Goal: Information Seeking & Learning: Learn about a topic

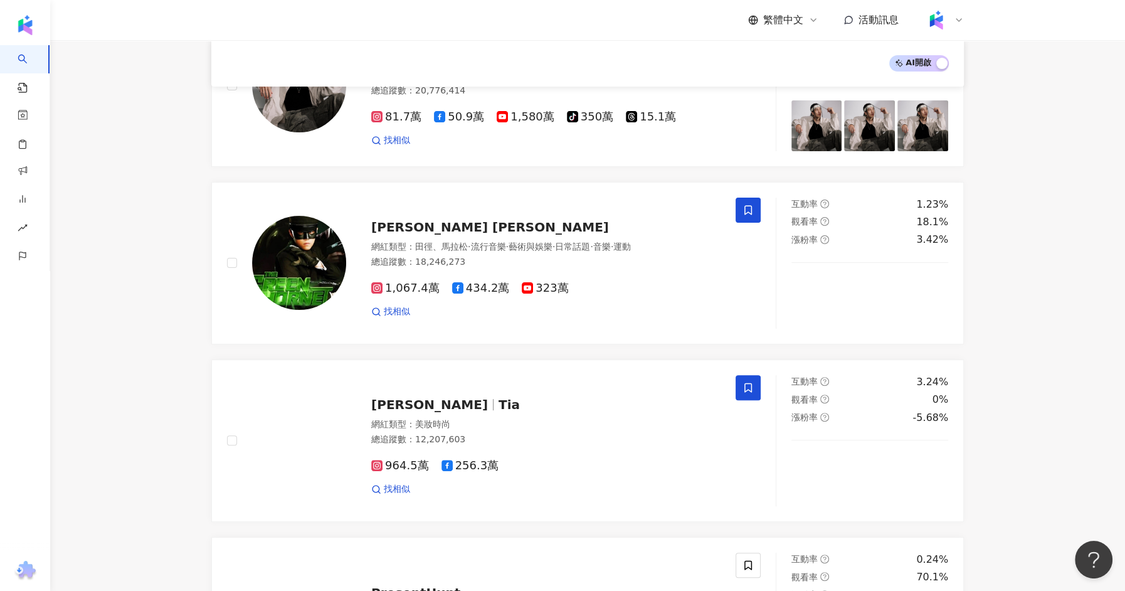
scroll to position [46, 0]
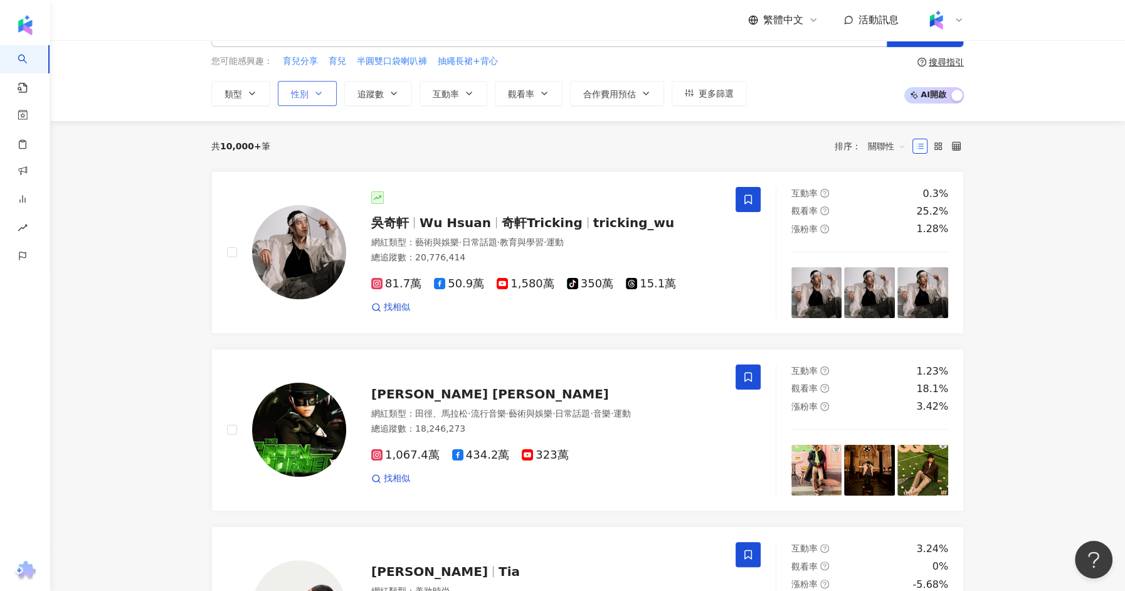
click at [311, 92] on button "性別" at bounding box center [307, 93] width 59 height 25
click at [325, 165] on label "女" at bounding box center [309, 167] width 38 height 14
click at [396, 93] on icon "button" at bounding box center [394, 93] width 10 height 10
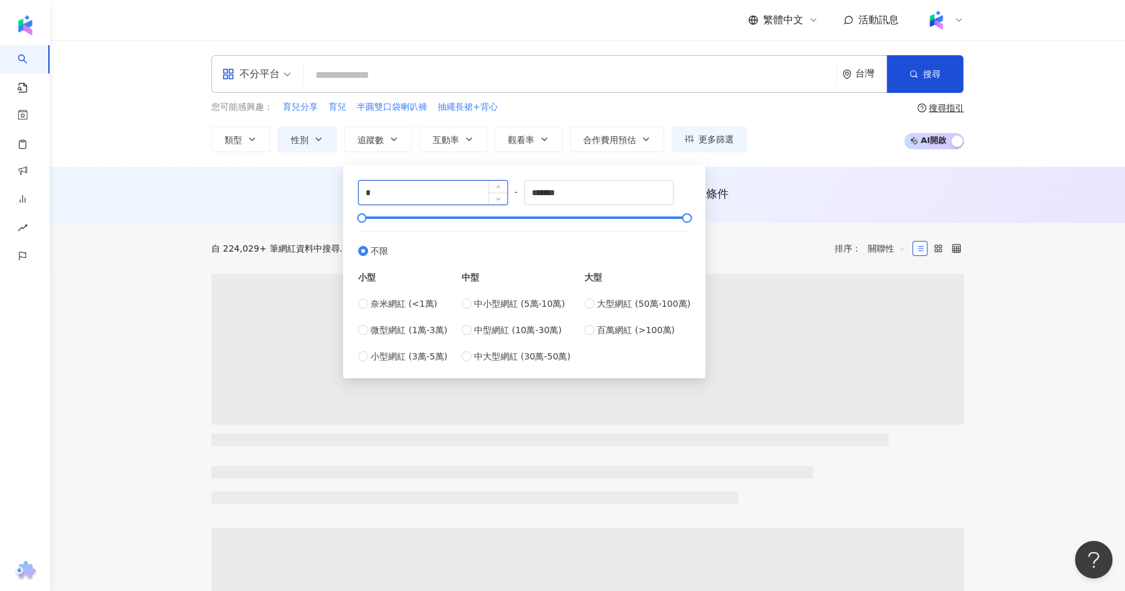
click at [404, 194] on input "*" at bounding box center [433, 193] width 149 height 24
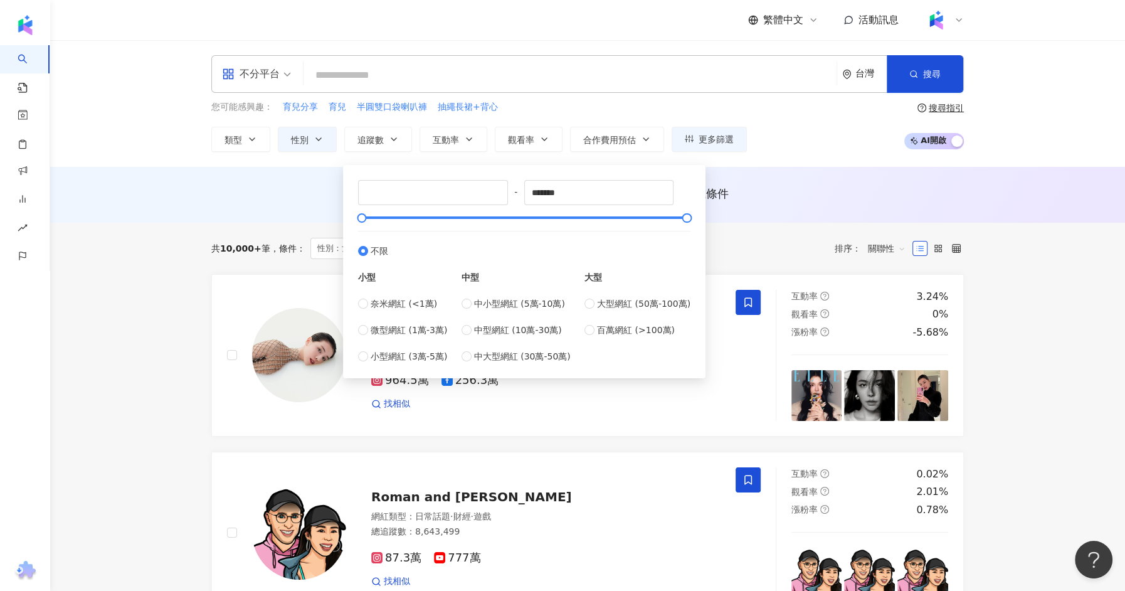
type input "*"
type input "*****"
click at [559, 197] on input "*******" at bounding box center [599, 193] width 149 height 24
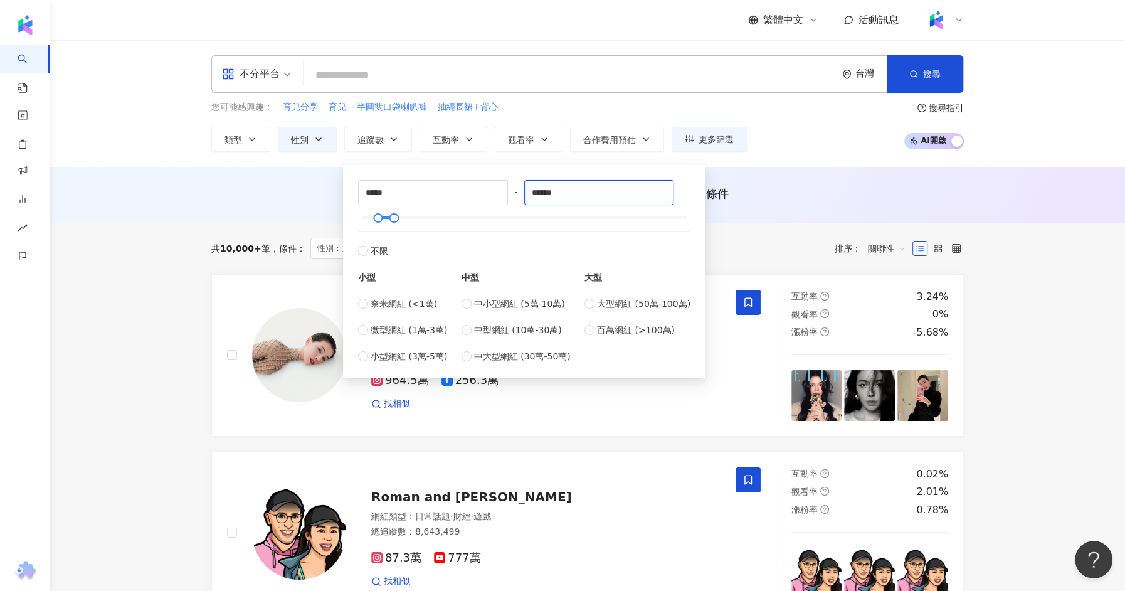
type input "******"
click at [303, 223] on div "共 10,000+ 筆 條件 ： 性別：女 重置 排序： 關聯性" at bounding box center [587, 248] width 752 height 51
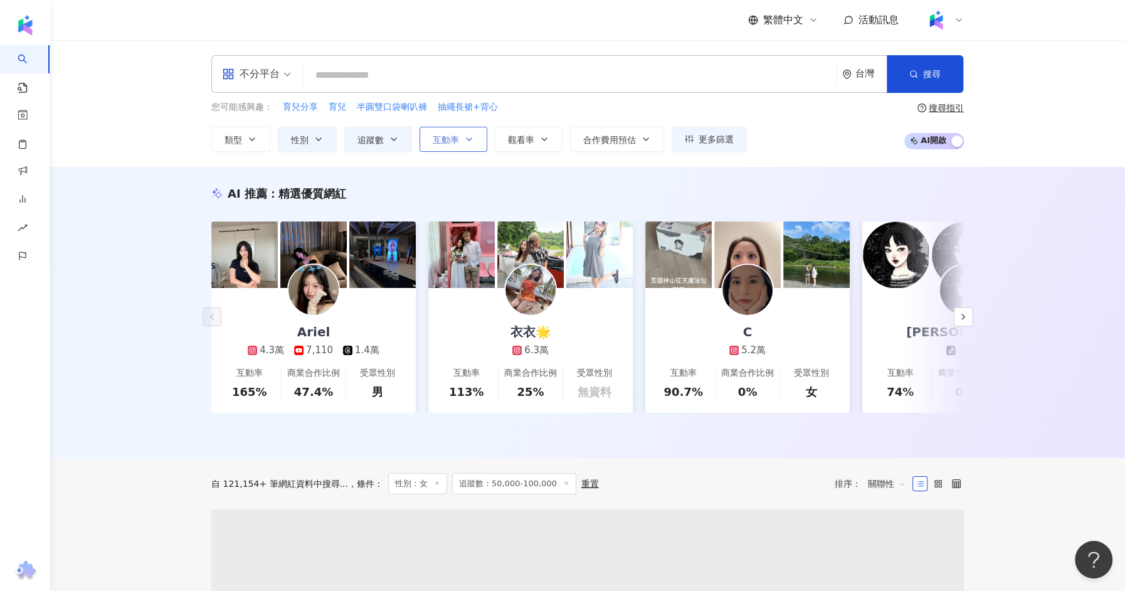
click at [459, 147] on button "互動率" at bounding box center [453, 139] width 68 height 25
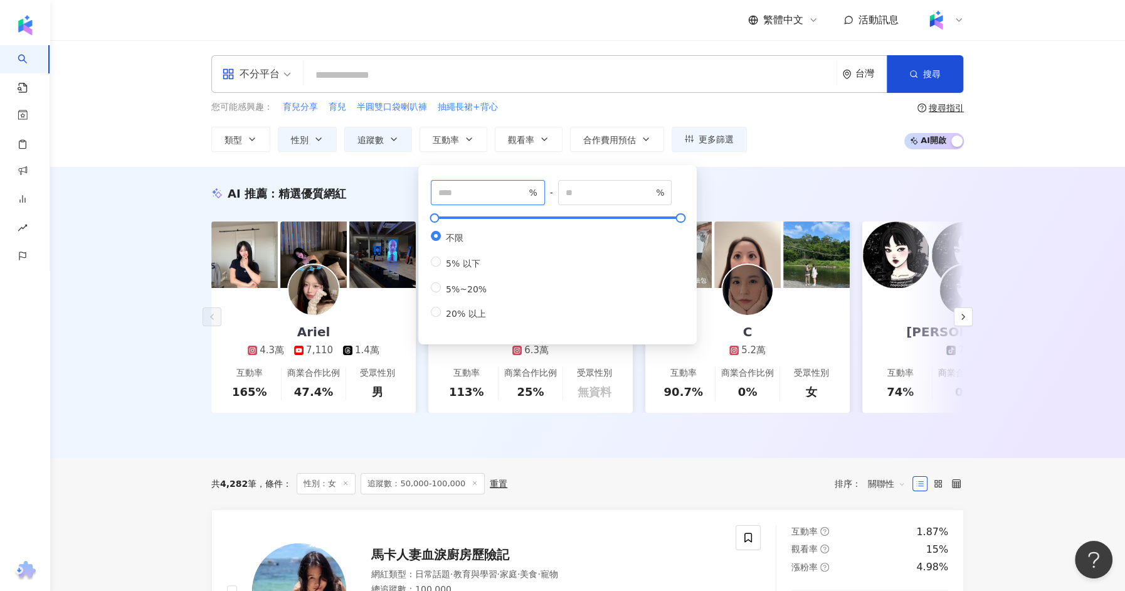
click at [473, 197] on input "number" at bounding box center [482, 193] width 88 height 14
type input "*"
click at [160, 197] on div "AI 推薦 ： 精選優質網紅 Ariel 4.3萬 7,110 1.4萬 互動率 165% 商業合作比例 47.4% 受眾性別 男 衣衣🌟 6.3萬 互動率 …" at bounding box center [587, 312] width 1075 height 291
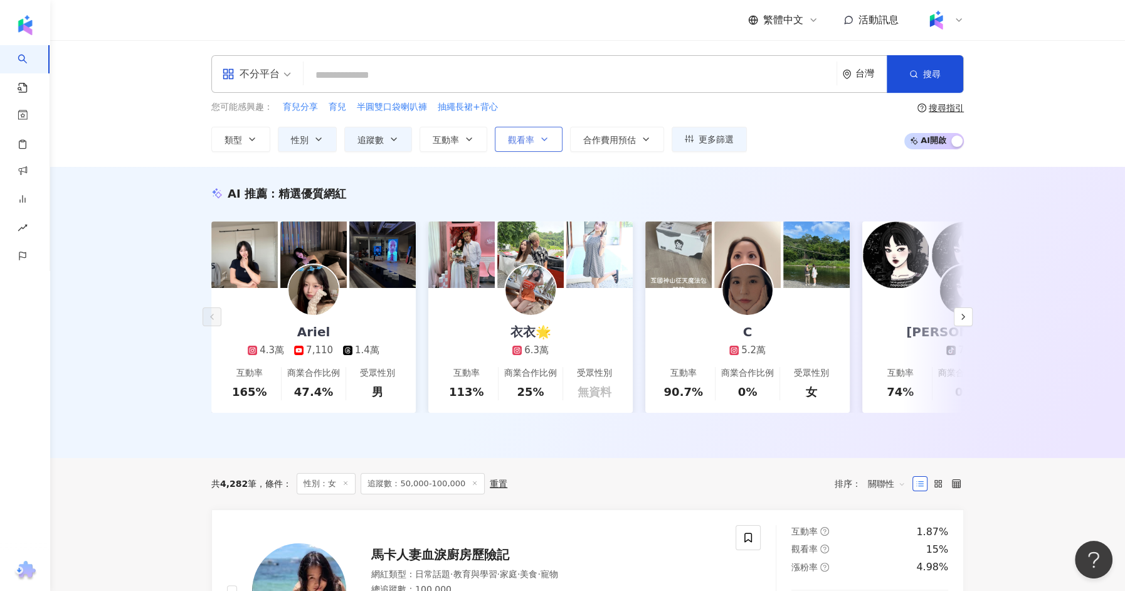
click at [539, 137] on icon "button" at bounding box center [544, 139] width 10 height 10
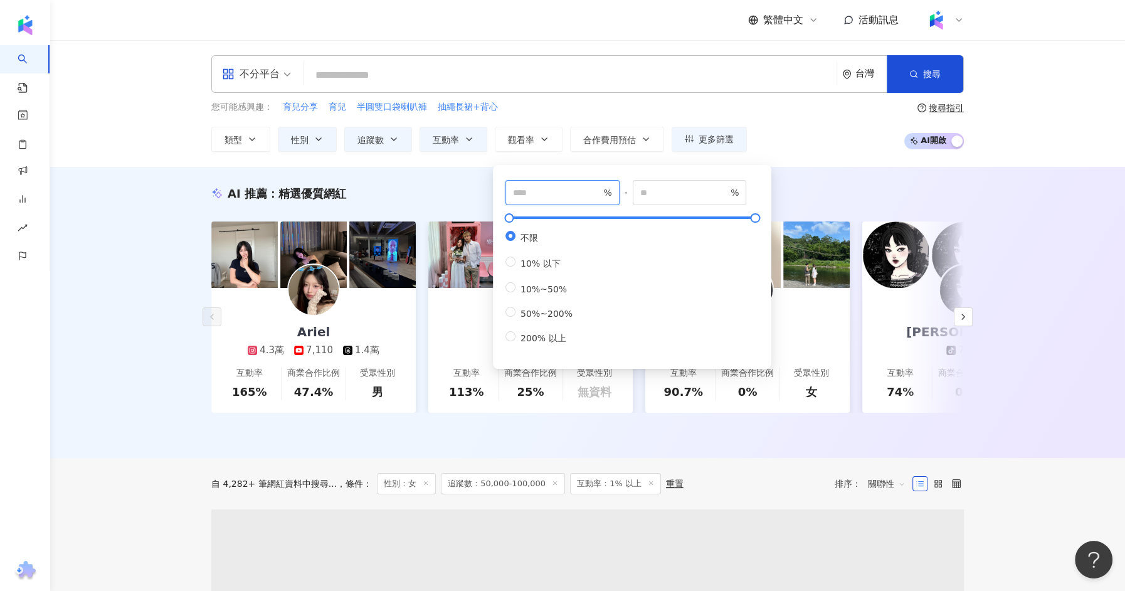
click at [549, 191] on input "number" at bounding box center [557, 193] width 88 height 14
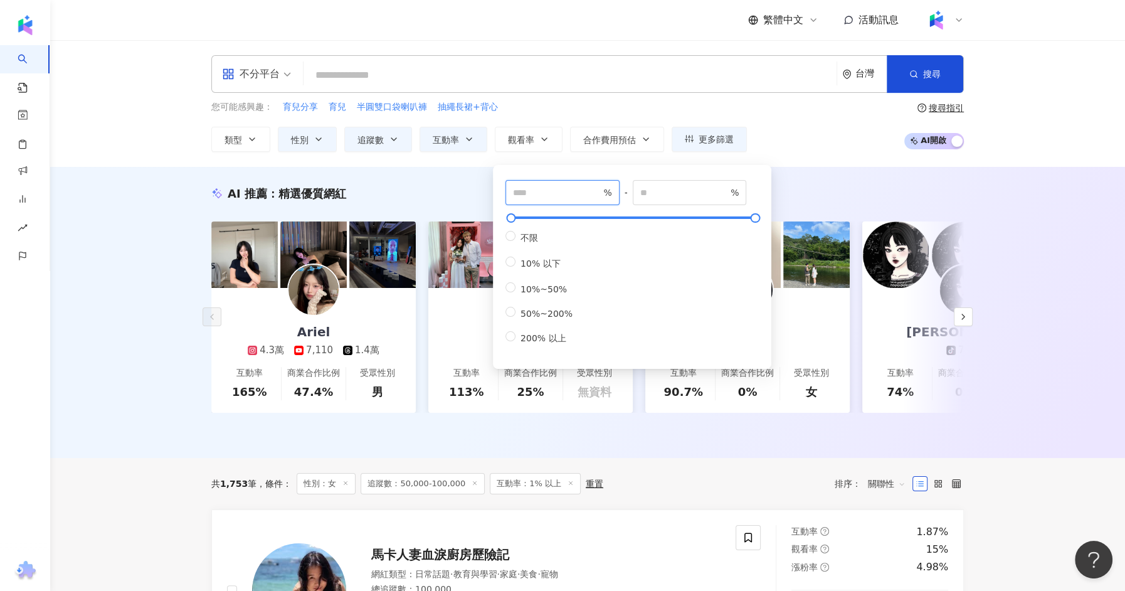
type input "**"
click at [147, 310] on div "AI 推薦 ： 精選優質網紅 Ariel 4.3萬 7,110 1.4萬 互動率 165% 商業合作比例 47.4% 受眾性別 男 衣衣🌟 6.3萬 互動率 …" at bounding box center [587, 312] width 1075 height 291
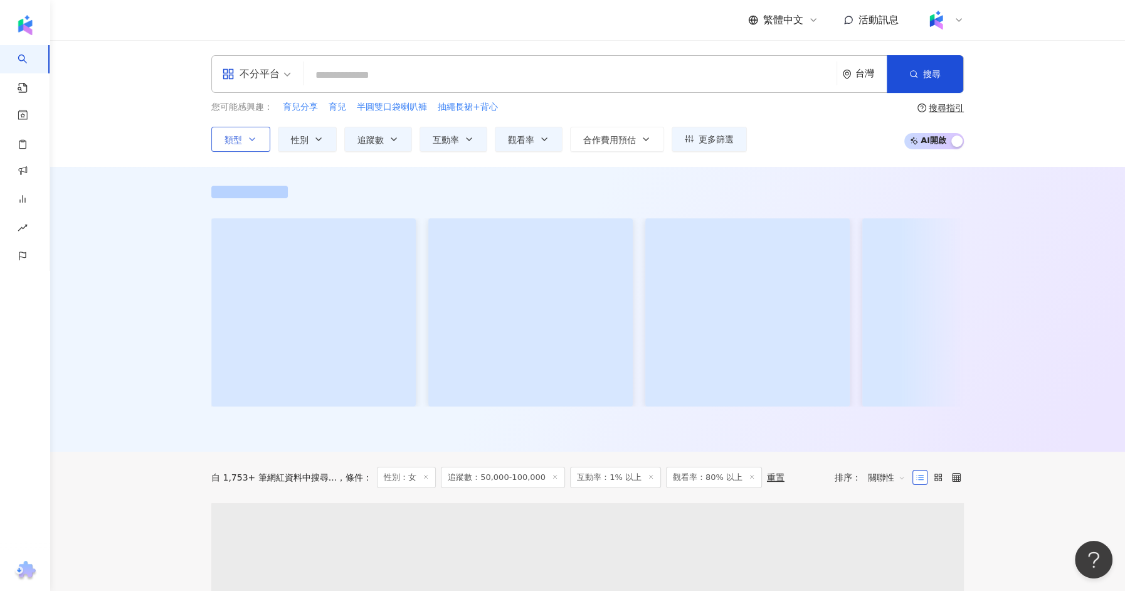
click at [244, 144] on button "類型" at bounding box center [240, 139] width 59 height 25
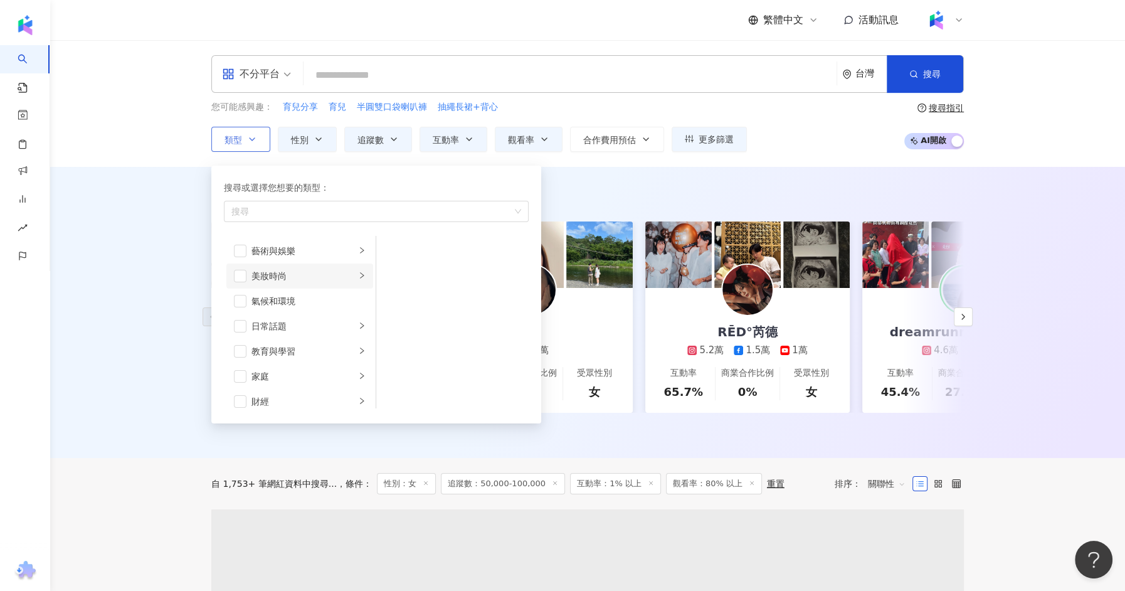
click at [282, 281] on div "美妝時尚" at bounding box center [303, 276] width 104 height 14
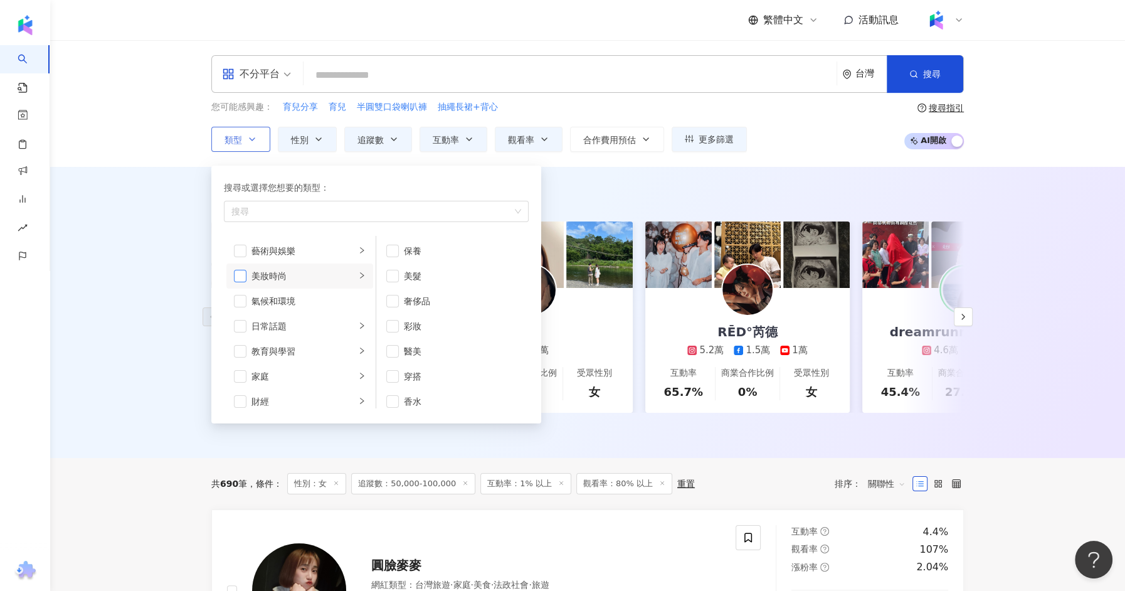
click at [239, 276] on span "button" at bounding box center [240, 276] width 13 height 13
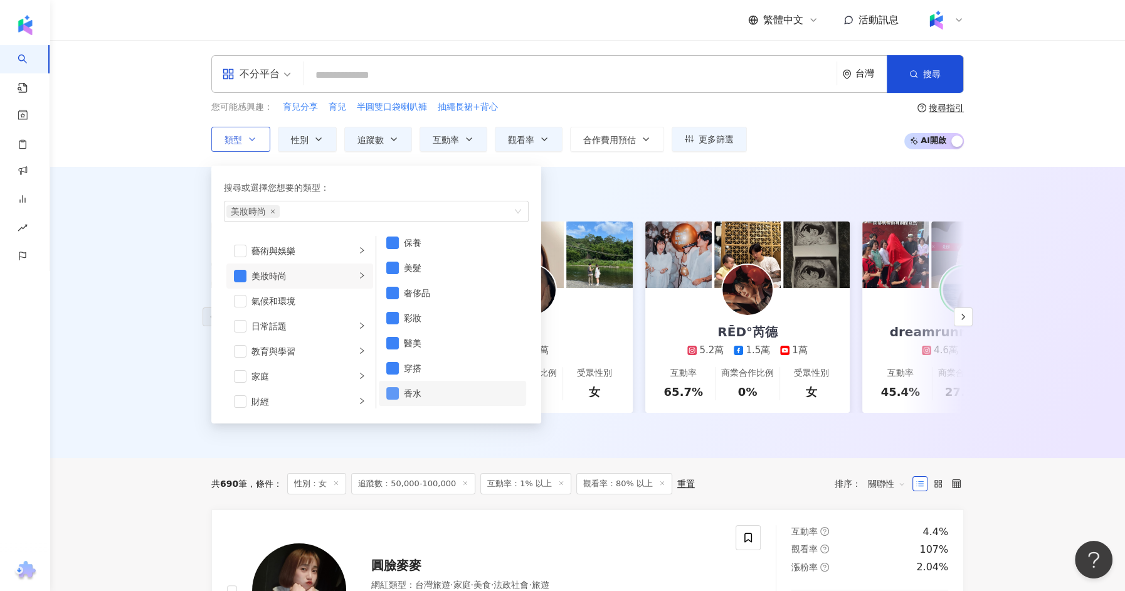
click at [393, 396] on span "button" at bounding box center [392, 393] width 13 height 13
click at [394, 364] on span "button" at bounding box center [392, 368] width 13 height 13
click at [392, 241] on span "button" at bounding box center [392, 242] width 13 height 13
click at [391, 240] on span "button" at bounding box center [392, 242] width 13 height 13
click at [392, 263] on span "button" at bounding box center [392, 267] width 13 height 13
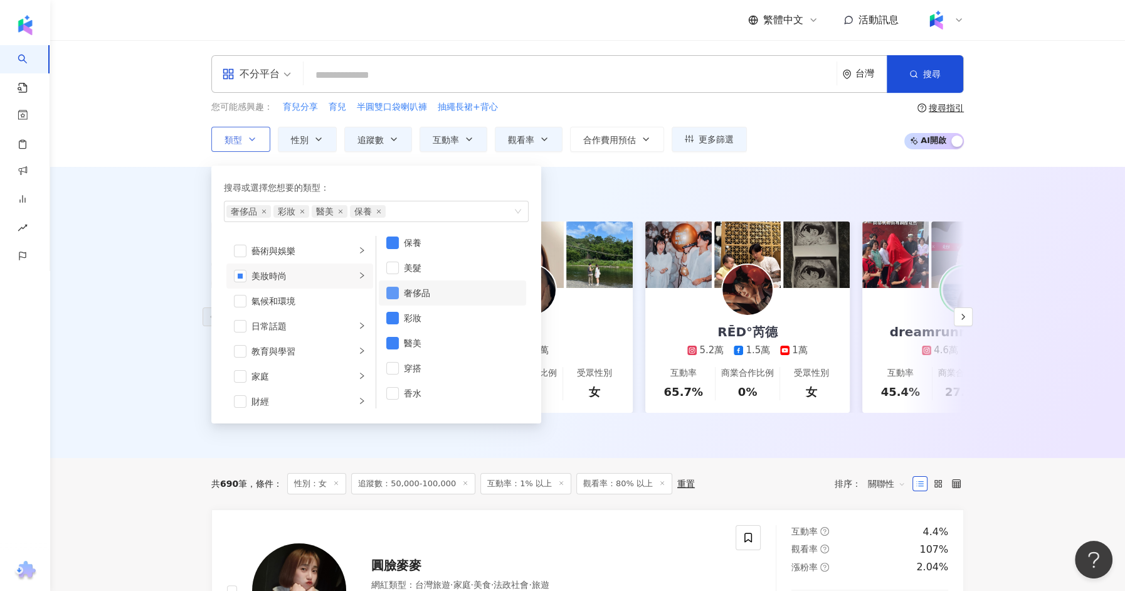
click at [396, 294] on span "button" at bounding box center [392, 292] width 13 height 13
click at [392, 340] on span "button" at bounding box center [392, 343] width 13 height 13
click at [112, 419] on div "AI 推薦 ： 精選優質網紅 Ariel 4.3萬 7,110 1.4萬 互動率 165% 商業合作比例 47.4% 受眾性別 男 C 5.2萬 互動率 90…" at bounding box center [587, 312] width 1075 height 291
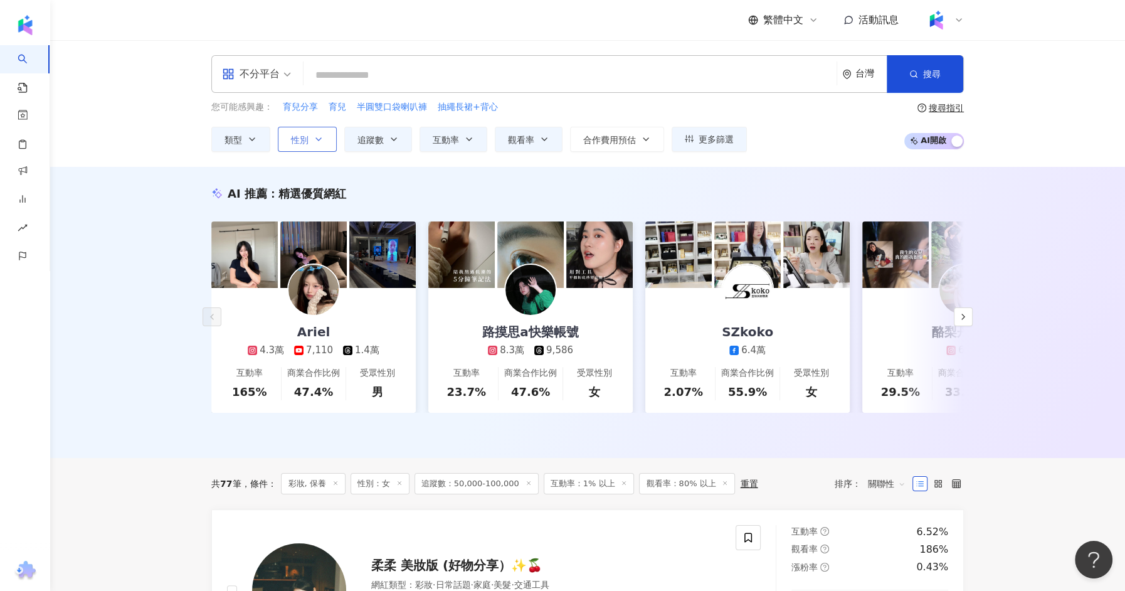
click at [323, 135] on button "性別" at bounding box center [307, 139] width 59 height 25
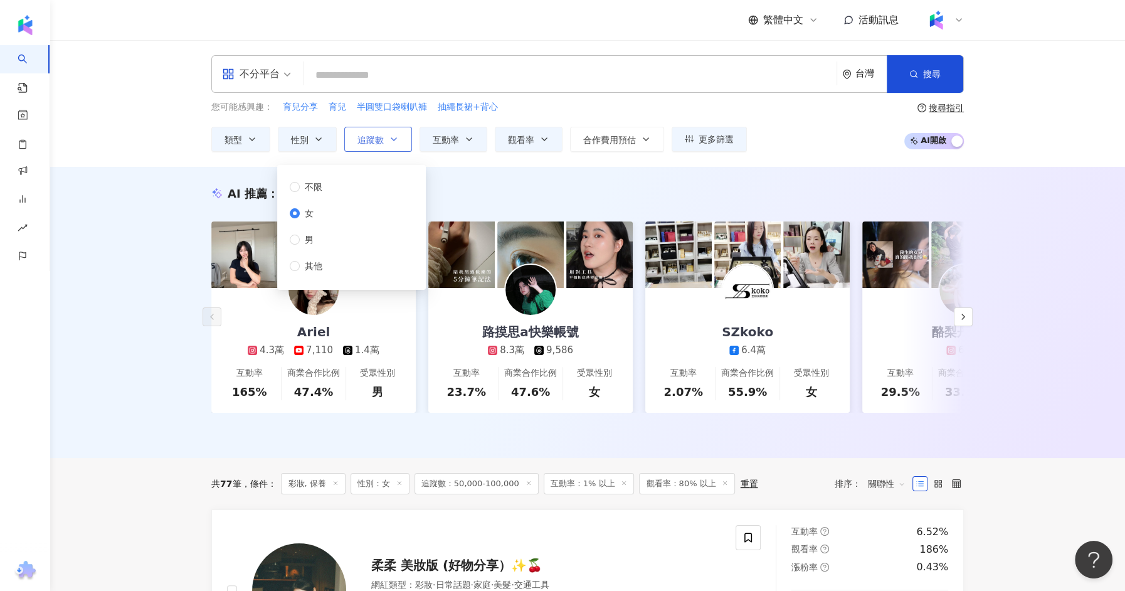
click at [376, 137] on span "追蹤數" at bounding box center [370, 140] width 26 height 10
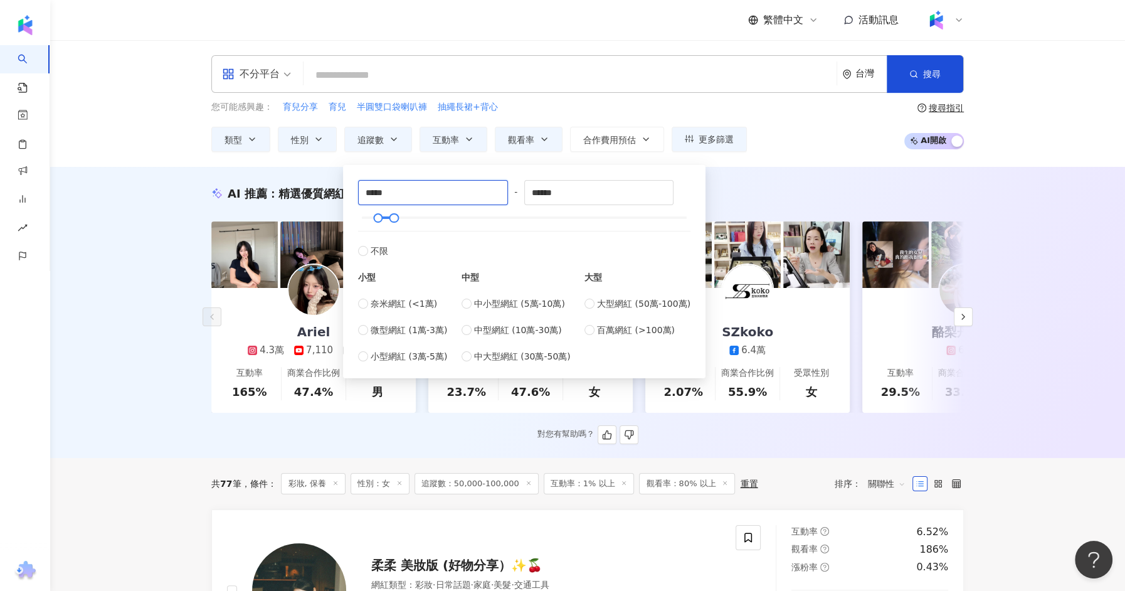
drag, startPoint x: 401, startPoint y: 195, endPoint x: 318, endPoint y: 193, distance: 82.8
type input "******"
click at [588, 190] on input "******" at bounding box center [599, 193] width 149 height 24
click at [588, 189] on input "******" at bounding box center [599, 193] width 149 height 24
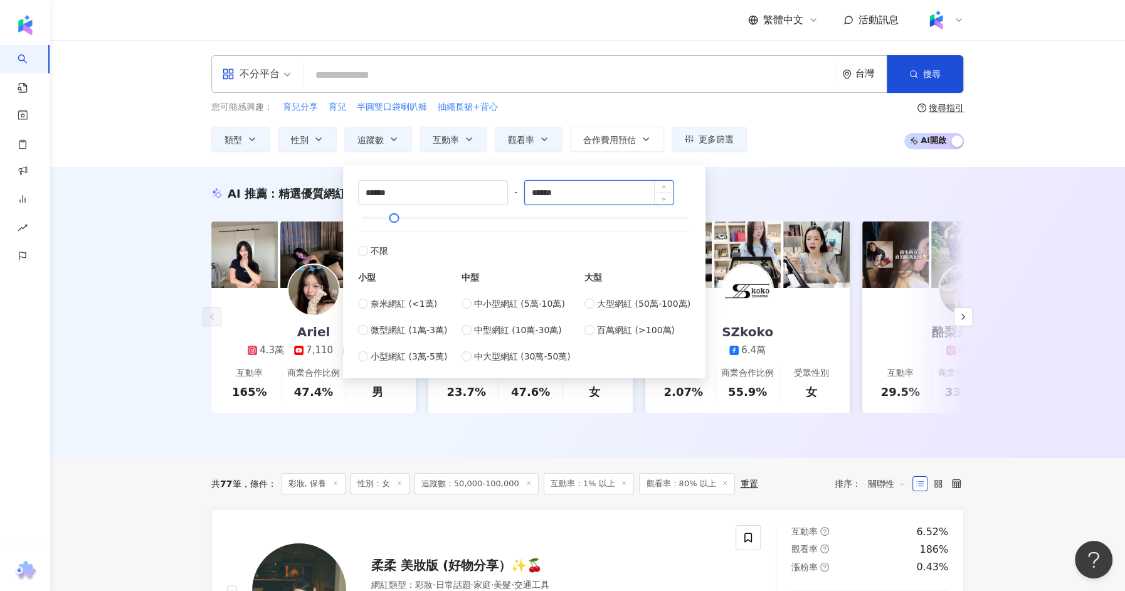
click at [588, 189] on input "******" at bounding box center [599, 193] width 149 height 24
type input "*"
type input "******"
click at [133, 349] on div "AI 推薦 ： 精選優質網紅 Ariel 4.3萬 7,110 1.4萬 互動率 165% 商業合作比例 47.4% 受眾性別 男 路摸思a快樂帳號 8.3萬…" at bounding box center [587, 312] width 1075 height 291
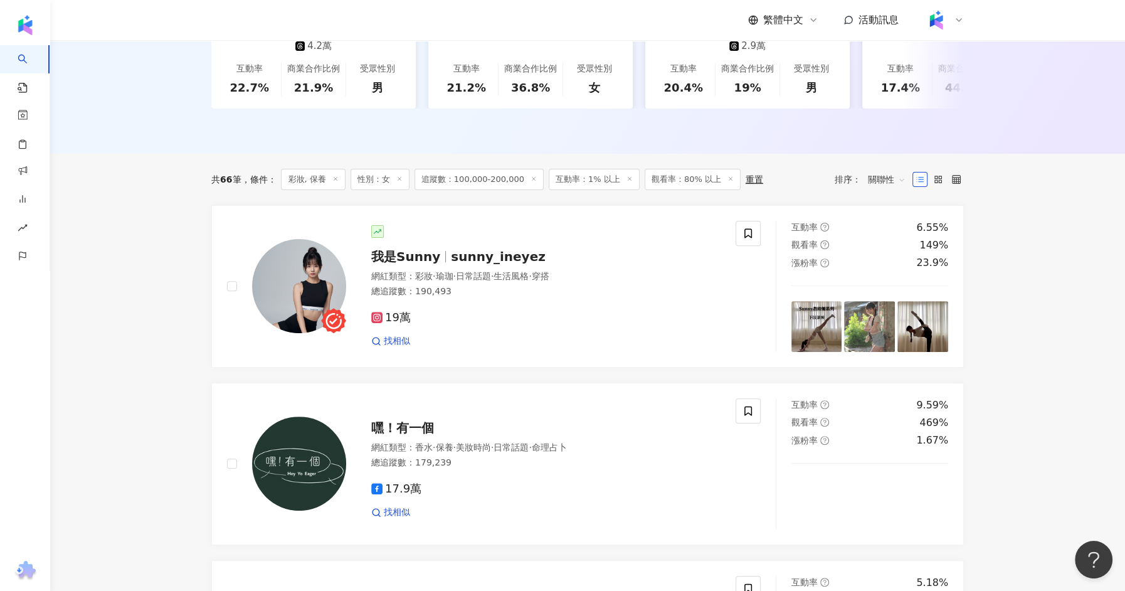
scroll to position [365, 0]
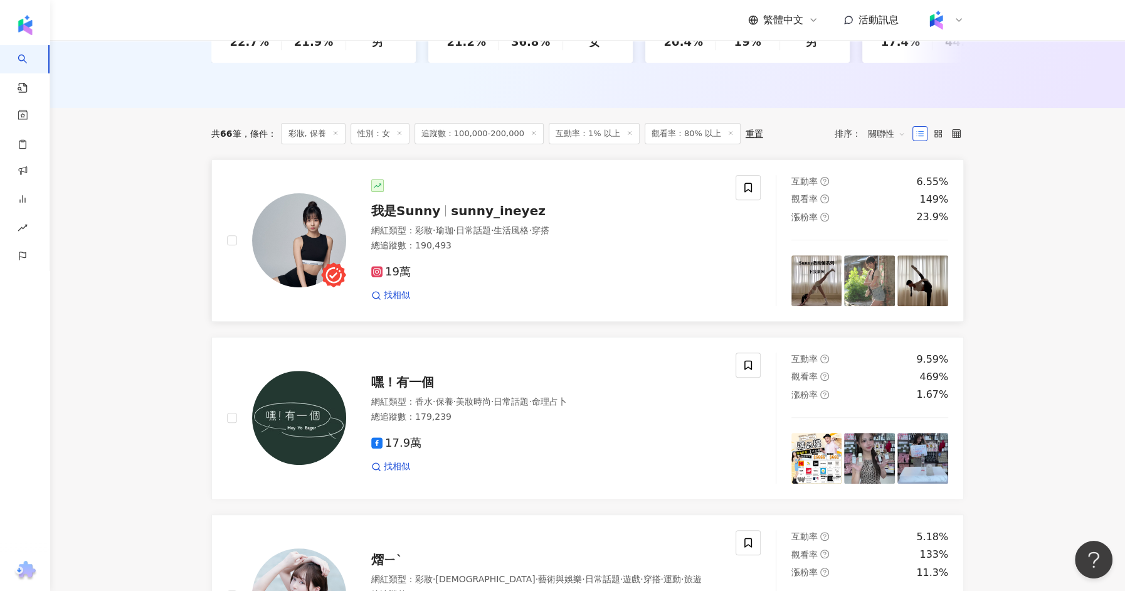
click at [486, 251] on div "網紅類型 ： 彩妝 · 瑜珈 · 日常話題 · 生活風格 · 穿搭 總追蹤數 ： 190,493" at bounding box center [545, 239] width 349 height 31
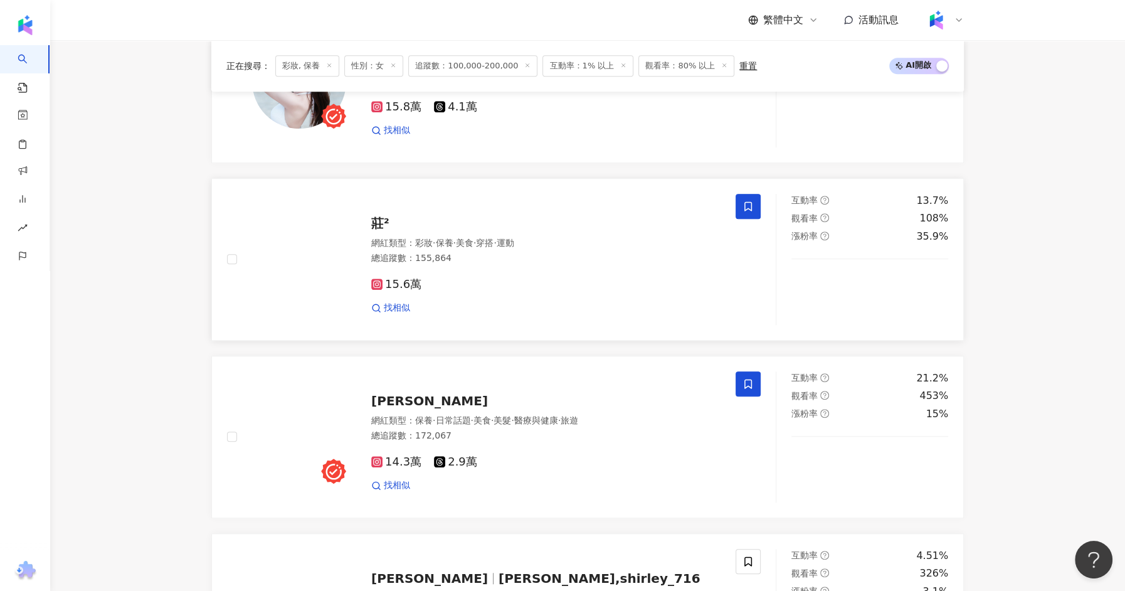
scroll to position [901, 0]
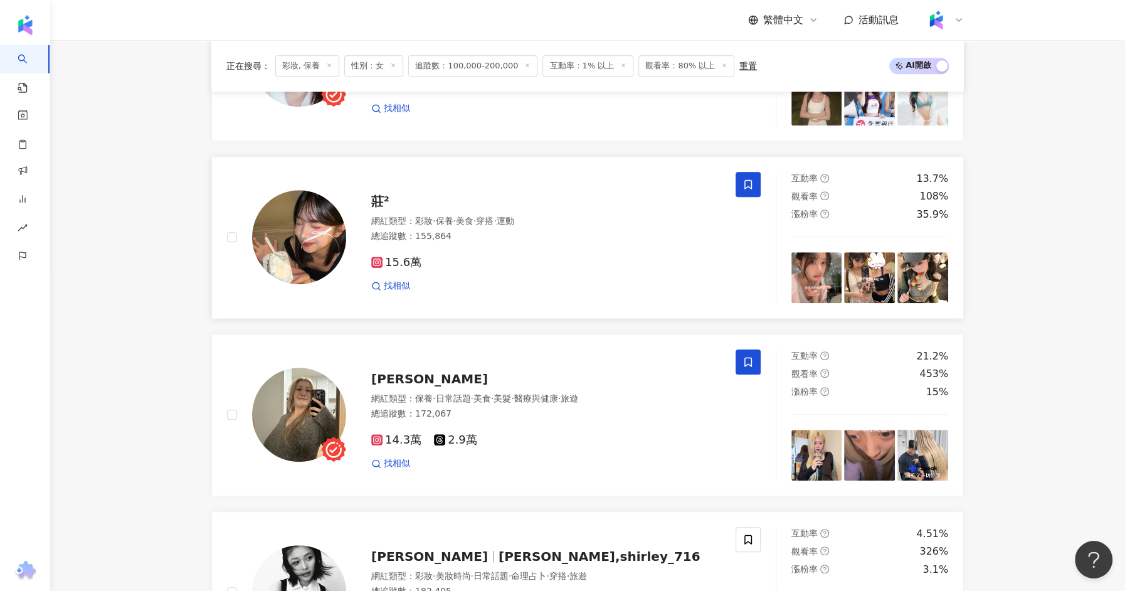
click at [534, 263] on div "15.6萬" at bounding box center [545, 263] width 349 height 14
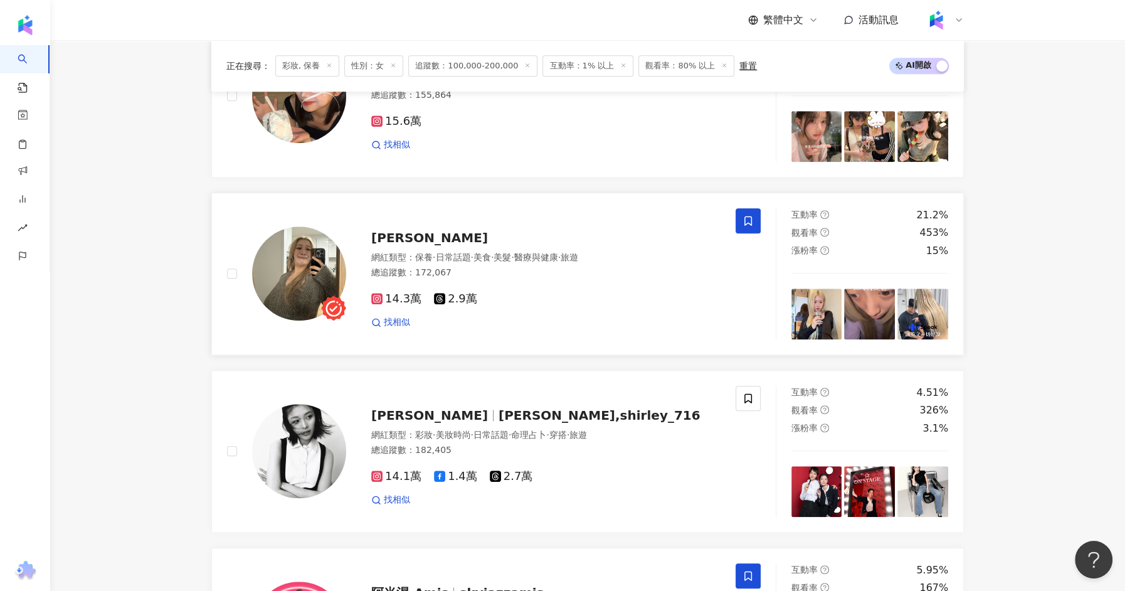
scroll to position [1043, 0]
click at [547, 275] on div "網紅類型 ： 保養 · 日常話題 · 美食 · 美髮 · 醫療與健康 · 旅遊 總追蹤數 ： 172,067" at bounding box center [545, 266] width 349 height 31
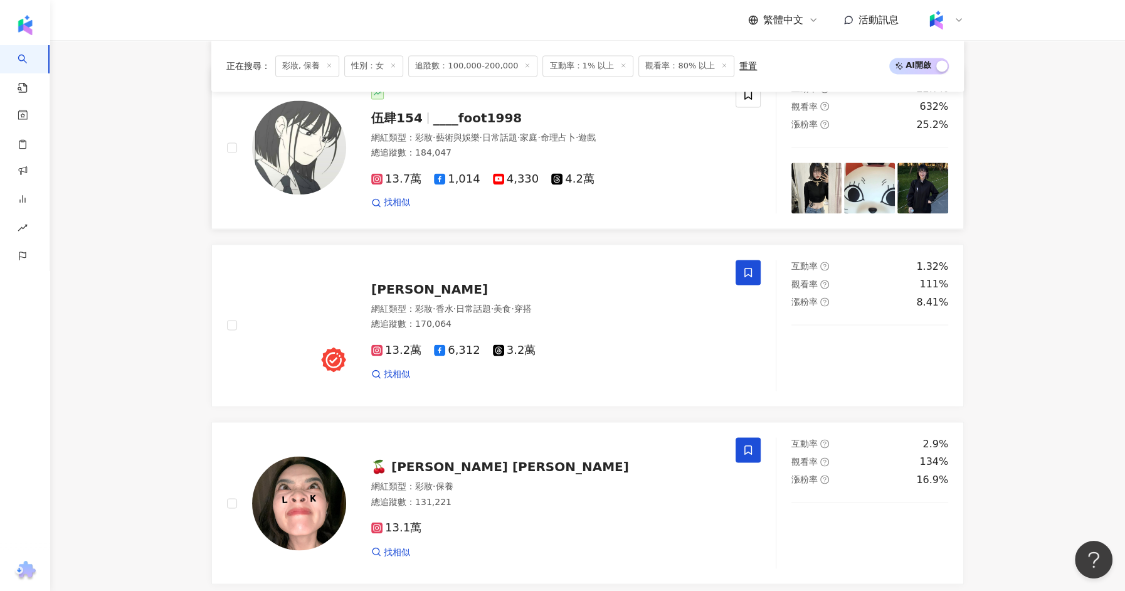
scroll to position [1701, 0]
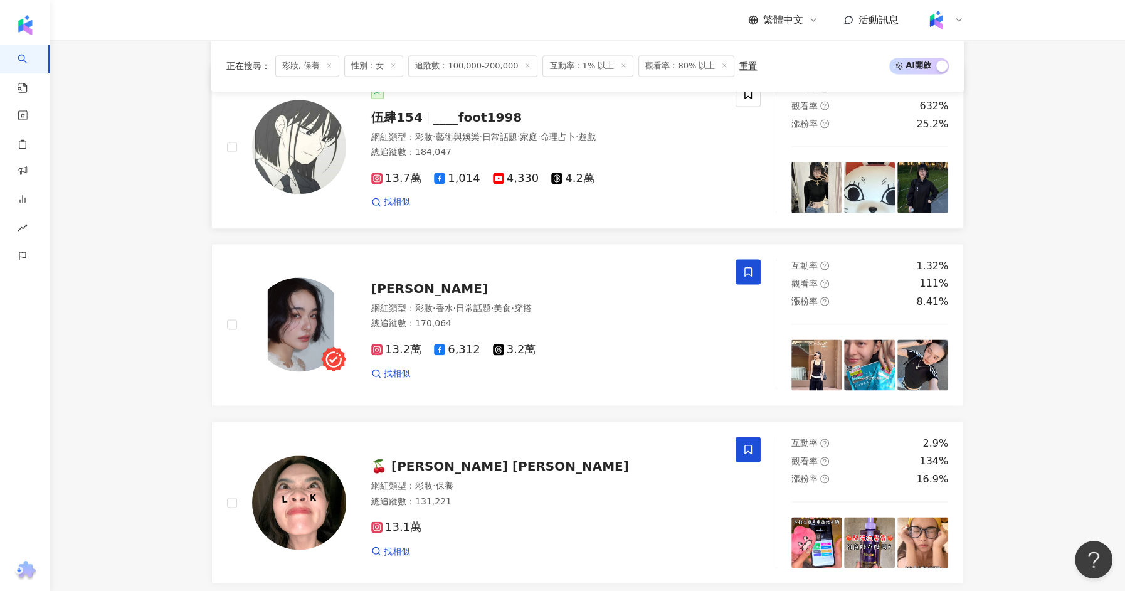
click at [609, 302] on div "網紅類型 ： 彩妝 · 香水 · 日常話題 · 美食 · 穿搭" at bounding box center [545, 308] width 349 height 13
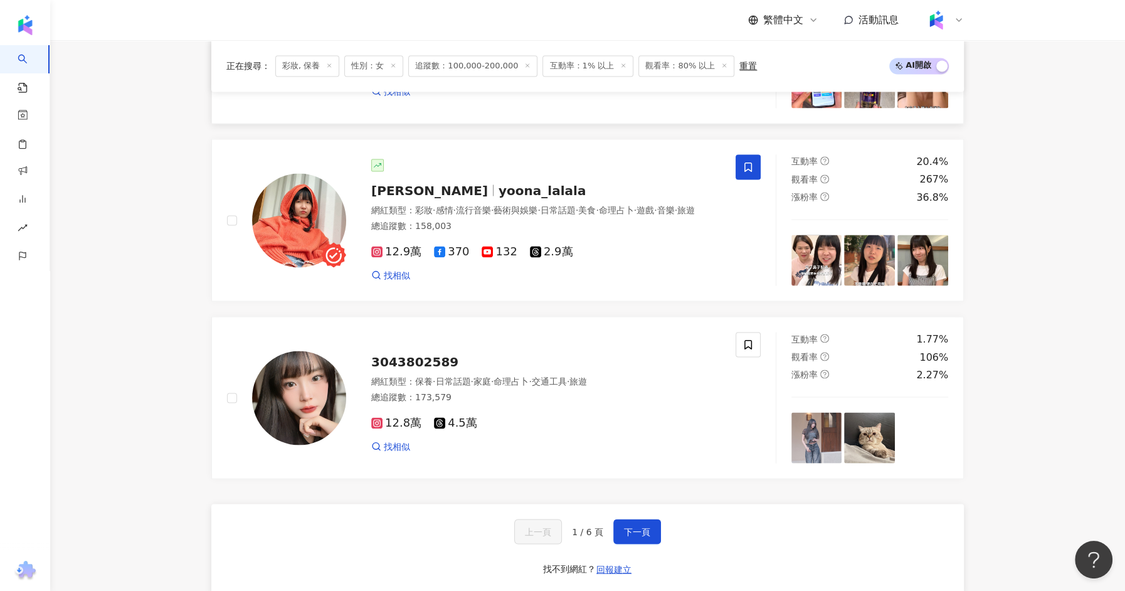
scroll to position [2179, 0]
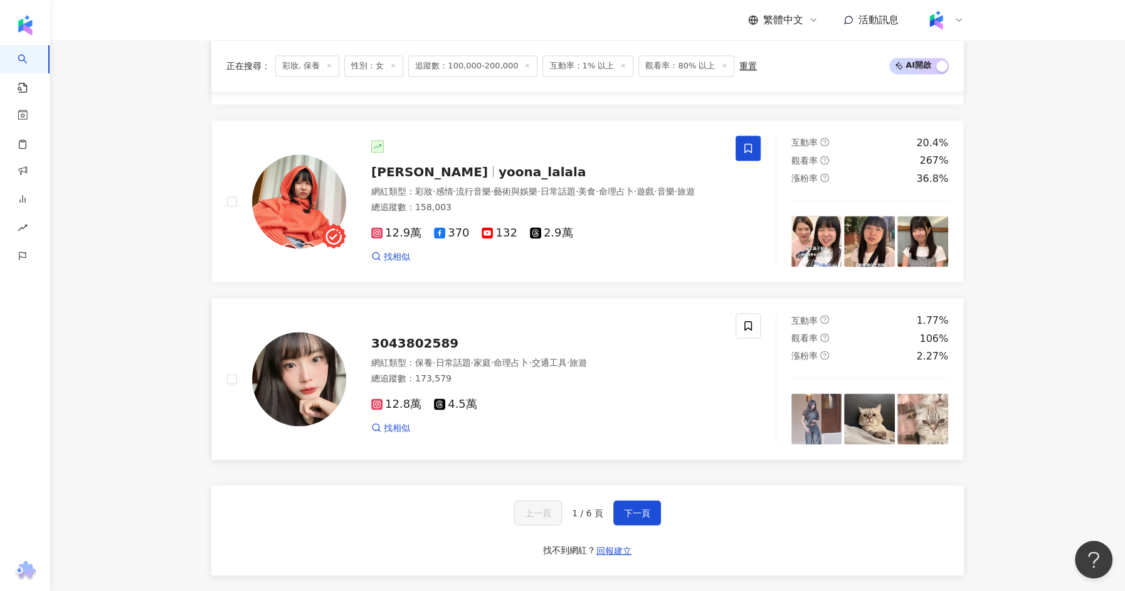
click at [524, 377] on div "總追蹤數 ： 173,579" at bounding box center [545, 378] width 349 height 13
click at [633, 508] on span "下一頁" at bounding box center [637, 512] width 26 height 10
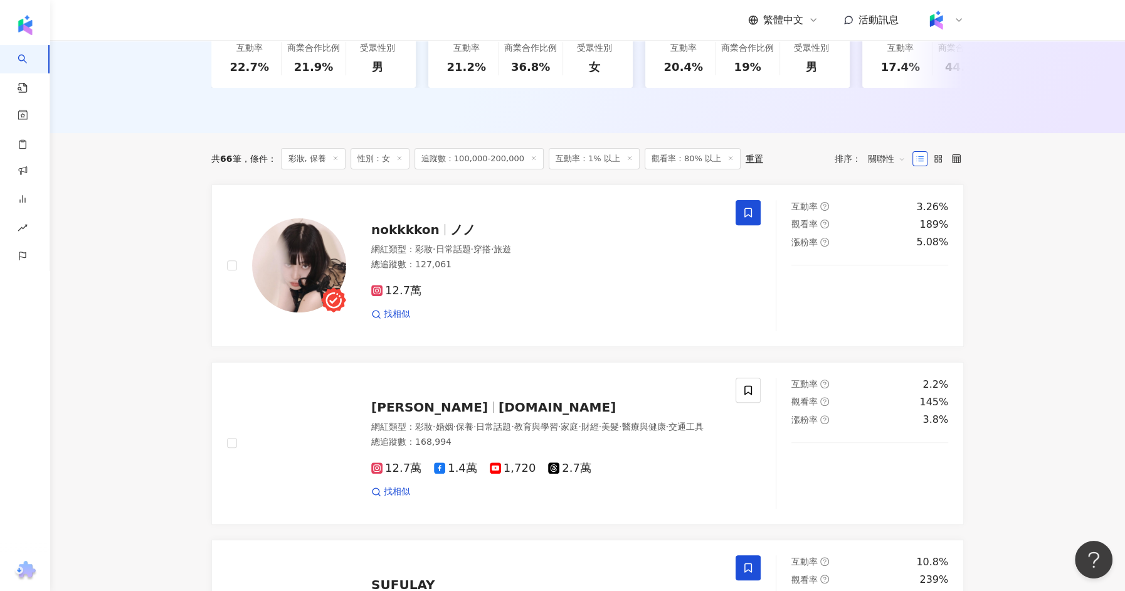
scroll to position [352, 0]
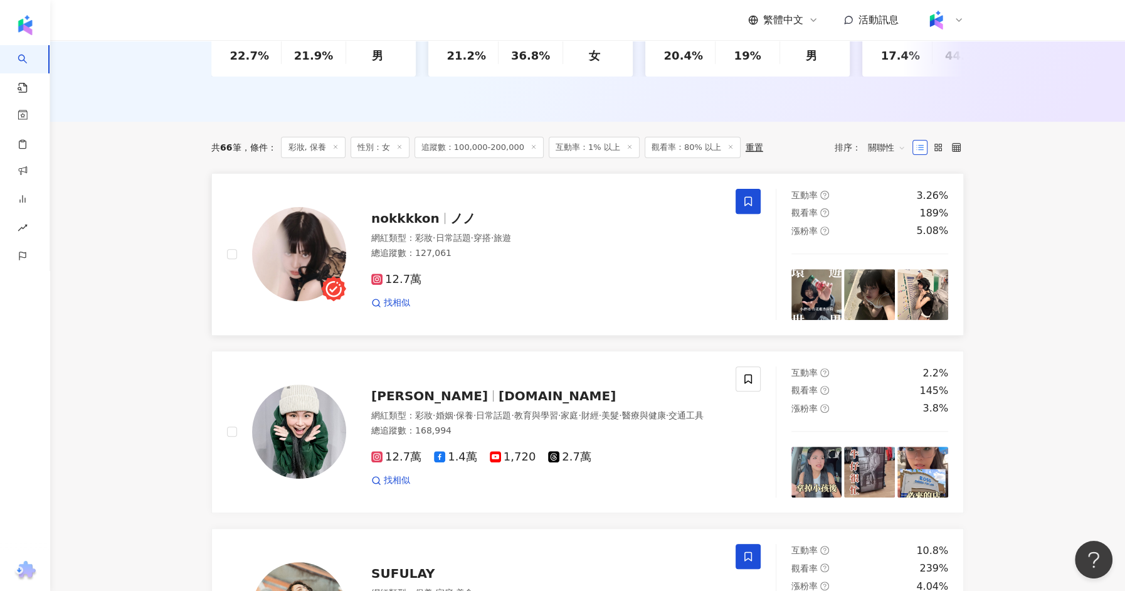
click at [411, 221] on span "nokkkkon" at bounding box center [405, 218] width 68 height 15
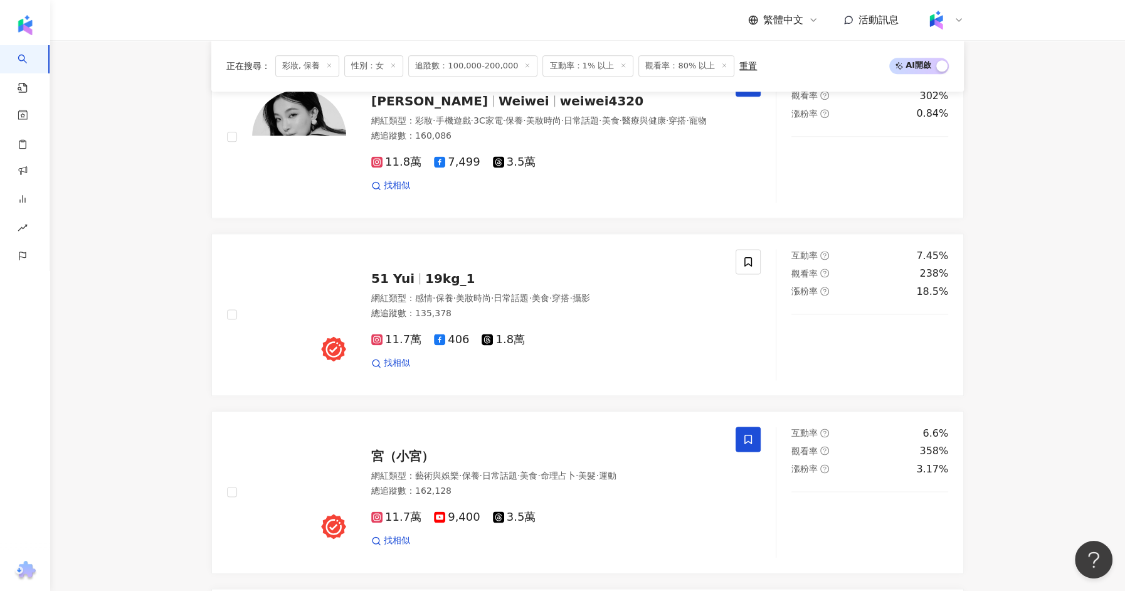
scroll to position [1640, 0]
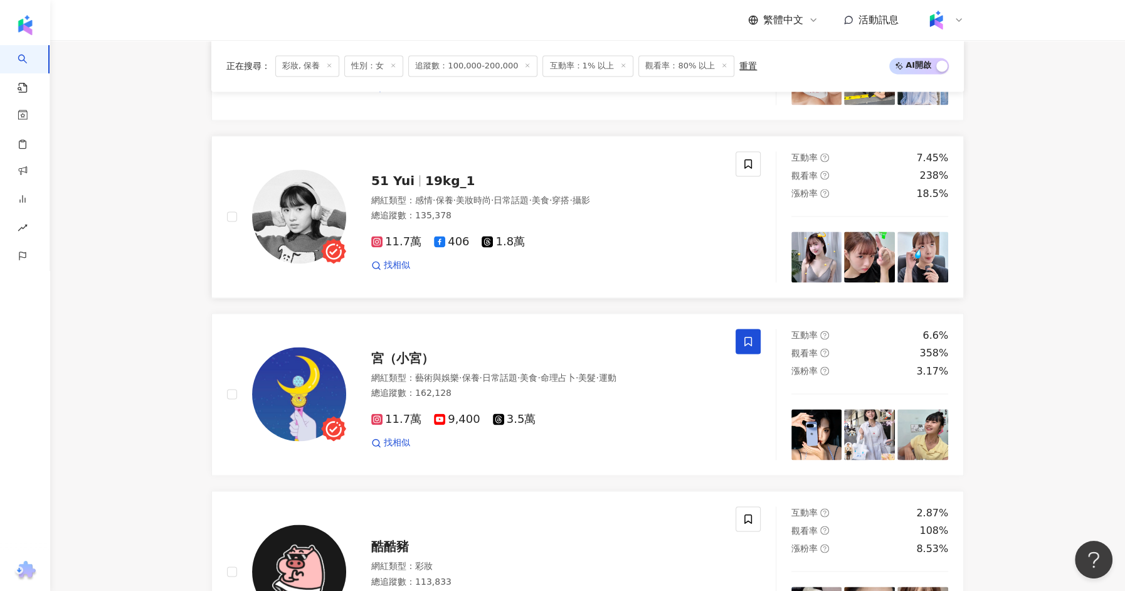
click at [429, 162] on div "51 Yui 19kg_1 網紅類型 ： 感情 · 保養 · 美妝時尚 · 日常話題 · 美食 · 穿搭 · 攝影 總追蹤數 ： 135,378 11.7萬 …" at bounding box center [533, 217] width 374 height 110
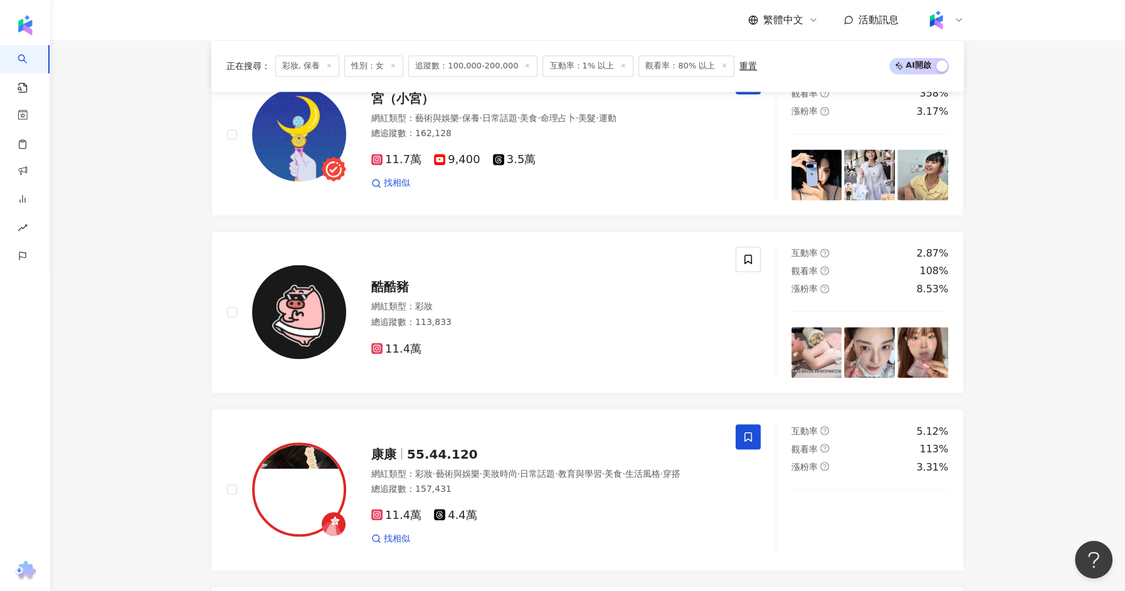
scroll to position [1900, 0]
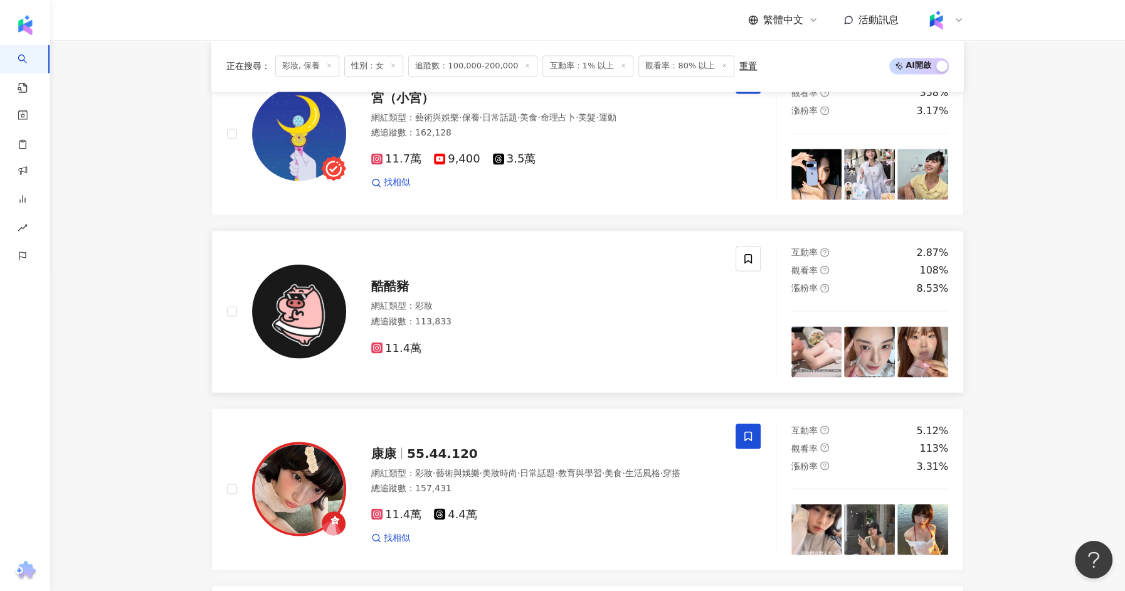
click at [399, 278] on span "酷酷豬" at bounding box center [390, 285] width 38 height 15
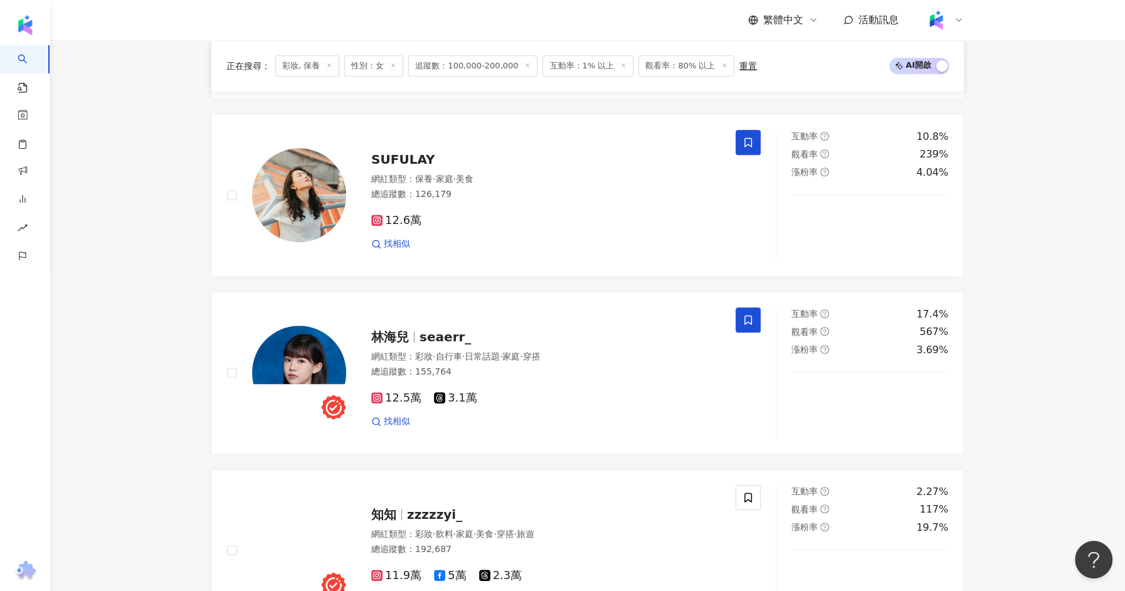
scroll to position [0, 0]
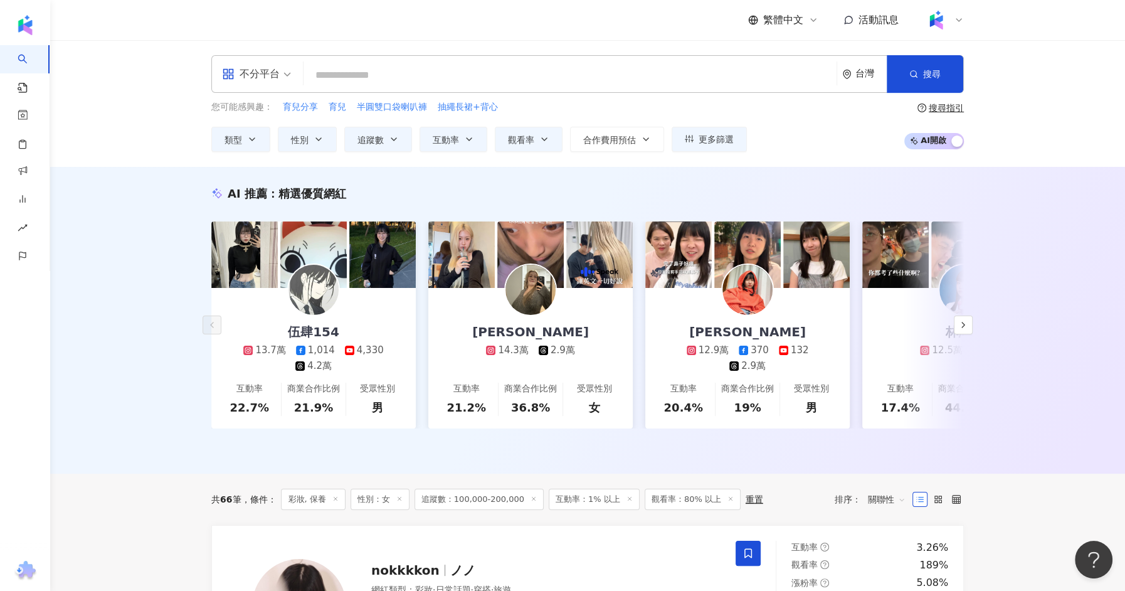
click at [358, 83] on input "search" at bounding box center [569, 75] width 523 height 24
paste input "**********"
type input "**********"
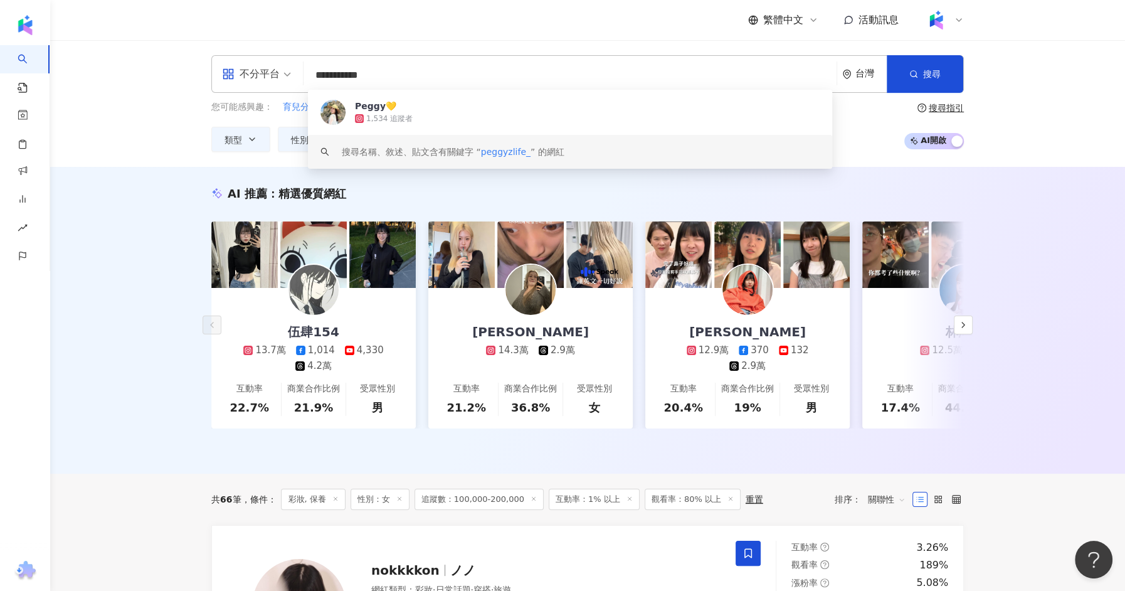
click at [425, 122] on div "1,534 追蹤者" at bounding box center [587, 118] width 465 height 13
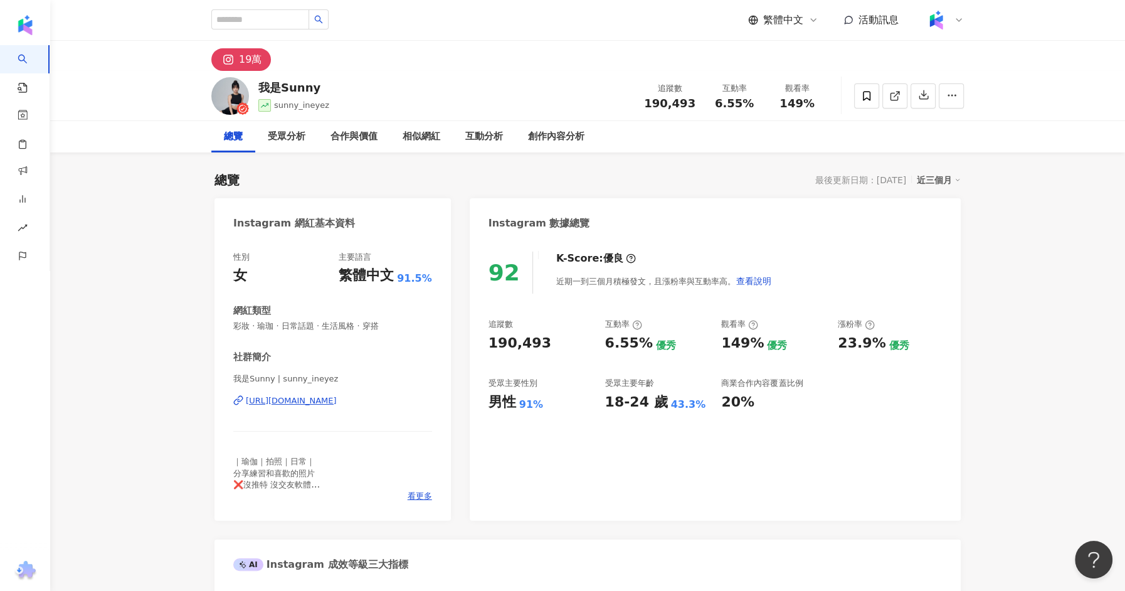
click at [335, 392] on div "我是Sunny | sunny_ineyez https://www.instagram.com/sunny_ineyez/" at bounding box center [332, 409] width 199 height 73
click at [337, 405] on div "https://www.instagram.com/sunny_ineyez/" at bounding box center [291, 400] width 91 height 11
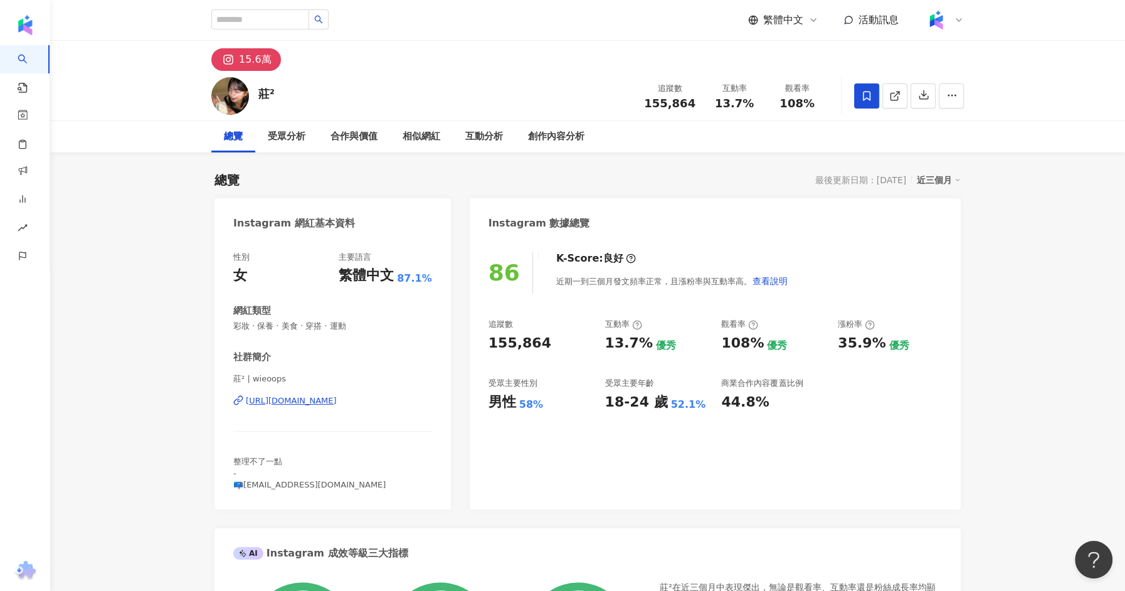
click at [306, 403] on div "https://www.instagram.com/wieoops/" at bounding box center [291, 400] width 91 height 11
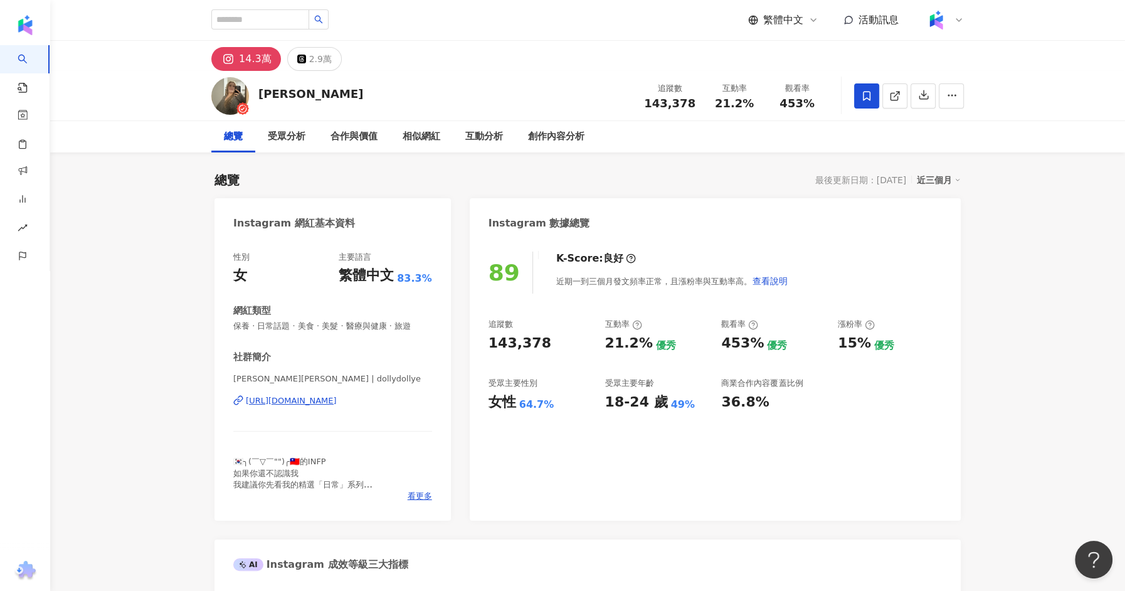
click at [337, 403] on div "https://www.instagram.com/dollydollye/" at bounding box center [291, 400] width 91 height 11
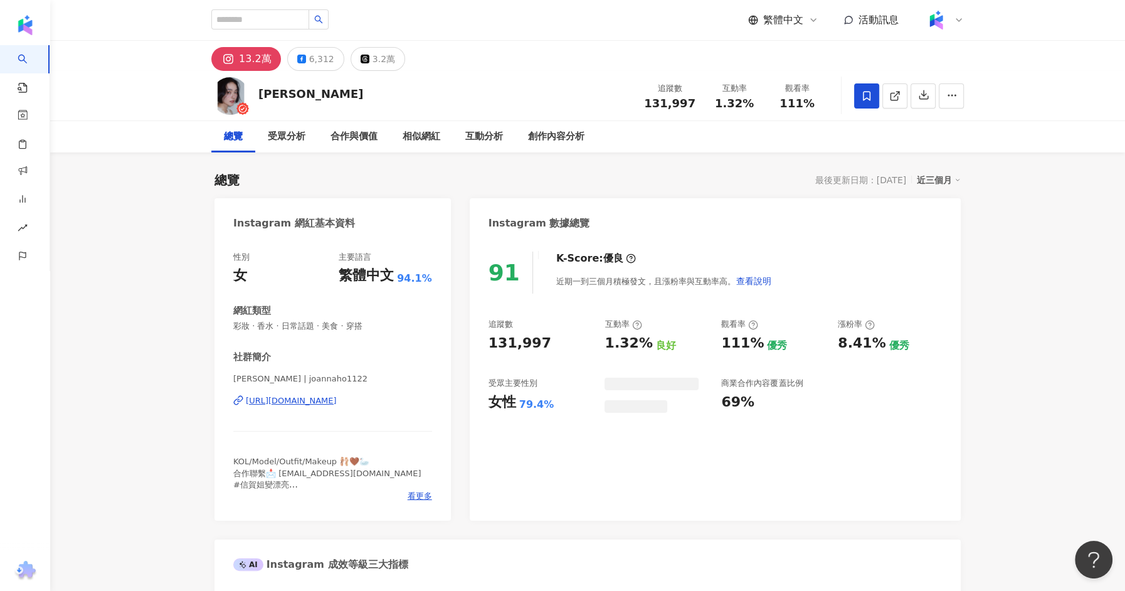
click at [358, 389] on div "Joanna 小賀 | joannaho1122 https://www.instagram.com/joannaho1122/" at bounding box center [332, 409] width 199 height 73
click at [337, 401] on div "https://www.instagram.com/joannaho1122/" at bounding box center [291, 400] width 91 height 11
drag, startPoint x: 315, startPoint y: 100, endPoint x: 262, endPoint y: 100, distance: 53.3
click at [262, 100] on div "小賀 Joanna 追蹤數 131,997 互動率 1.32% 觀看率 111%" at bounding box center [587, 96] width 802 height 50
copy div "小賀 Joanna"
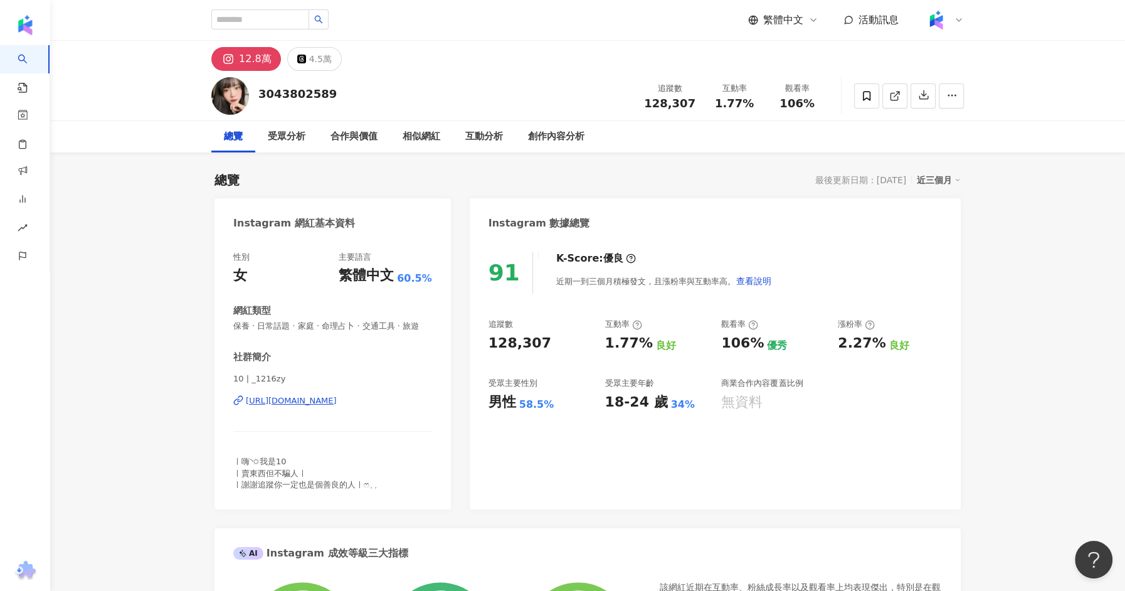
click at [337, 400] on div "[URL][DOMAIN_NAME]" at bounding box center [291, 400] width 91 height 11
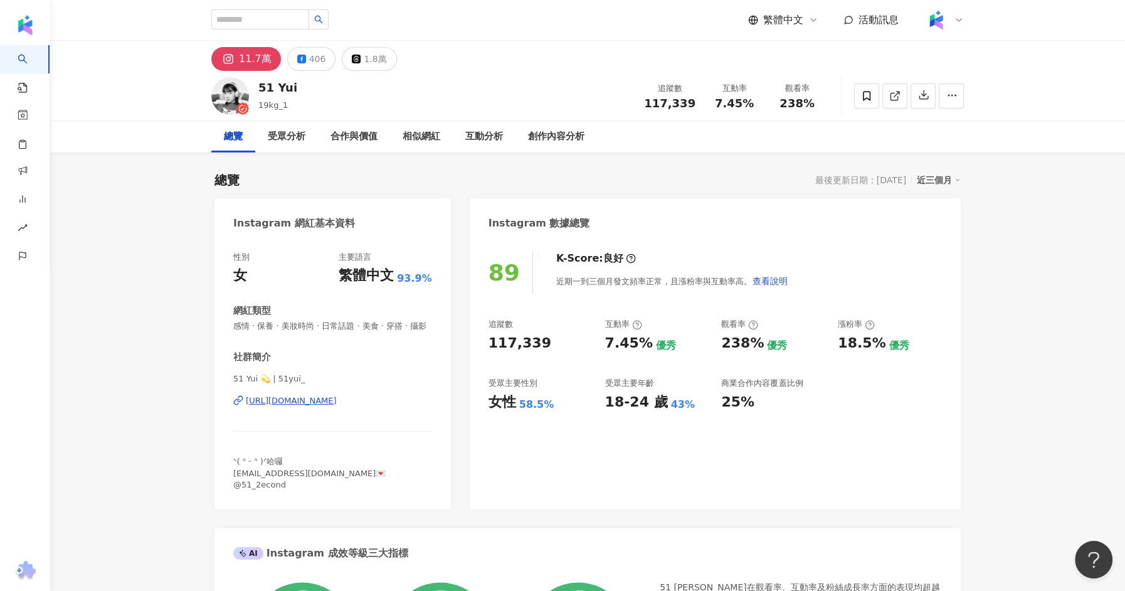
click at [310, 397] on div "https://www.instagram.com/51yui_/" at bounding box center [291, 400] width 91 height 11
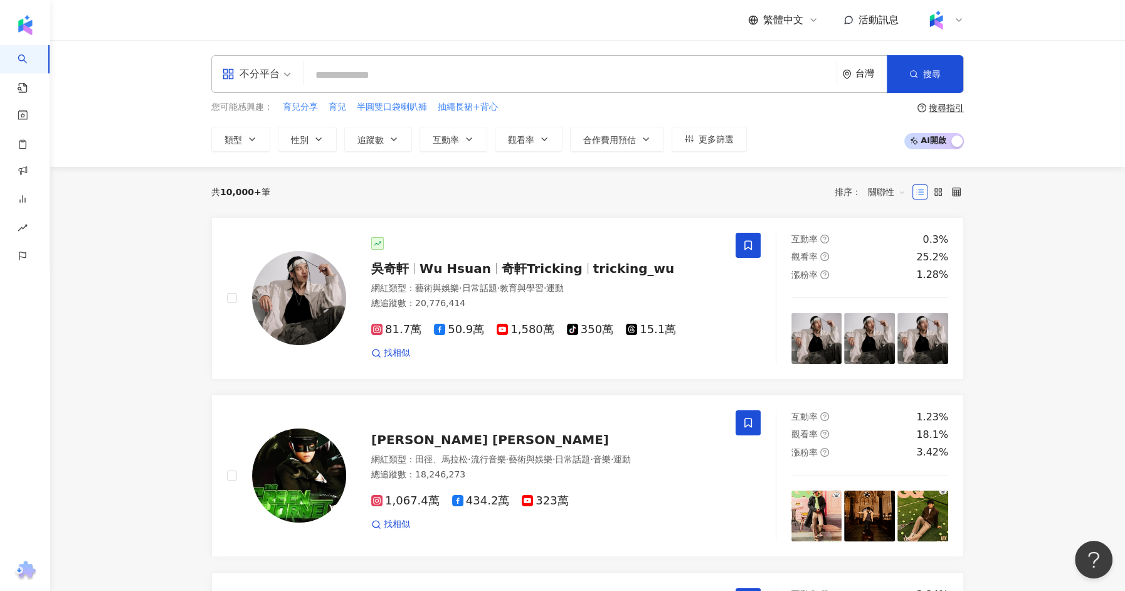
click at [445, 75] on input "search" at bounding box center [569, 75] width 523 height 24
paste input "**********"
type input "**********"
paste input "**********"
type input "**********"
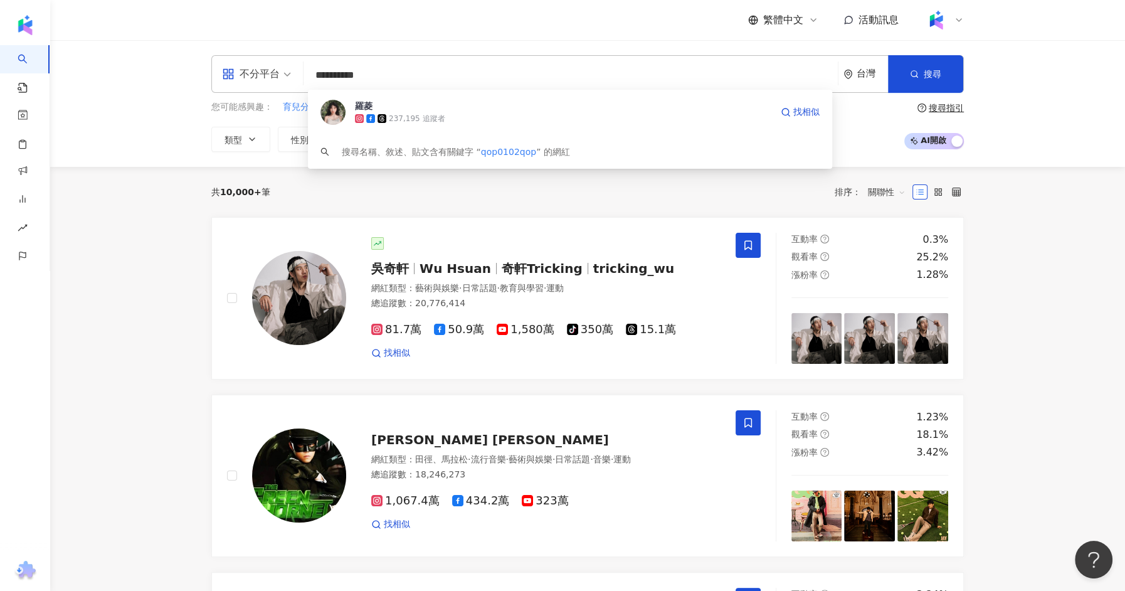
click at [463, 108] on span "羅菱" at bounding box center [563, 106] width 416 height 13
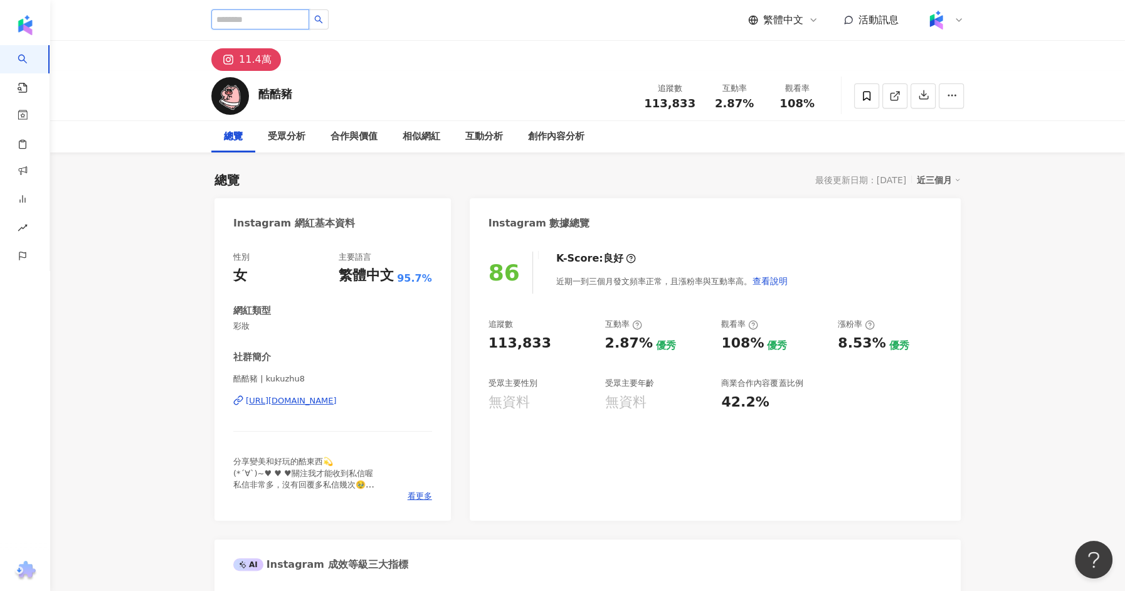
click at [283, 23] on input "search" at bounding box center [260, 19] width 98 height 20
paste input "**********"
type input "**********"
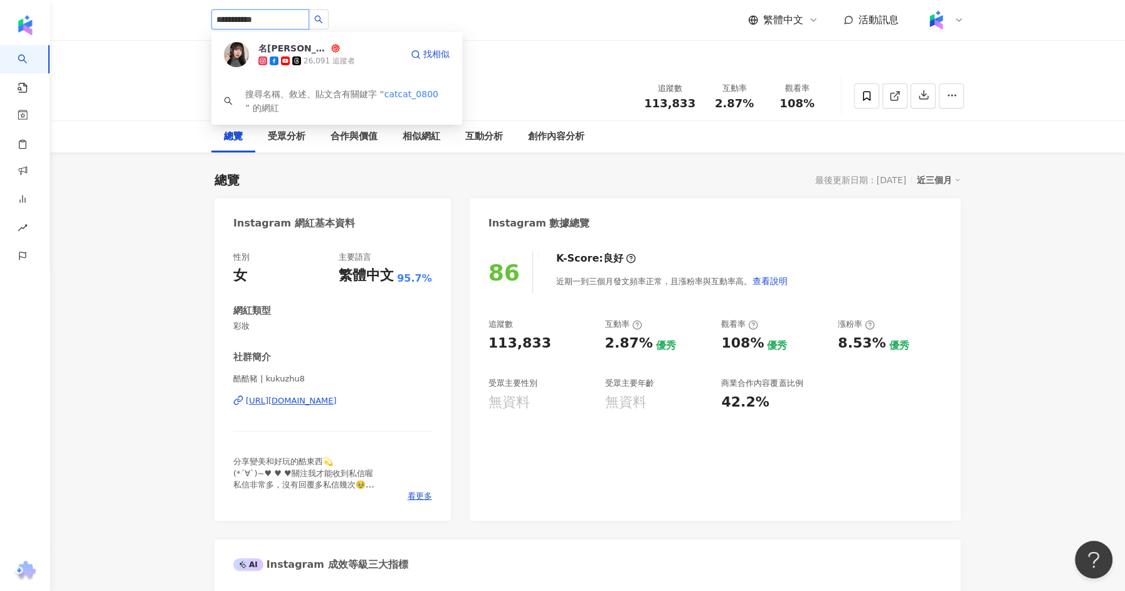
click at [327, 56] on div "26,091 追蹤者" at bounding box center [328, 61] width 51 height 11
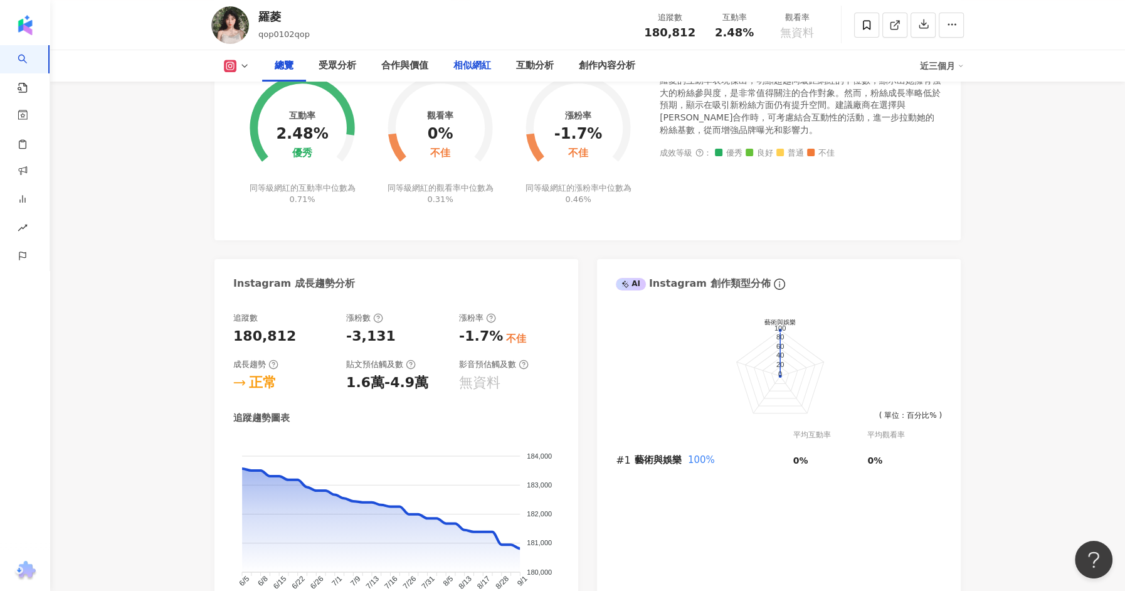
click at [480, 59] on div "相似網紅" at bounding box center [472, 65] width 38 height 15
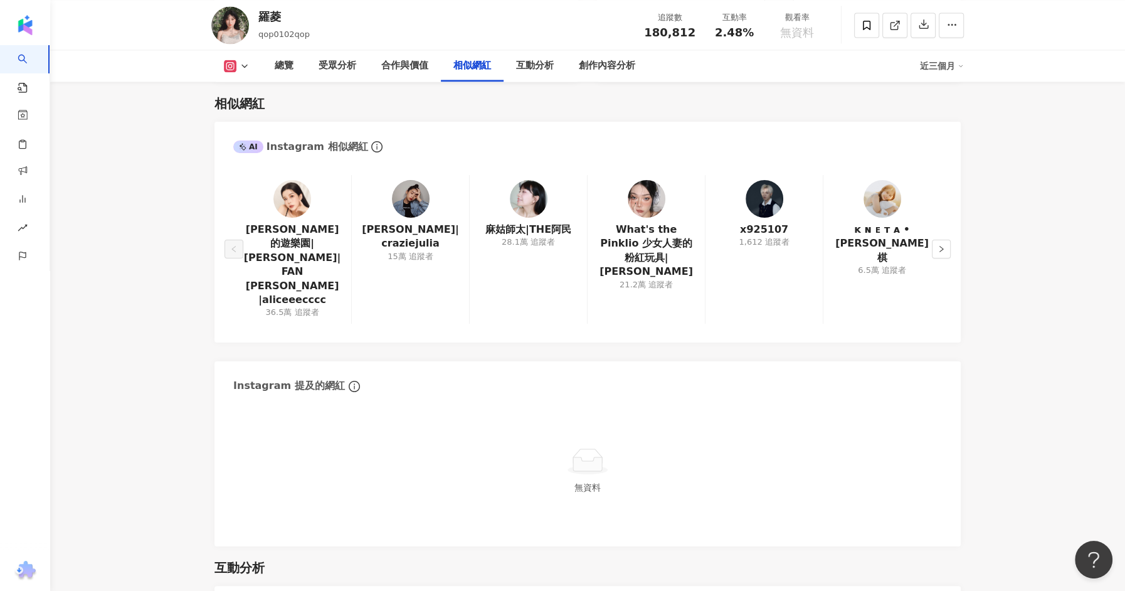
click at [405, 184] on img at bounding box center [411, 199] width 38 height 38
click at [934, 239] on button "button" at bounding box center [941, 248] width 19 height 19
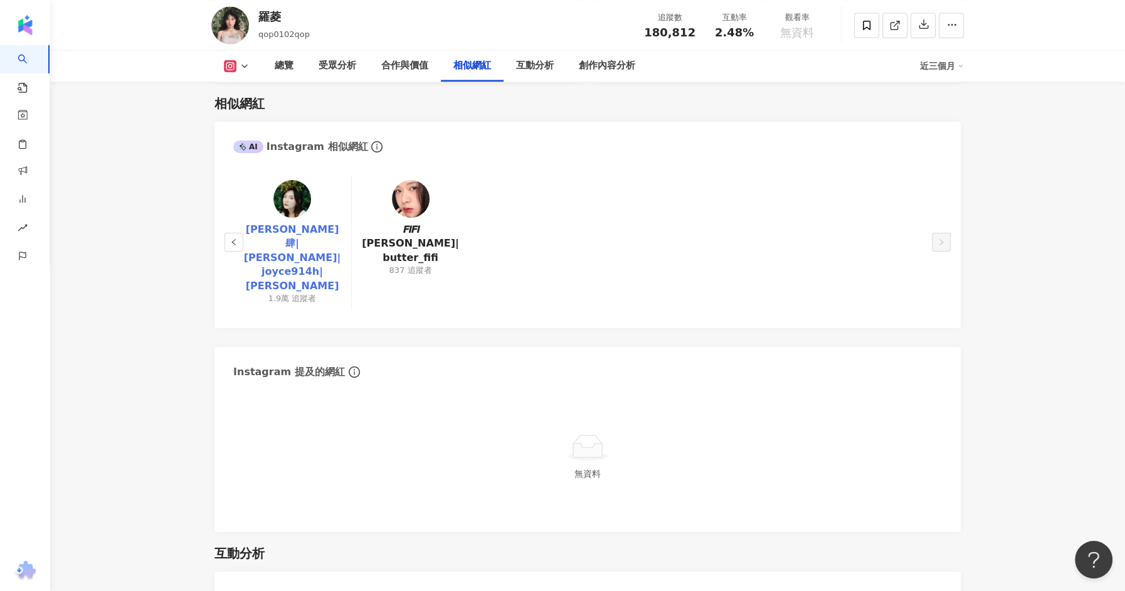
click at [314, 238] on link "Joyce 玖壹肆|Joyce Hung|joyce914h|紀沐彤" at bounding box center [292, 258] width 98 height 70
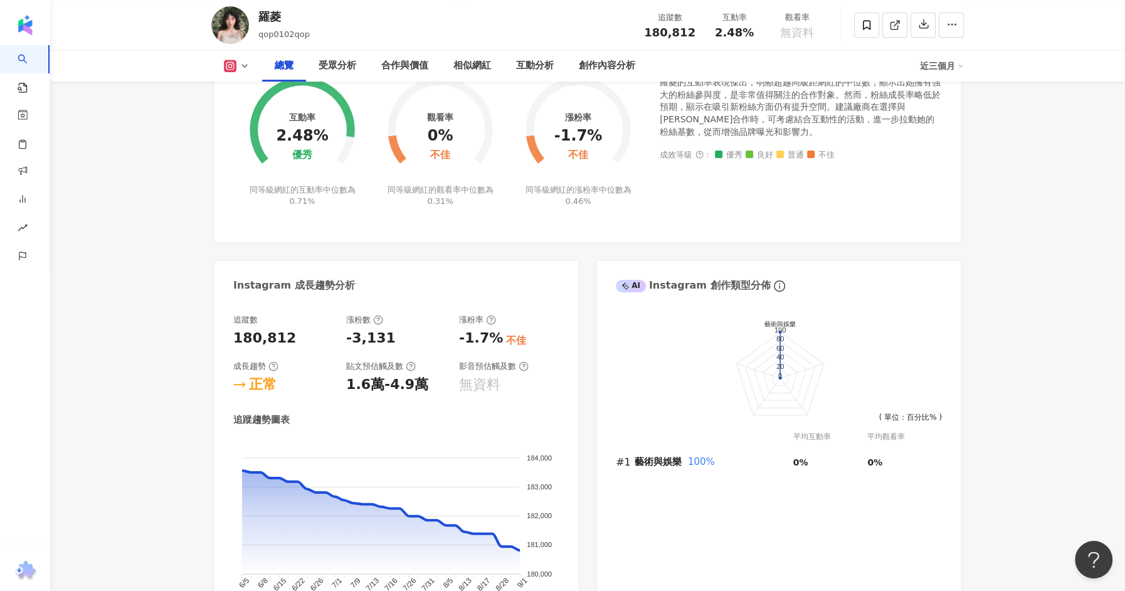
scroll to position [0, 0]
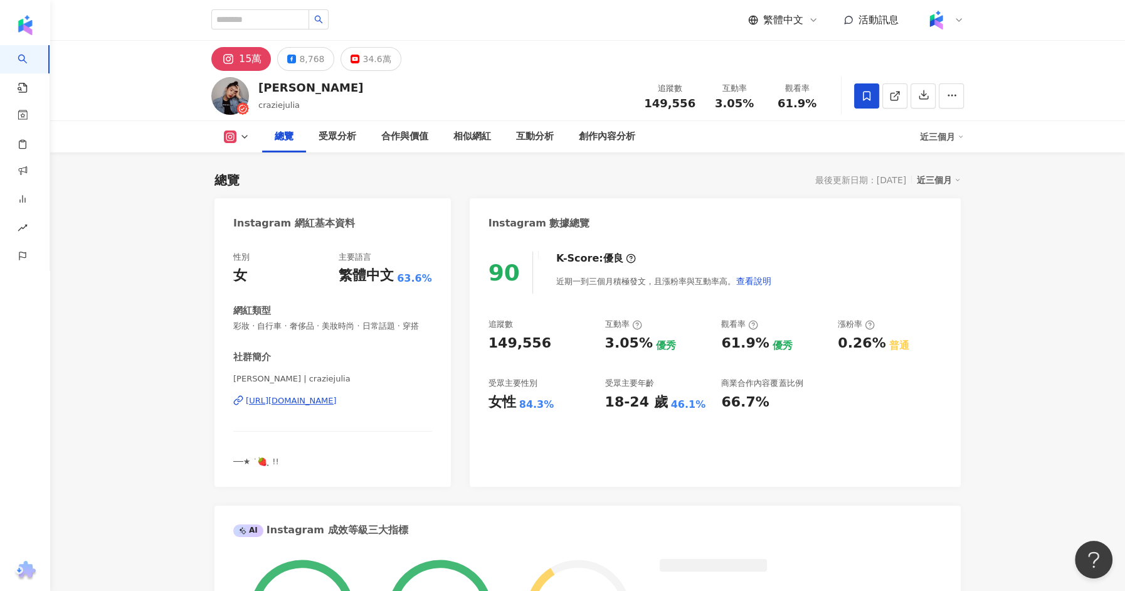
click at [364, 393] on div "[PERSON_NAME] | craziejulia [URL][DOMAIN_NAME]" at bounding box center [332, 409] width 199 height 73
click at [337, 399] on div "[URL][DOMAIN_NAME]" at bounding box center [291, 400] width 91 height 11
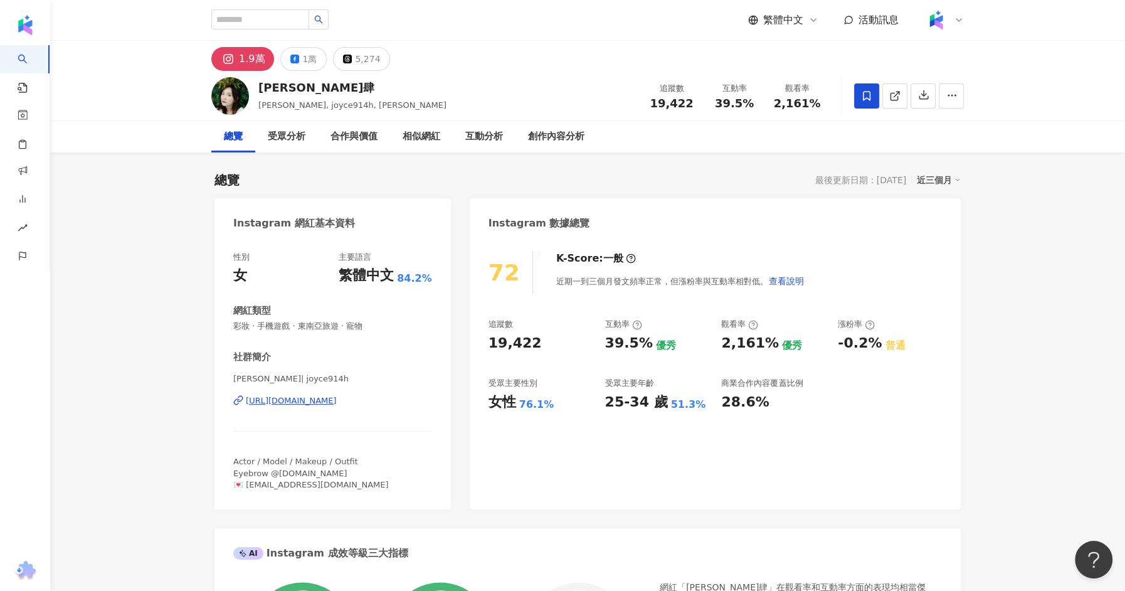
click at [337, 402] on div "https://www.instagram.com/joyce914h/" at bounding box center [291, 400] width 91 height 11
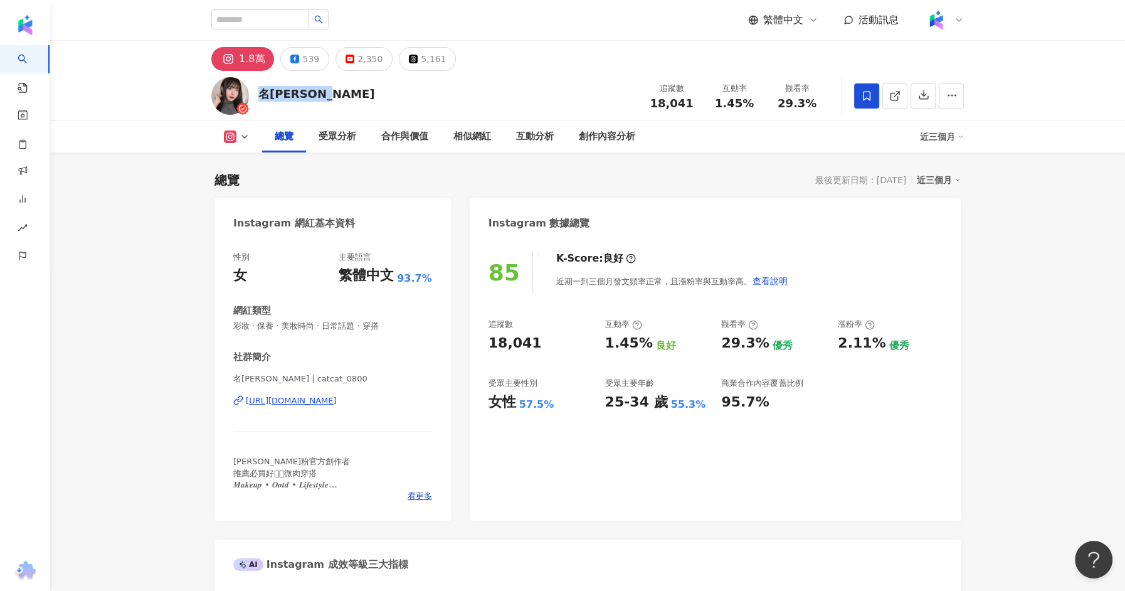
drag, startPoint x: 277, startPoint y: 96, endPoint x: 260, endPoint y: 96, distance: 17.6
click at [260, 96] on div "名[PERSON_NAME]" at bounding box center [316, 94] width 116 height 16
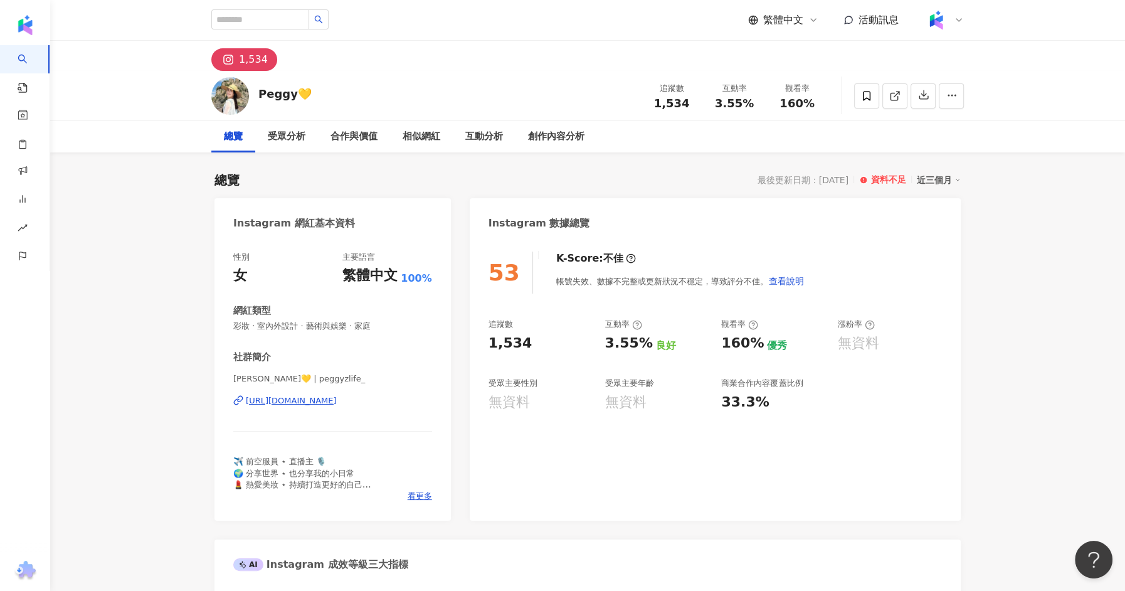
click at [922, 177] on div "近三個月" at bounding box center [939, 180] width 44 height 16
click at [942, 234] on link "近六個月" at bounding box center [944, 231] width 35 height 14
click at [268, 18] on input "search" at bounding box center [260, 19] width 98 height 20
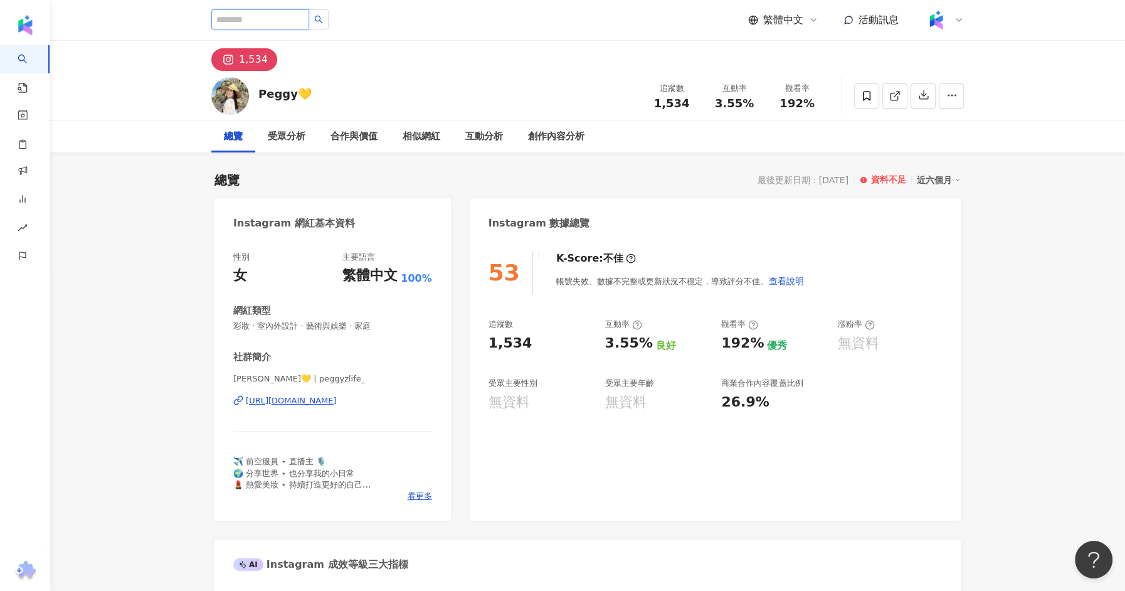
paste input "**********"
type input "**********"
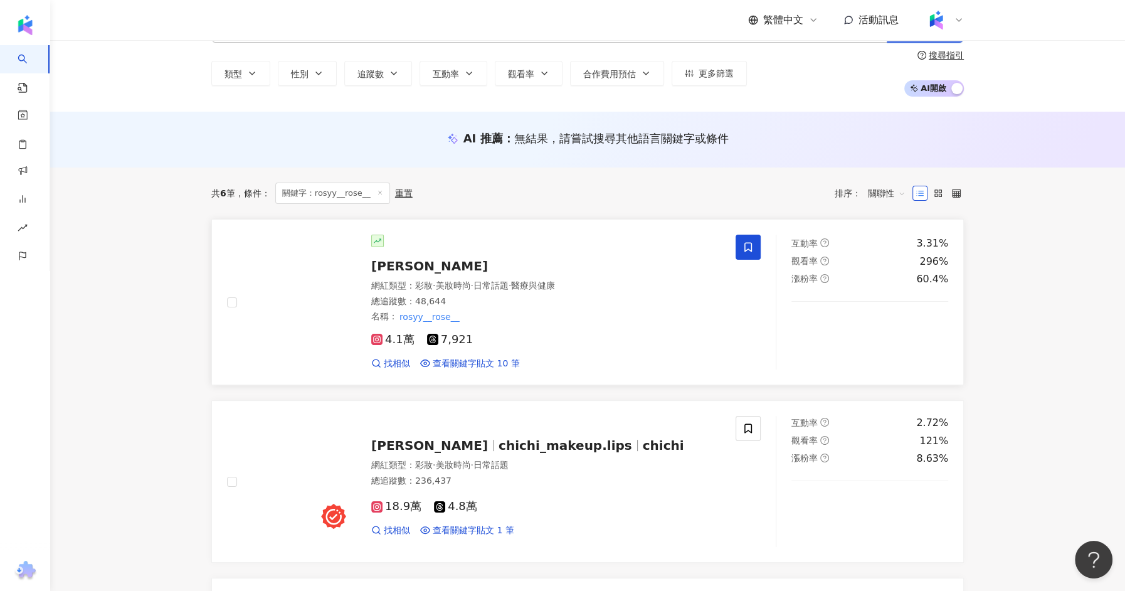
scroll to position [54, 0]
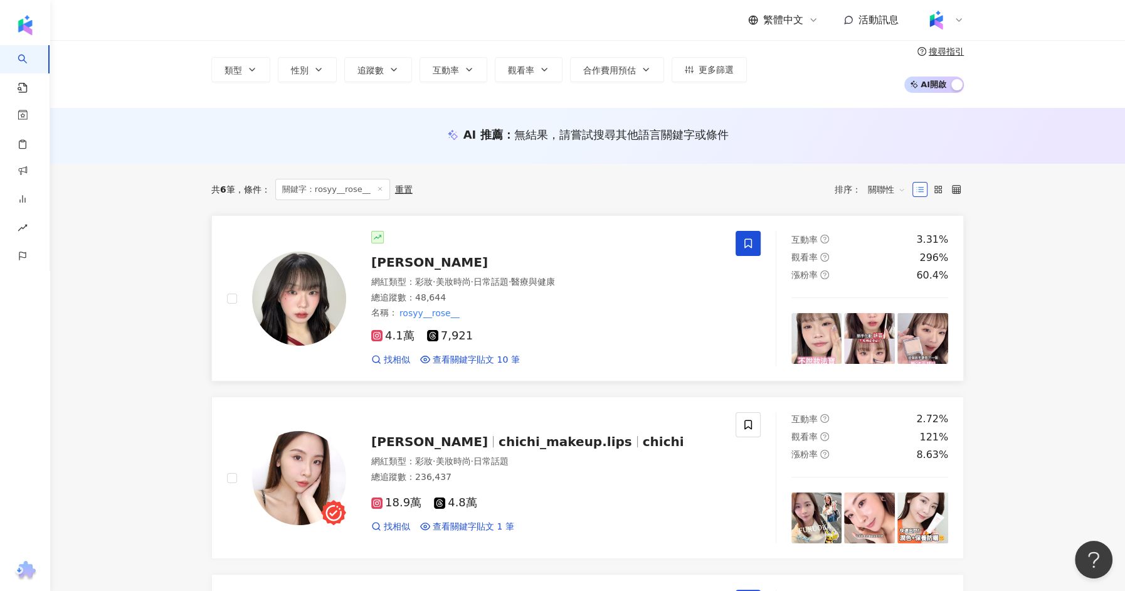
click at [572, 307] on div "名稱 ： rosyy__rose__" at bounding box center [545, 313] width 349 height 13
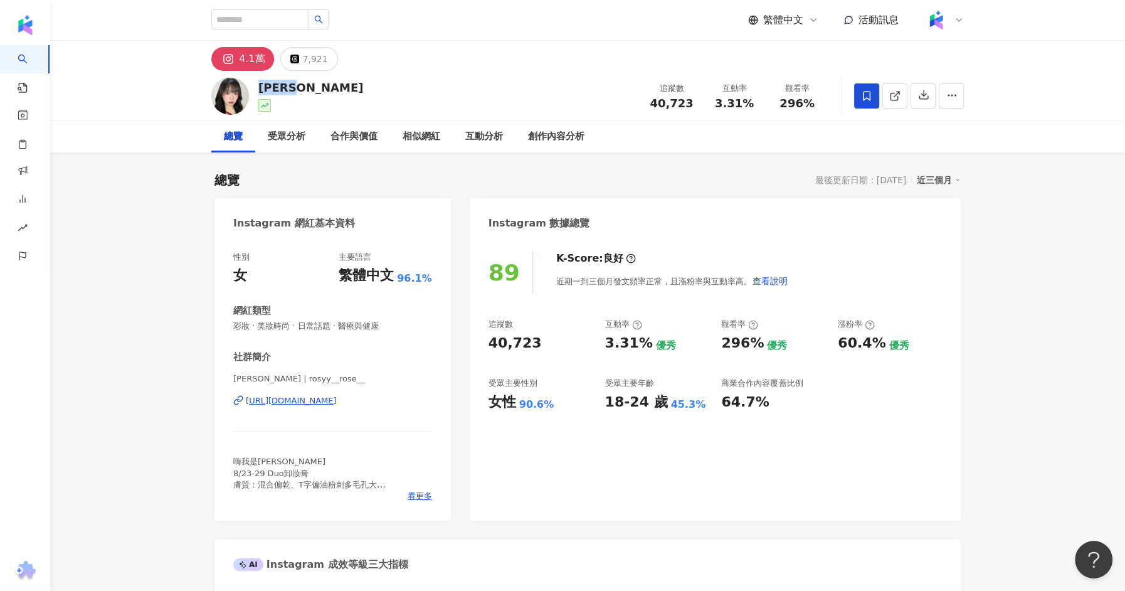
drag, startPoint x: 288, startPoint y: 93, endPoint x: 254, endPoint y: 92, distance: 34.5
click at [254, 92] on div "laura 追蹤數 40,723 互動率 3.31% 觀看率 296%" at bounding box center [587, 96] width 802 height 50
copy div "laura"
click at [250, 19] on input "search" at bounding box center [260, 19] width 98 height 20
paste input "**********"
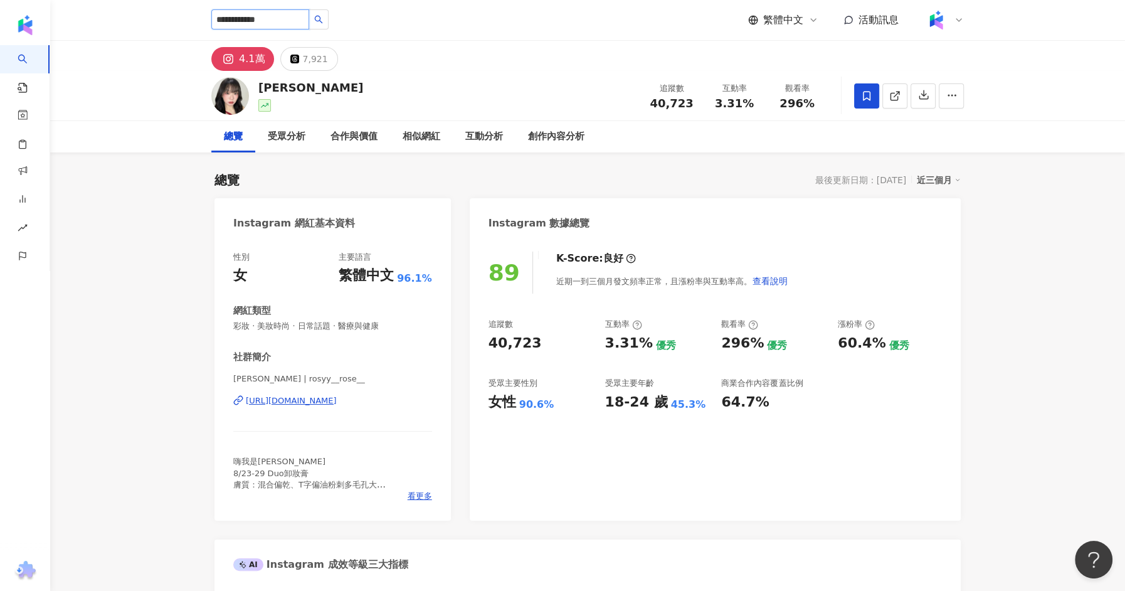
type input "**********"
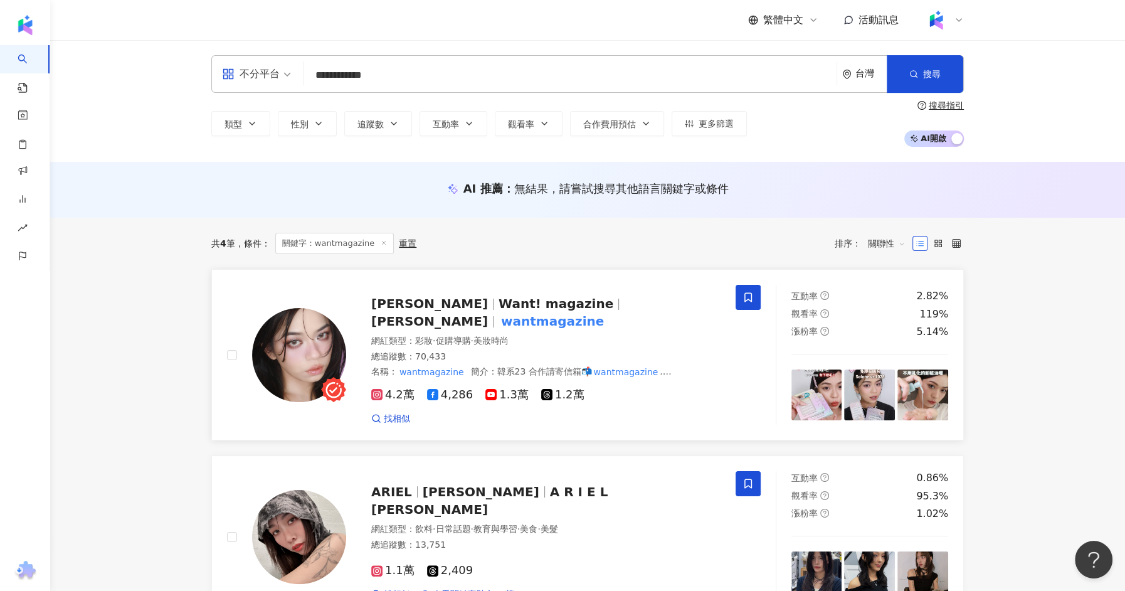
click at [406, 295] on div "Alice Chang Want! magazine 愛麗絲 wantmagazine 網紅類型 ： 彩妝 · 促購導購 · 美妝時尚 總追蹤數 ： 70,4…" at bounding box center [533, 355] width 374 height 140
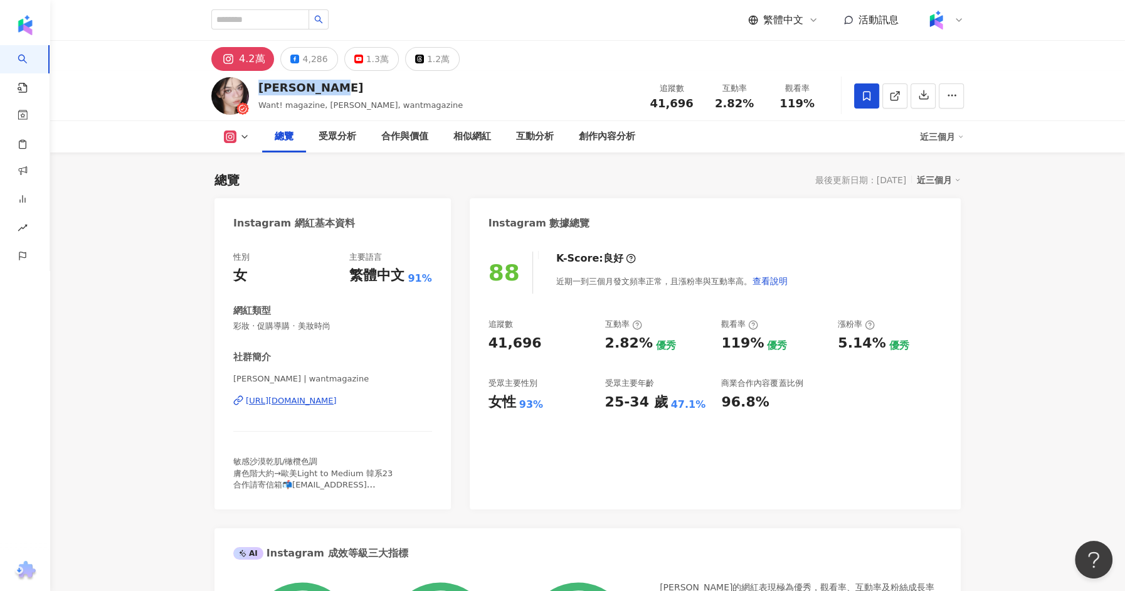
drag, startPoint x: 326, startPoint y: 90, endPoint x: 255, endPoint y: 90, distance: 71.5
click at [255, 90] on div "[PERSON_NAME] Want! magazine, [PERSON_NAME], wantmagazine 追蹤數 41,696 互動率 2.82% …" at bounding box center [587, 96] width 802 height 50
copy div "[PERSON_NAME]"
click at [297, 18] on input "search" at bounding box center [260, 19] width 98 height 20
paste input "*********"
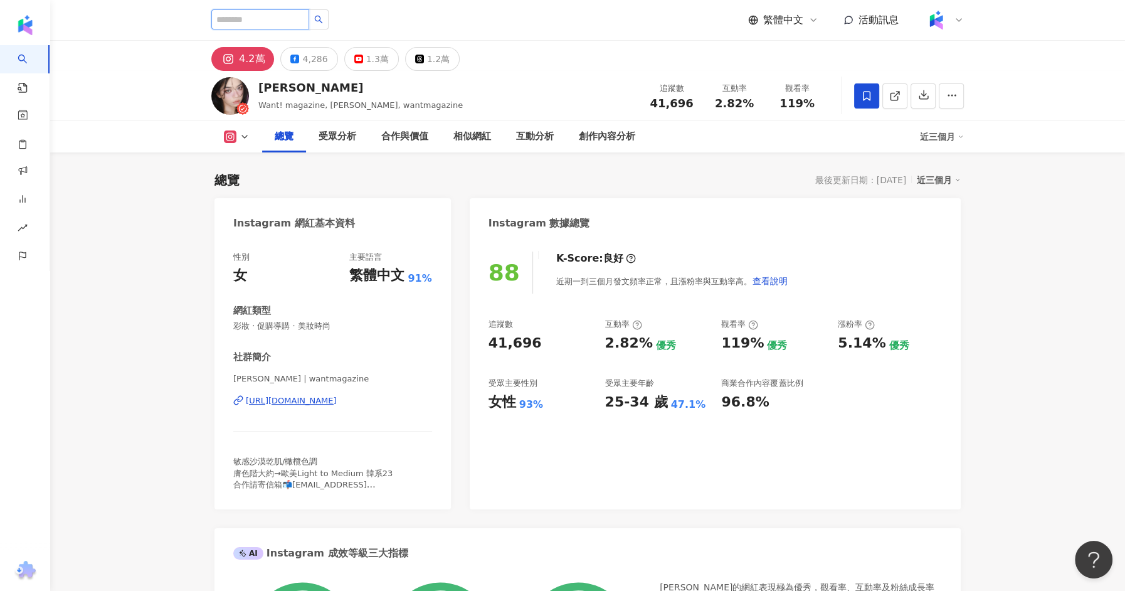
type input "*********"
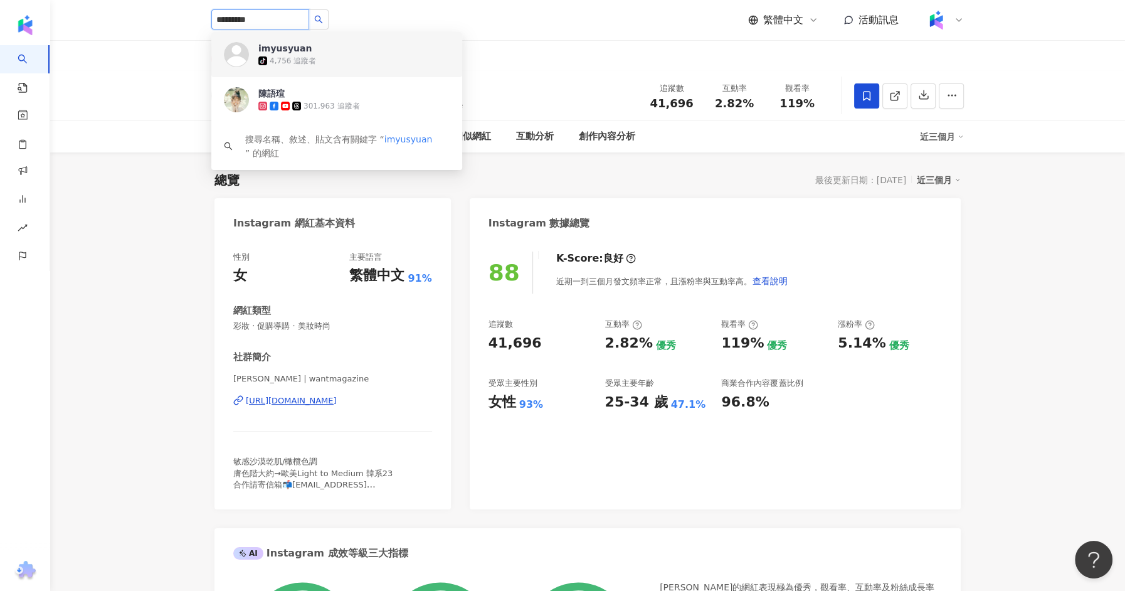
click at [311, 56] on div "4,756 追蹤者" at bounding box center [293, 61] width 46 height 11
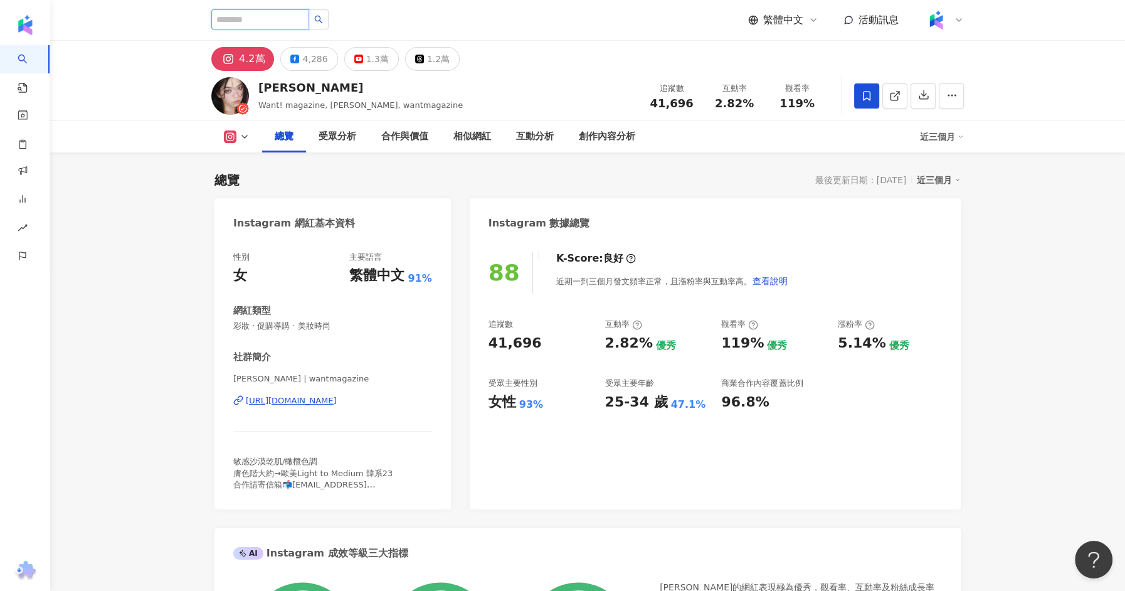
click at [260, 22] on input "search" at bounding box center [260, 19] width 98 height 20
paste input "*********"
type input "*********"
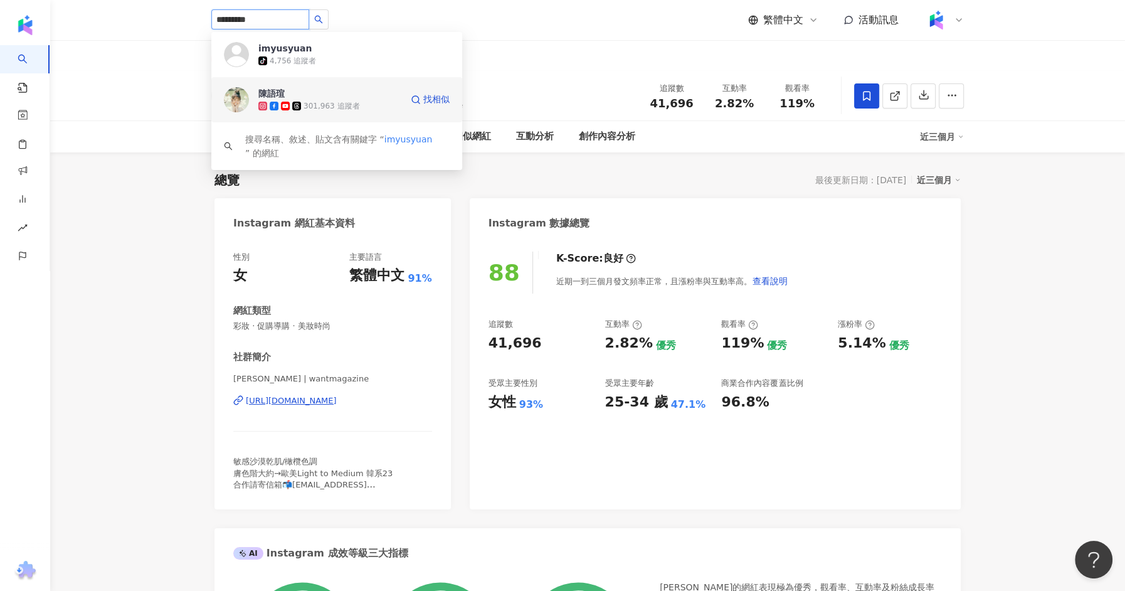
click at [298, 103] on icon at bounding box center [296, 106] width 9 height 9
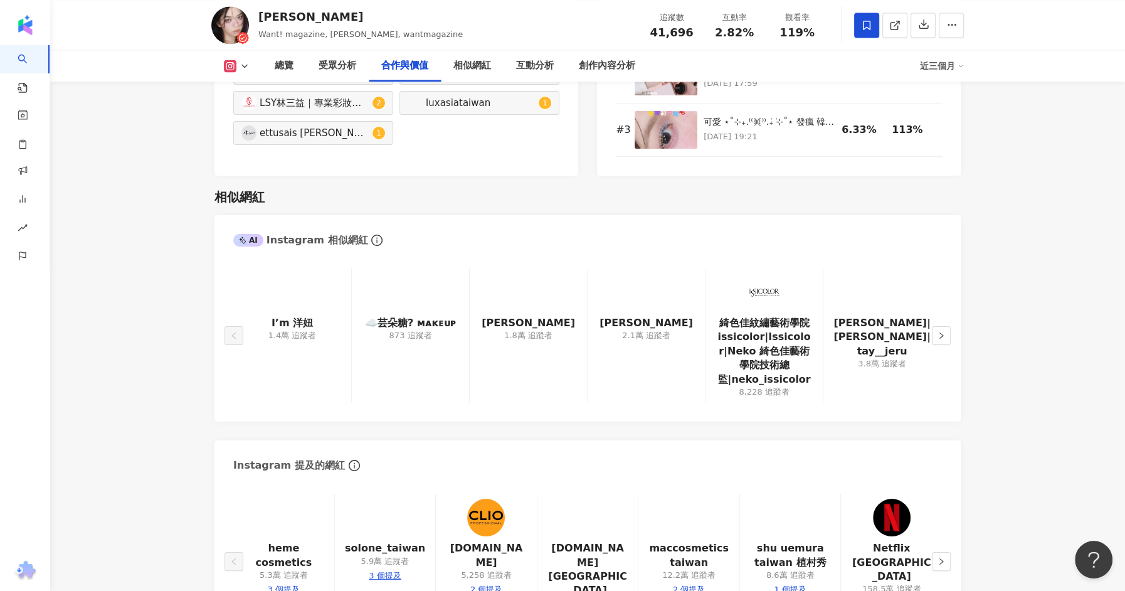
scroll to position [1956, 0]
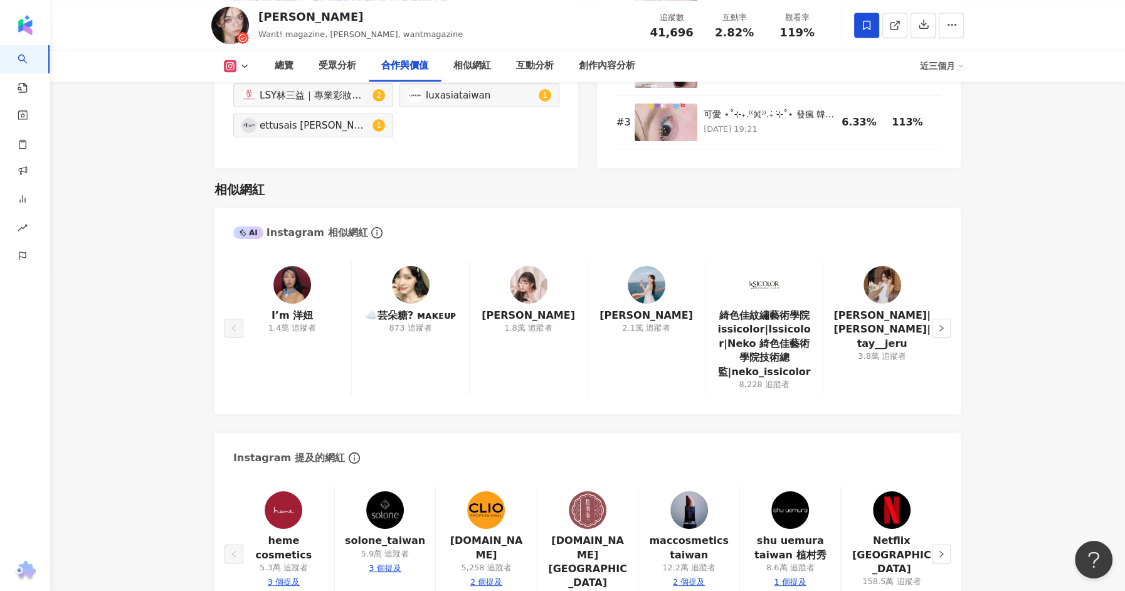
click at [295, 283] on img at bounding box center [292, 285] width 38 height 38
click at [536, 296] on img at bounding box center [529, 285] width 38 height 38
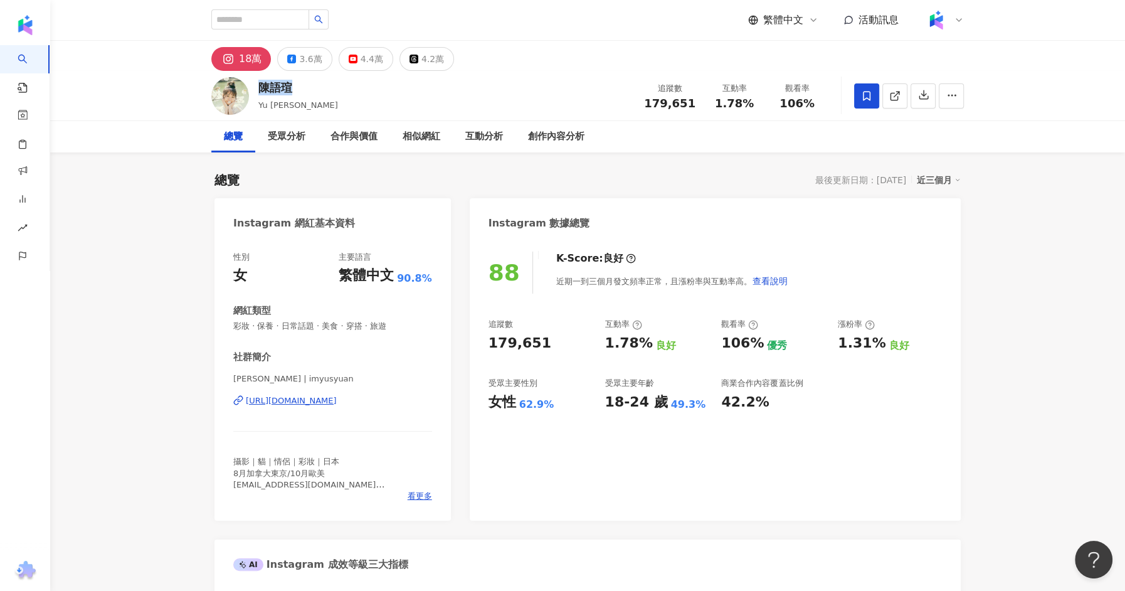
drag, startPoint x: 298, startPoint y: 90, endPoint x: 255, endPoint y: 90, distance: 42.6
click at [255, 90] on div "陳語瑄 Yu syuan小喵 追蹤數 179,651 互動率 1.78% 觀看率 106%" at bounding box center [587, 96] width 802 height 50
copy div "陳語瑄"
click at [265, 24] on input "search" at bounding box center [260, 19] width 98 height 20
paste input "**********"
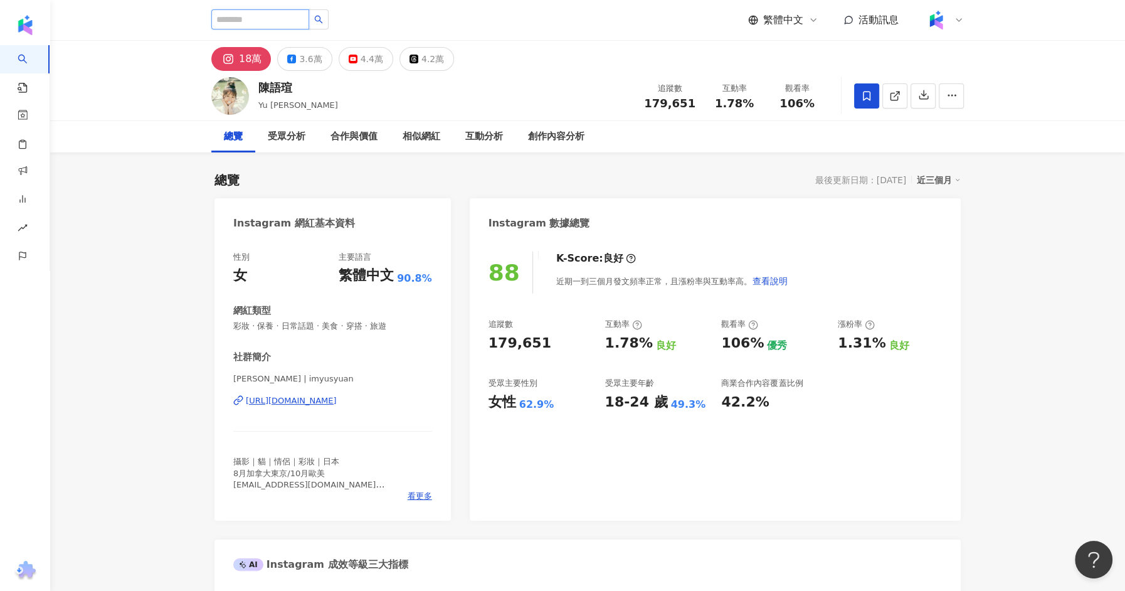
type input "**********"
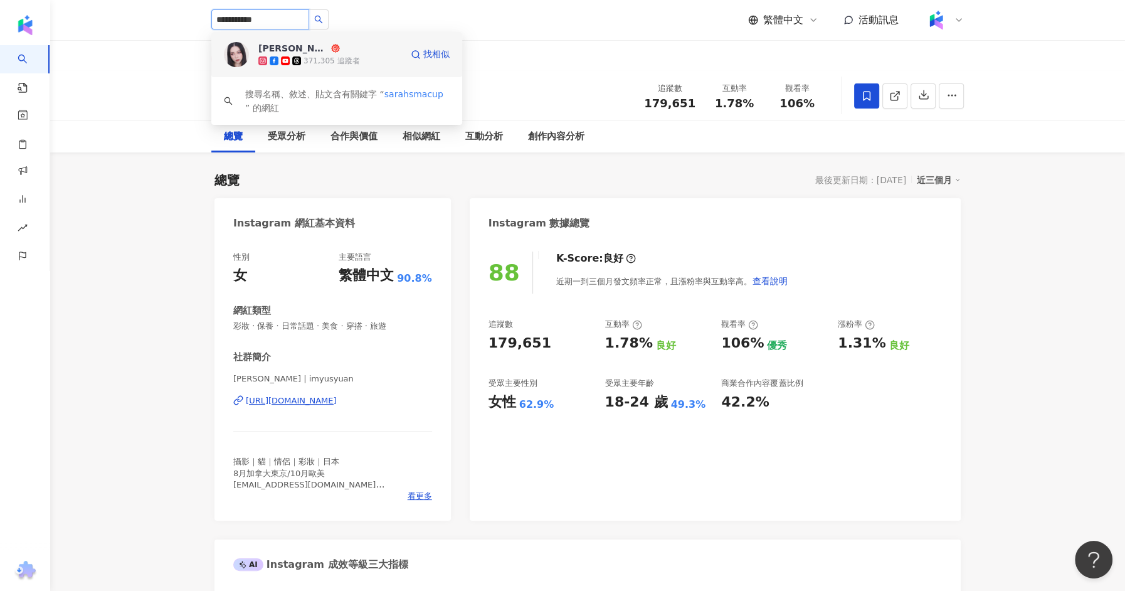
click at [341, 75] on div "SARAH's MACUP 371,305 追蹤者 找相似" at bounding box center [336, 54] width 251 height 45
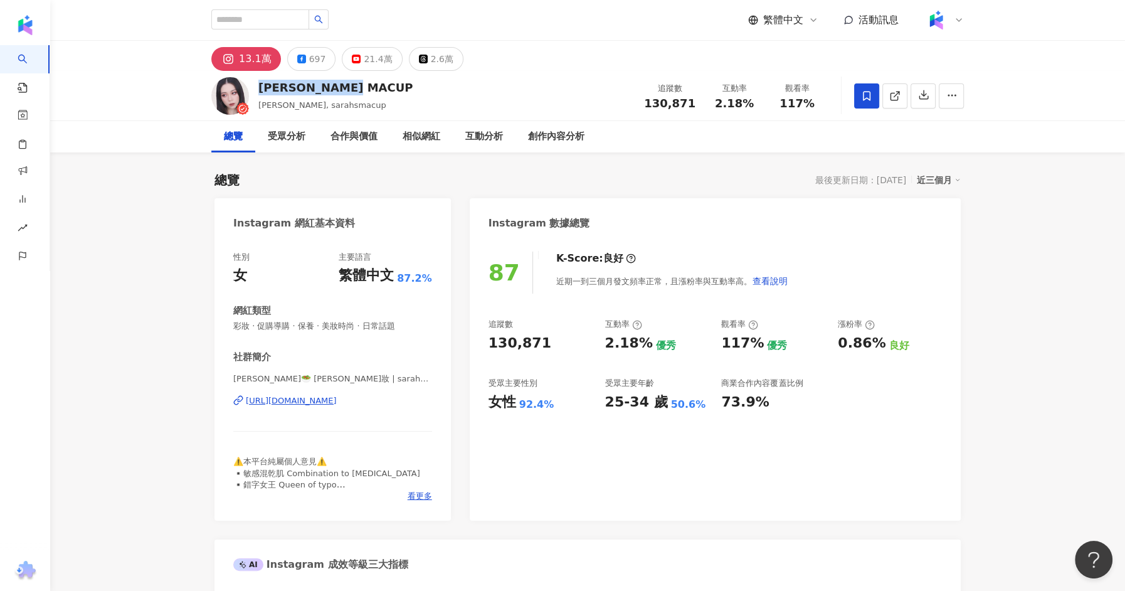
drag, startPoint x: 362, startPoint y: 92, endPoint x: 257, endPoint y: 88, distance: 105.4
click at [257, 88] on div "[PERSON_NAME] [PERSON_NAME], sarahsmacup 追蹤數 130,871 互動率 2.18% 觀看率 117%" at bounding box center [587, 96] width 802 height 50
copy div "[PERSON_NAME] MACUP"
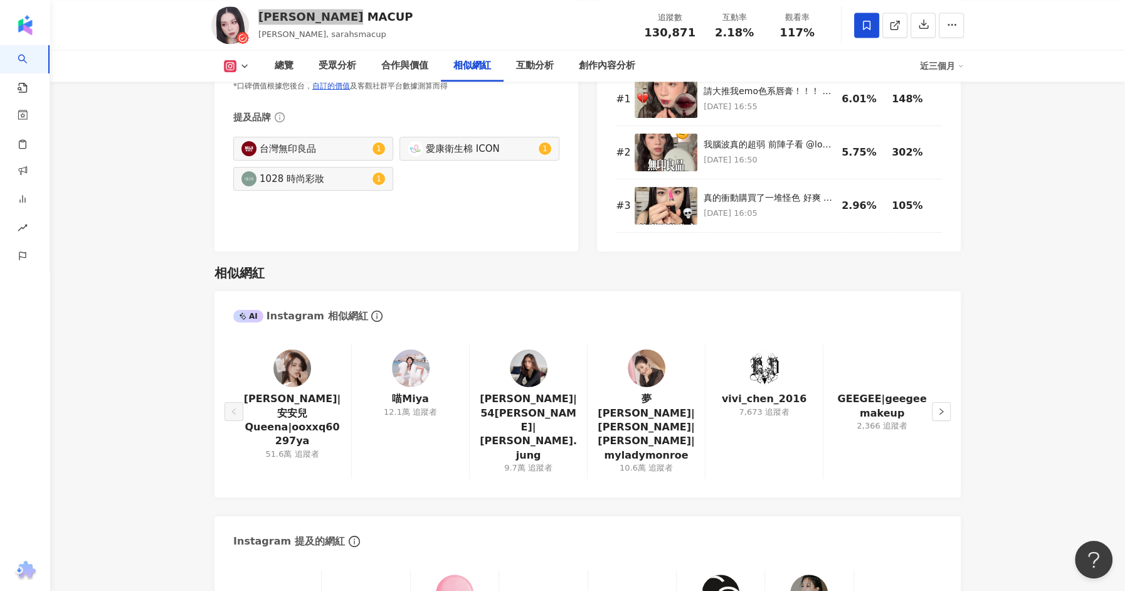
scroll to position [2042, 0]
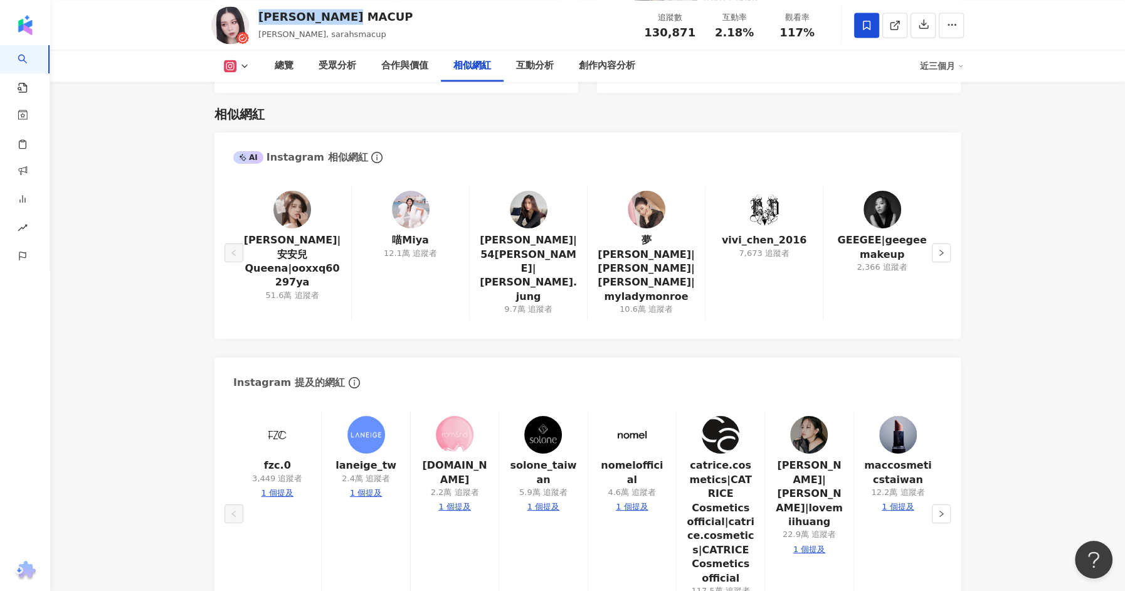
click at [414, 204] on img at bounding box center [411, 210] width 38 height 38
click at [945, 243] on button "button" at bounding box center [941, 252] width 19 height 19
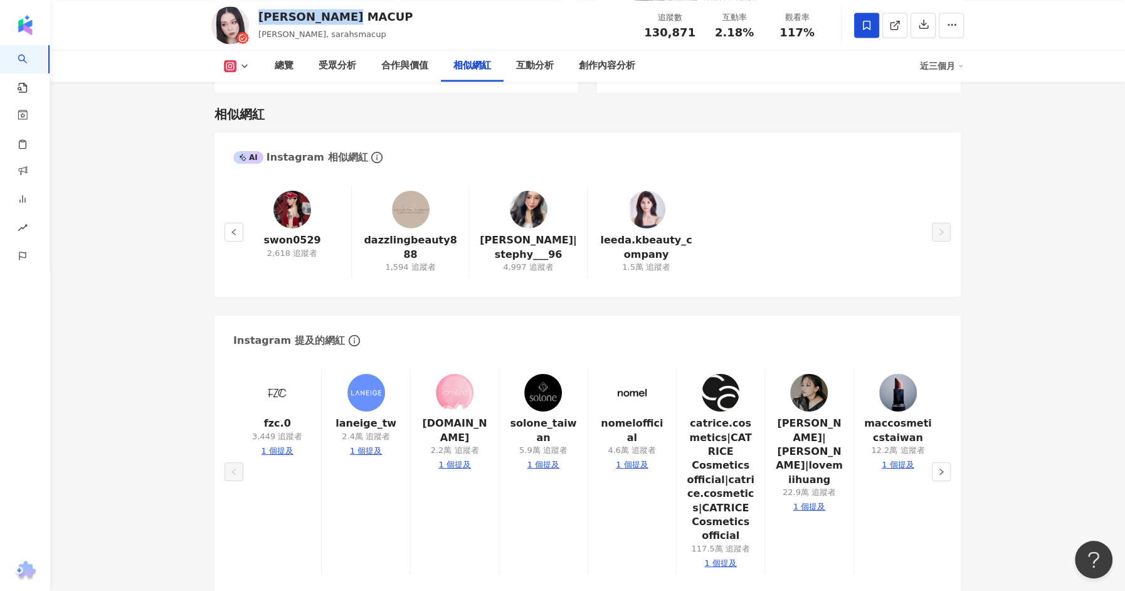
click at [651, 206] on img at bounding box center [647, 210] width 38 height 38
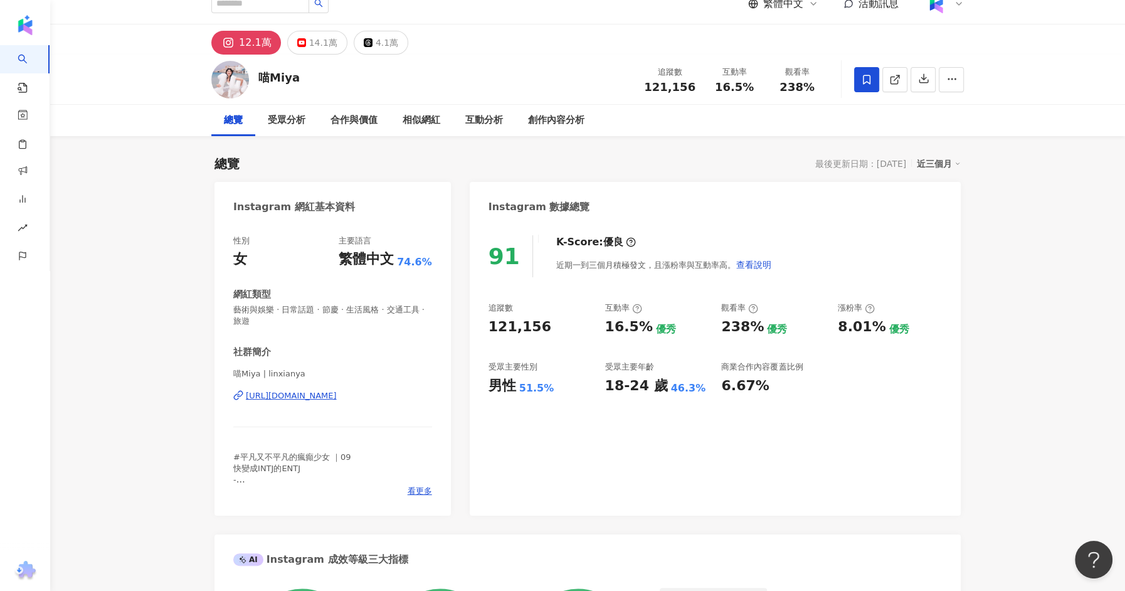
scroll to position [35, 0]
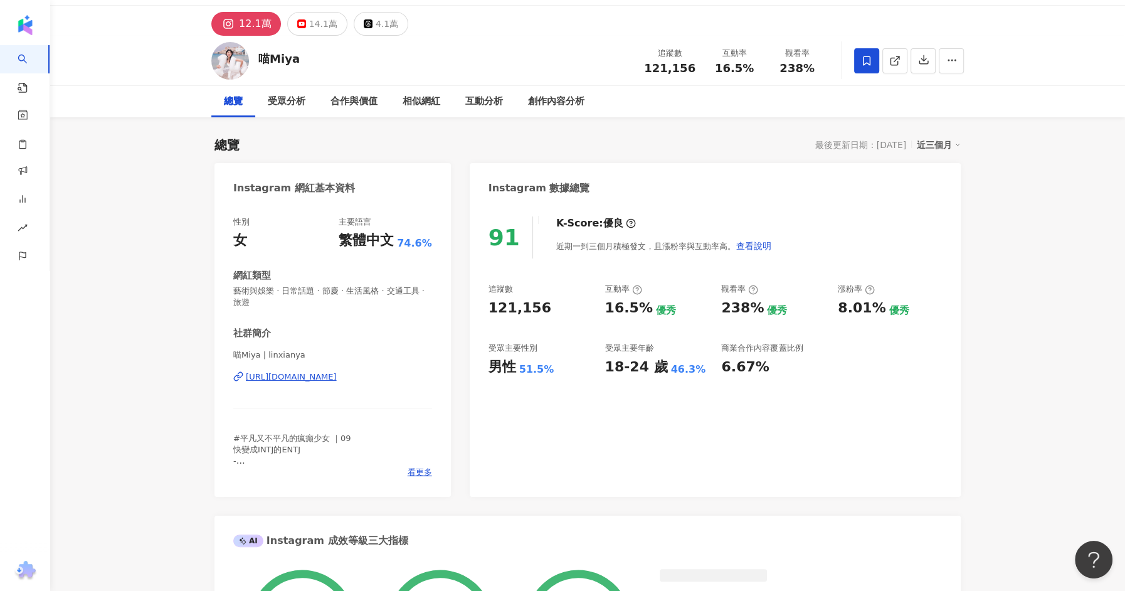
click at [268, 374] on div "https://www.instagram.com/linxianya/" at bounding box center [291, 376] width 91 height 11
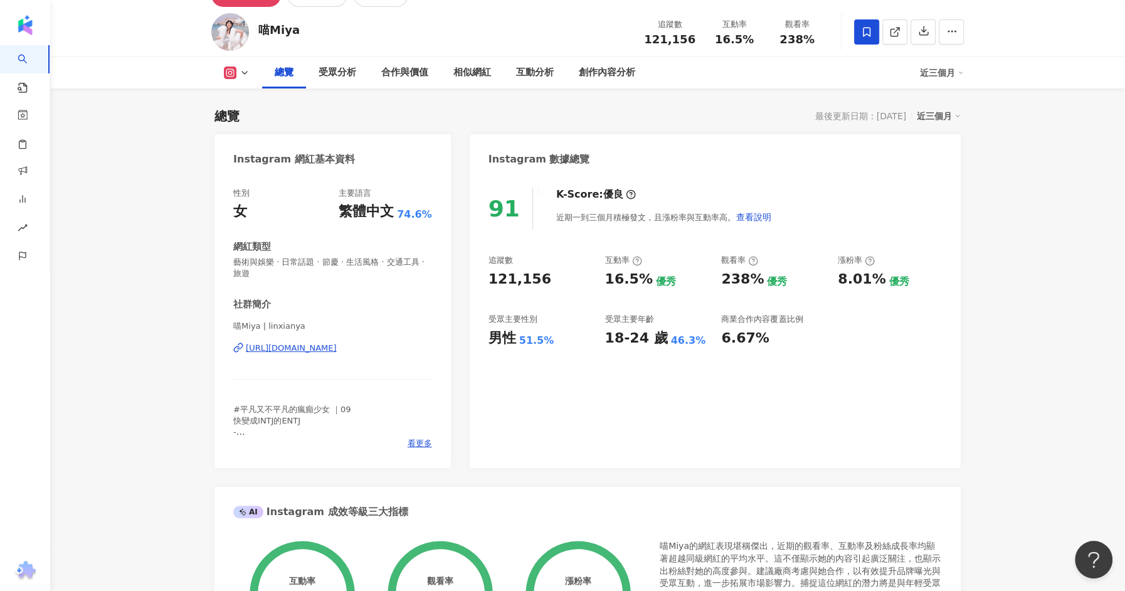
scroll to position [67, 0]
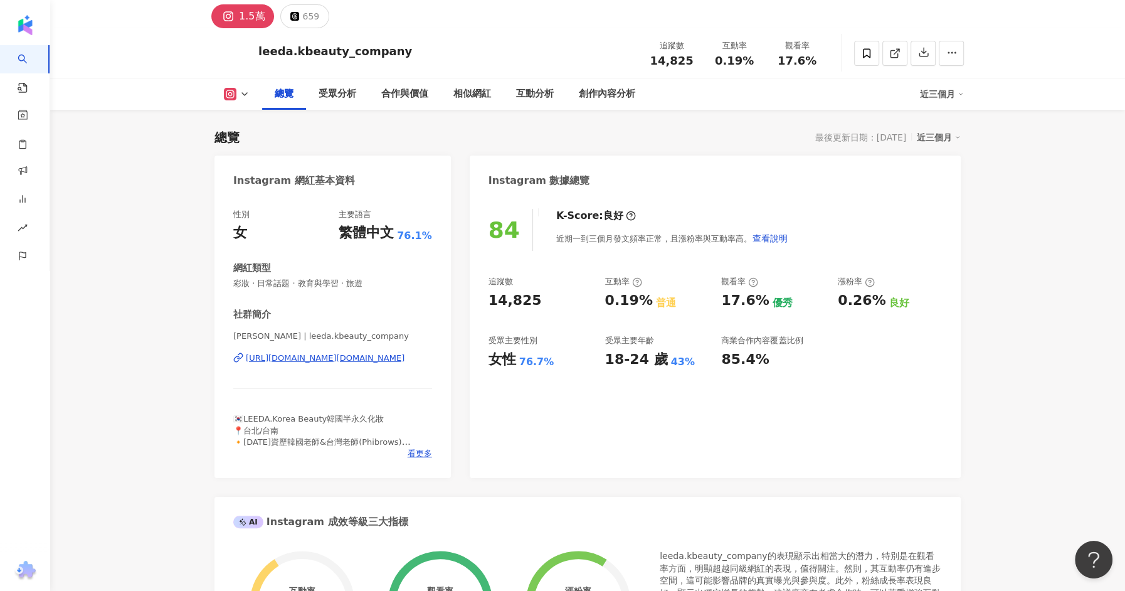
scroll to position [57, 0]
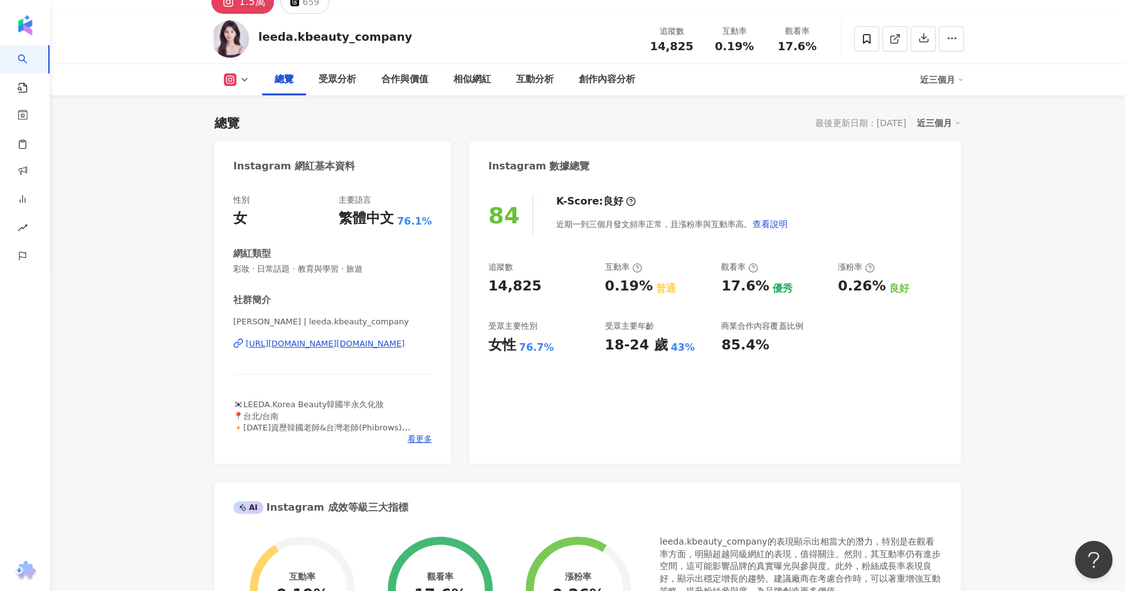
click at [286, 347] on div "https://www.instagram.com/leeda.kbeauty_company/" at bounding box center [325, 343] width 159 height 11
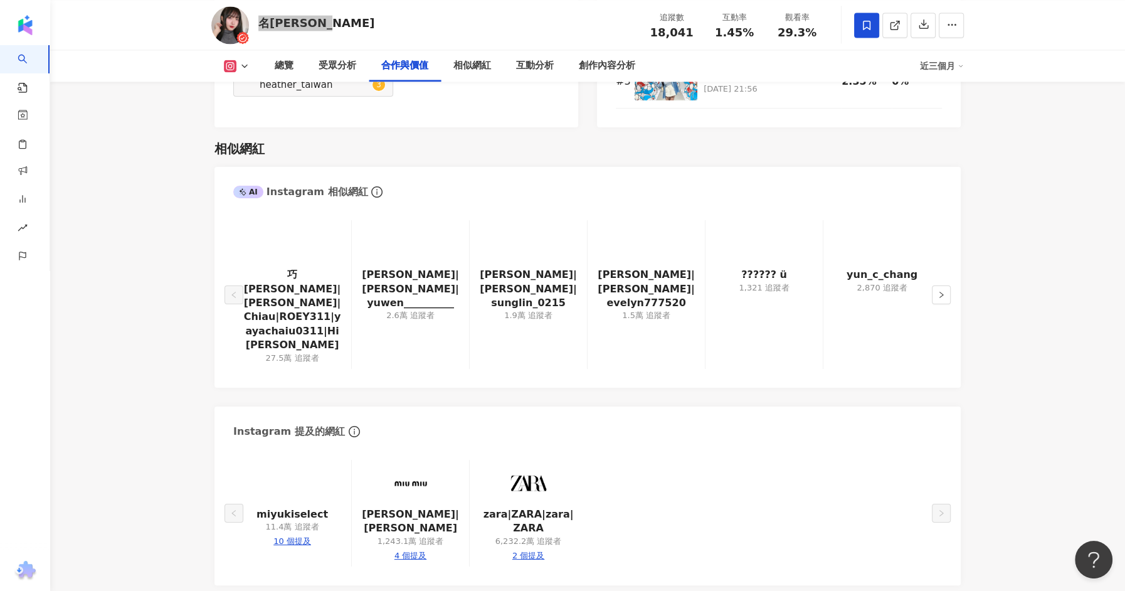
scroll to position [2014, 0]
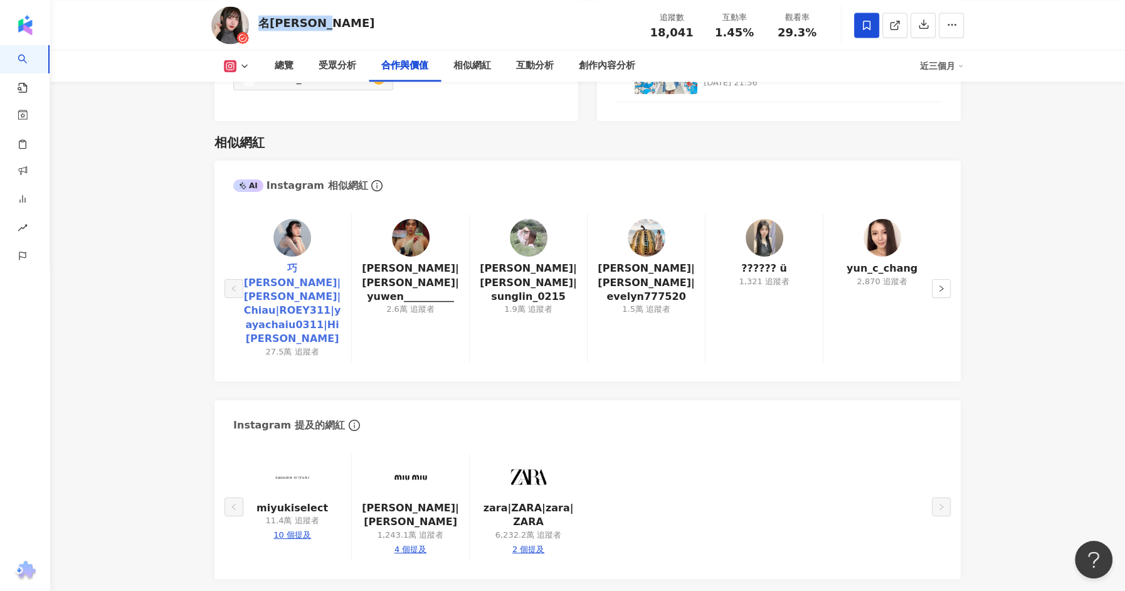
click at [299, 289] on link "巧喬Chiau|巧喬|Chiau|ROEY311|yayachaiu0311|Hi巧喬" at bounding box center [292, 303] width 98 height 84
click at [937, 279] on button "button" at bounding box center [941, 288] width 19 height 19
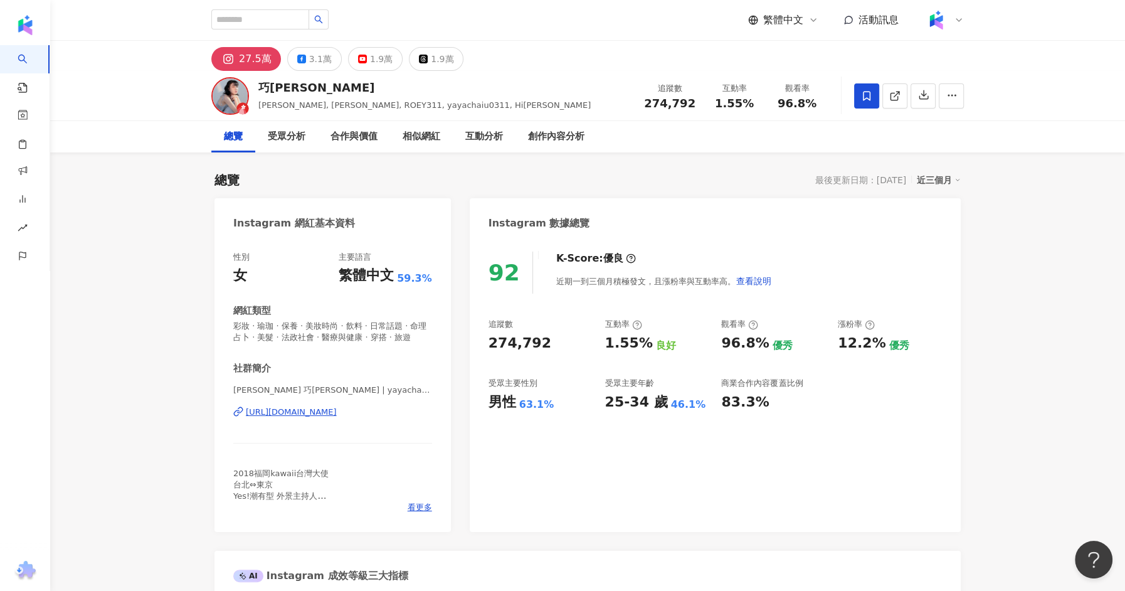
click at [279, 424] on div "李牽巧 巧喬chaiu | yayachaiu0311 https://www.instagram.com/yayachaiu0311/" at bounding box center [332, 420] width 199 height 73
click at [285, 412] on div "https://www.instagram.com/yayachaiu0311/" at bounding box center [291, 411] width 91 height 11
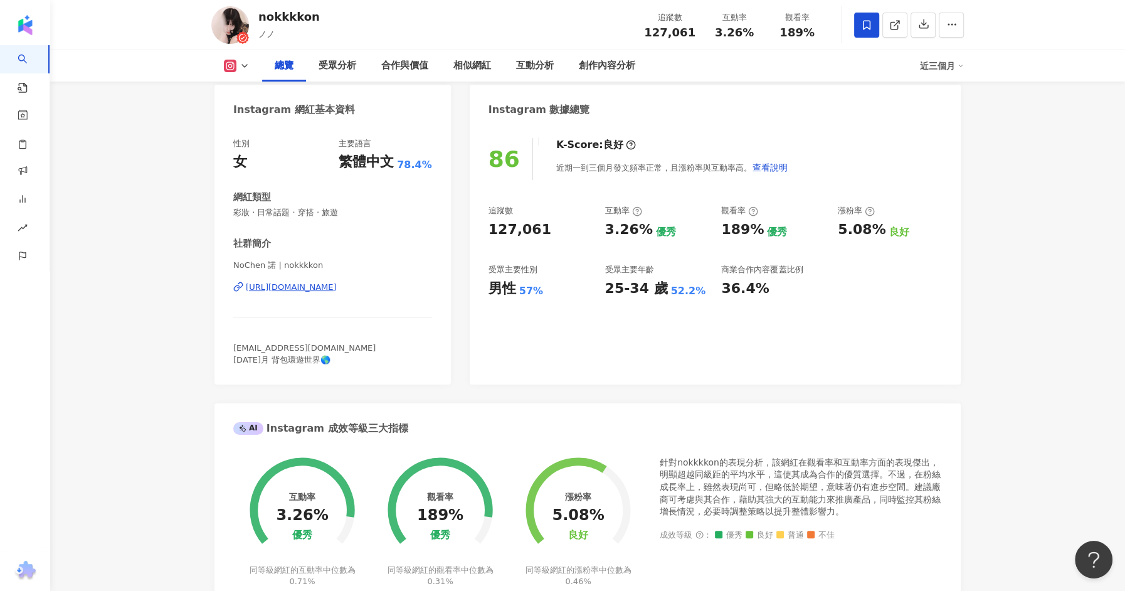
scroll to position [112, 0]
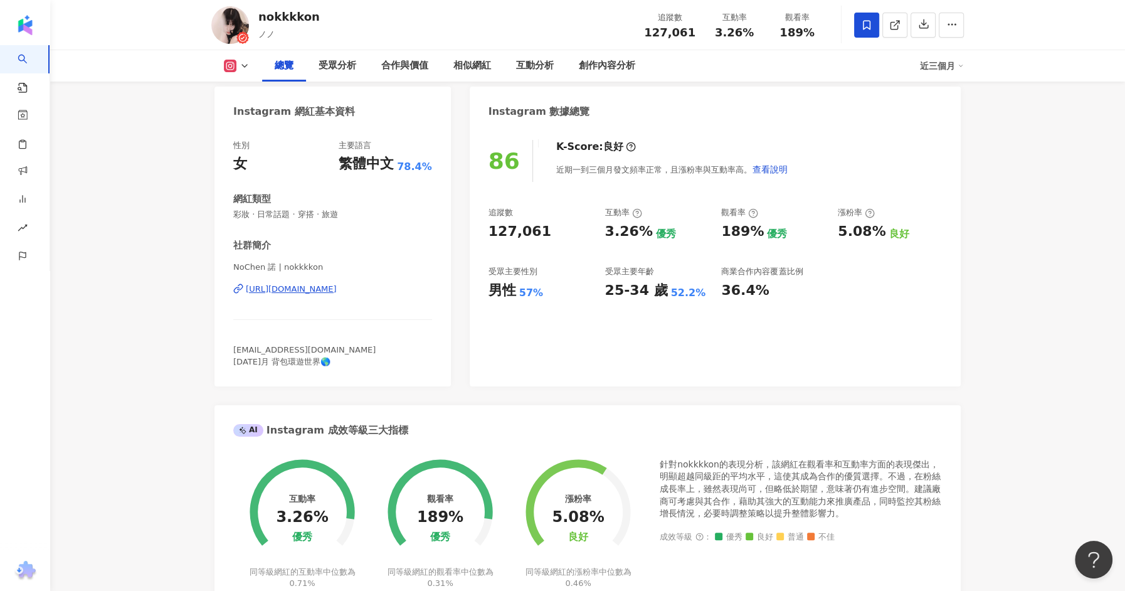
click at [324, 285] on div "https://www.instagram.com/nokkkkon/" at bounding box center [291, 288] width 91 height 11
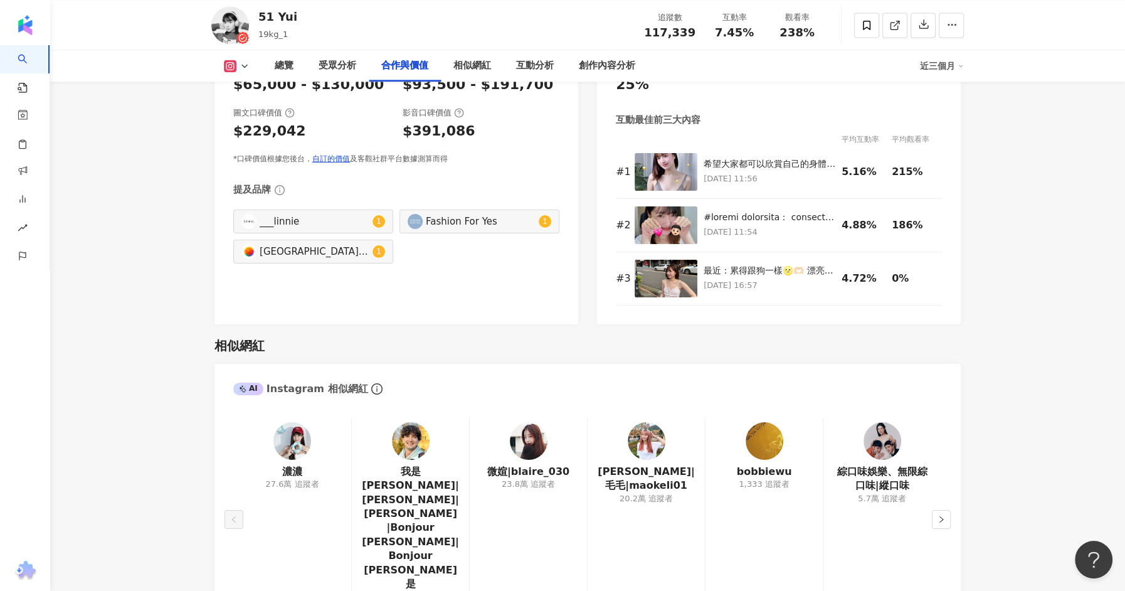
scroll to position [1854, 0]
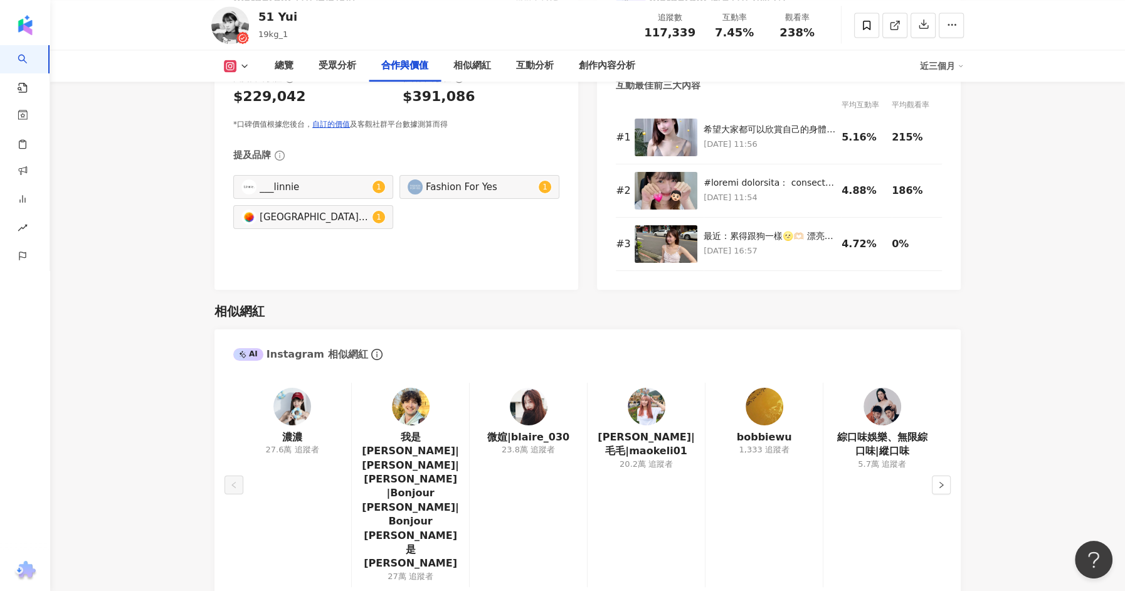
click at [295, 391] on img at bounding box center [292, 406] width 38 height 38
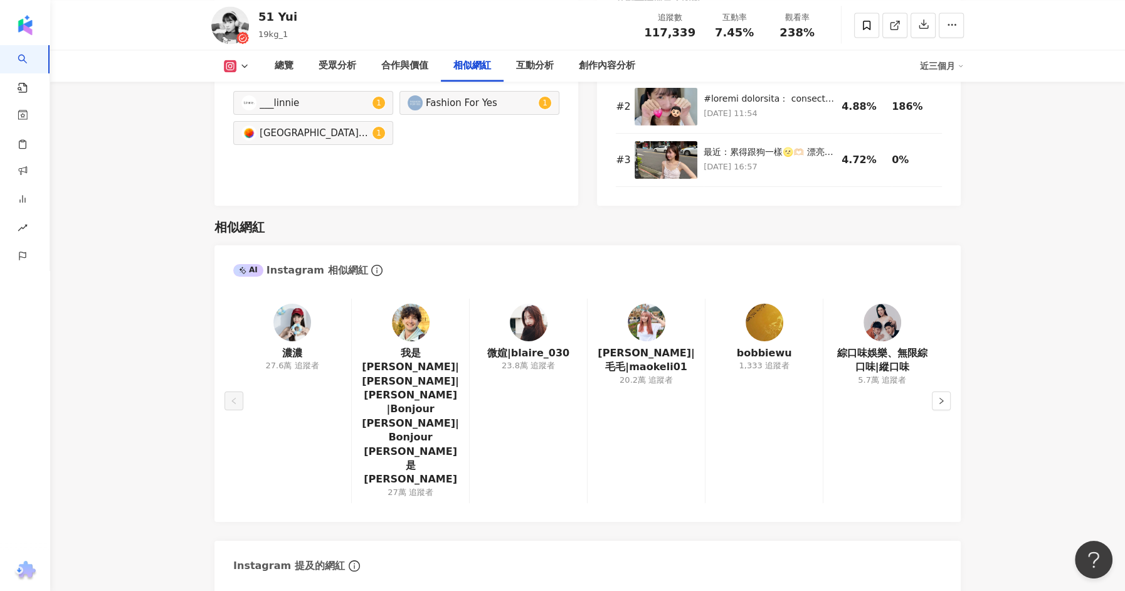
scroll to position [2086, 0]
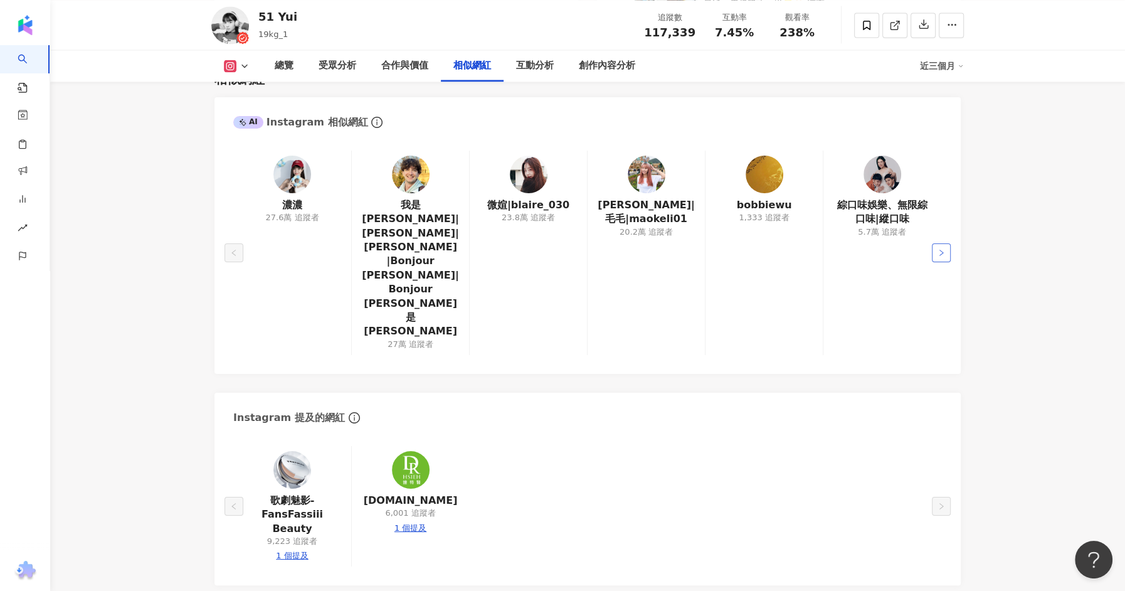
click at [937, 249] on icon "right" at bounding box center [941, 253] width 8 height 8
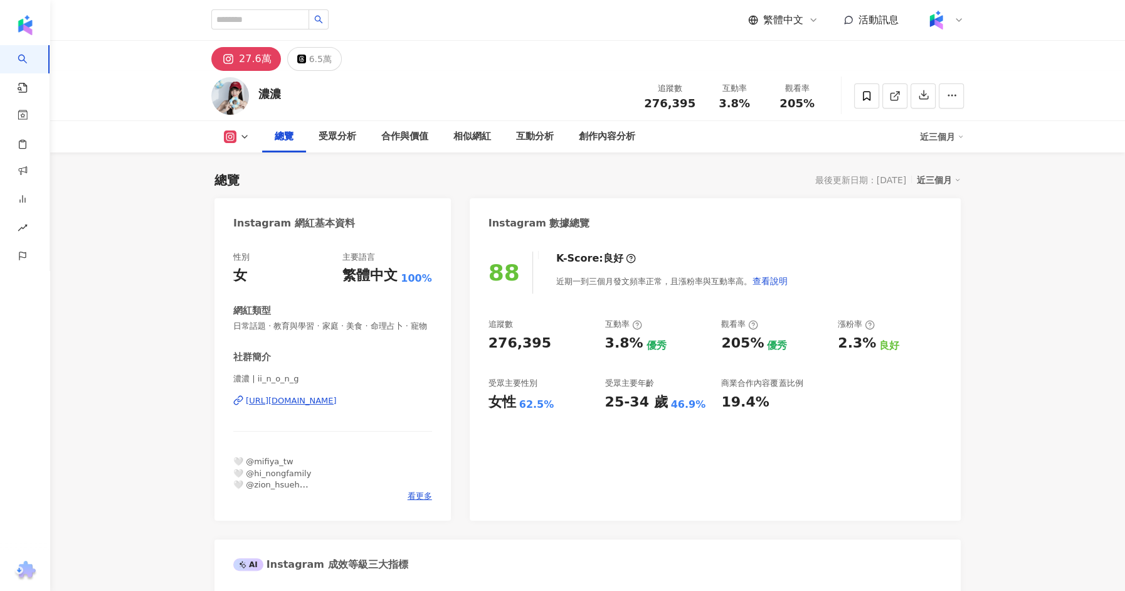
click at [327, 401] on div "[URL][DOMAIN_NAME]" at bounding box center [291, 400] width 91 height 11
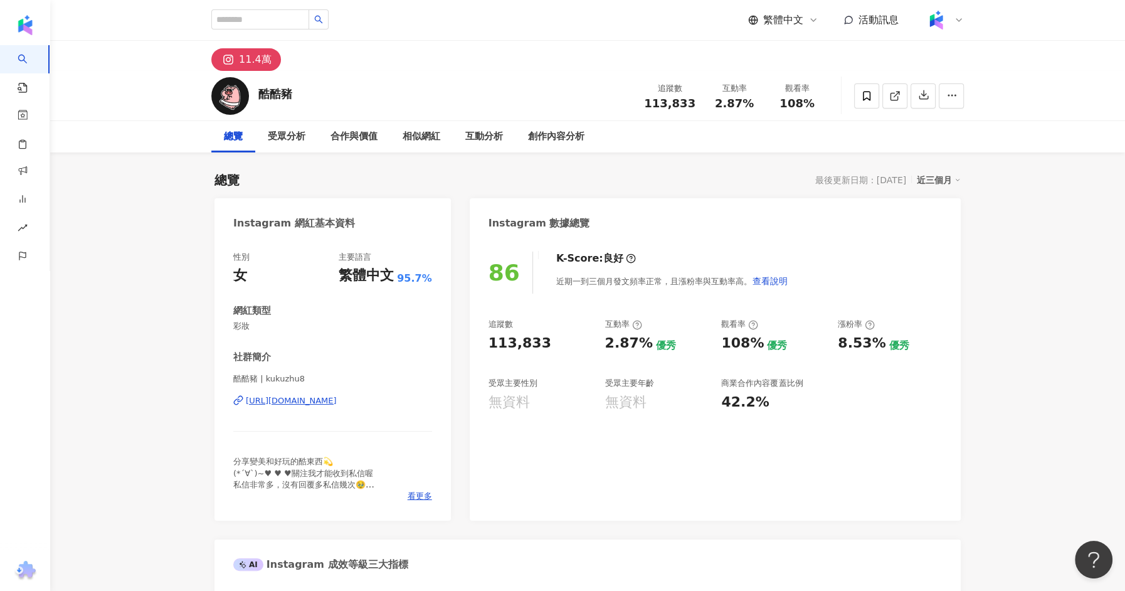
click at [329, 404] on div "https://www.instagram.com/kukuzhu8/" at bounding box center [291, 400] width 91 height 11
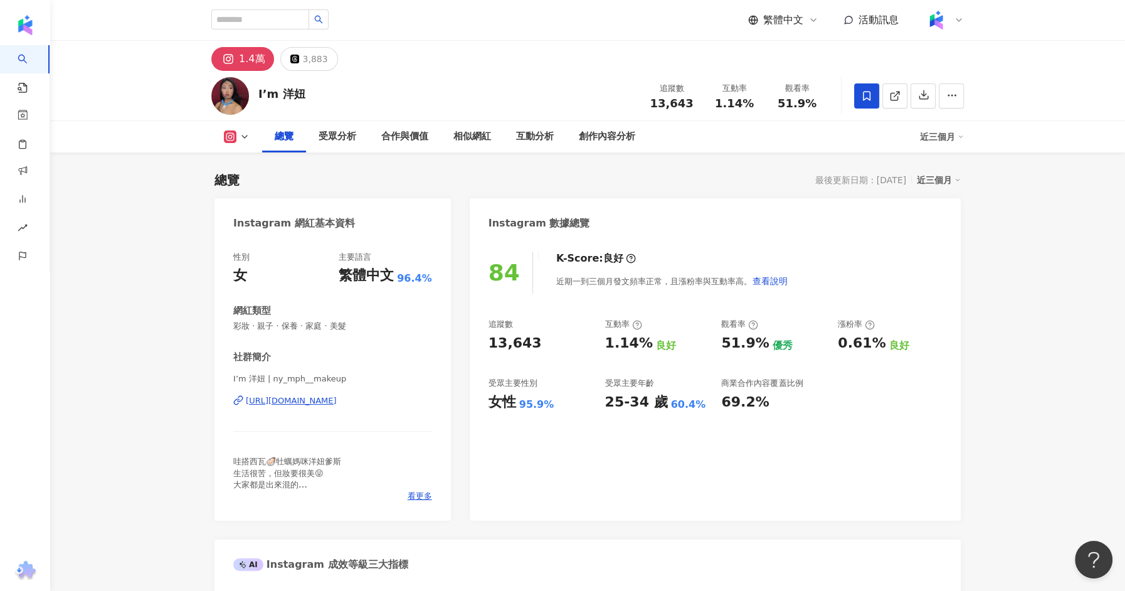
click at [312, 406] on div "https://www.instagram.com/ny_mph__makeup/" at bounding box center [291, 400] width 91 height 11
drag, startPoint x: 307, startPoint y: 95, endPoint x: 251, endPoint y: 95, distance: 55.2
click at [251, 95] on div "I’m 洋妞 追蹤數 13,643 互動率 1.14% 觀看率 51.9%" at bounding box center [587, 96] width 802 height 50
copy div "I’m 洋妞"
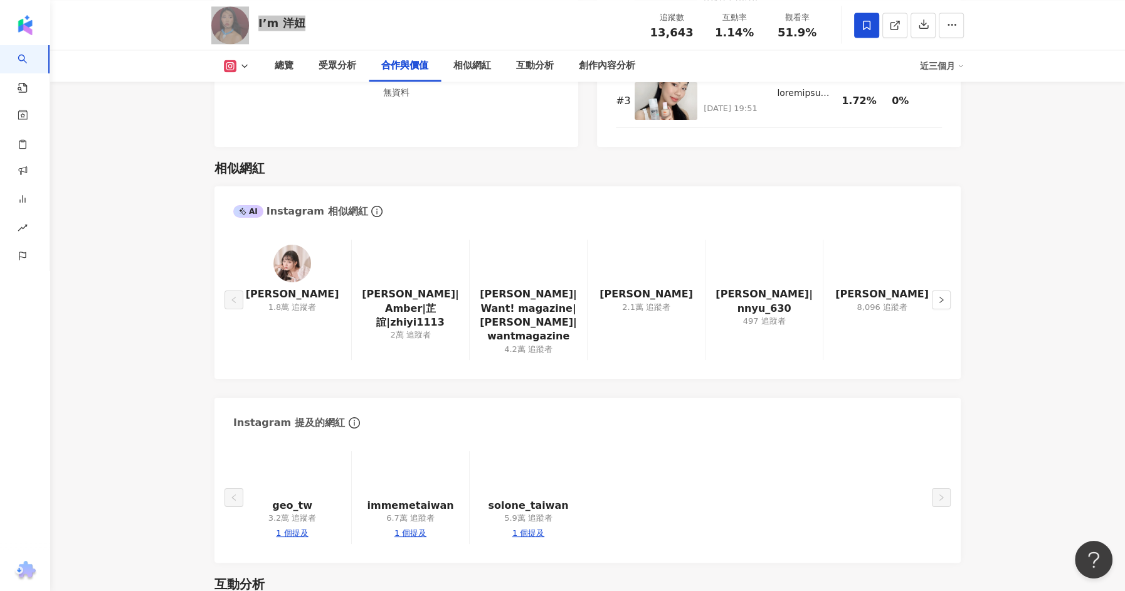
scroll to position [1991, 0]
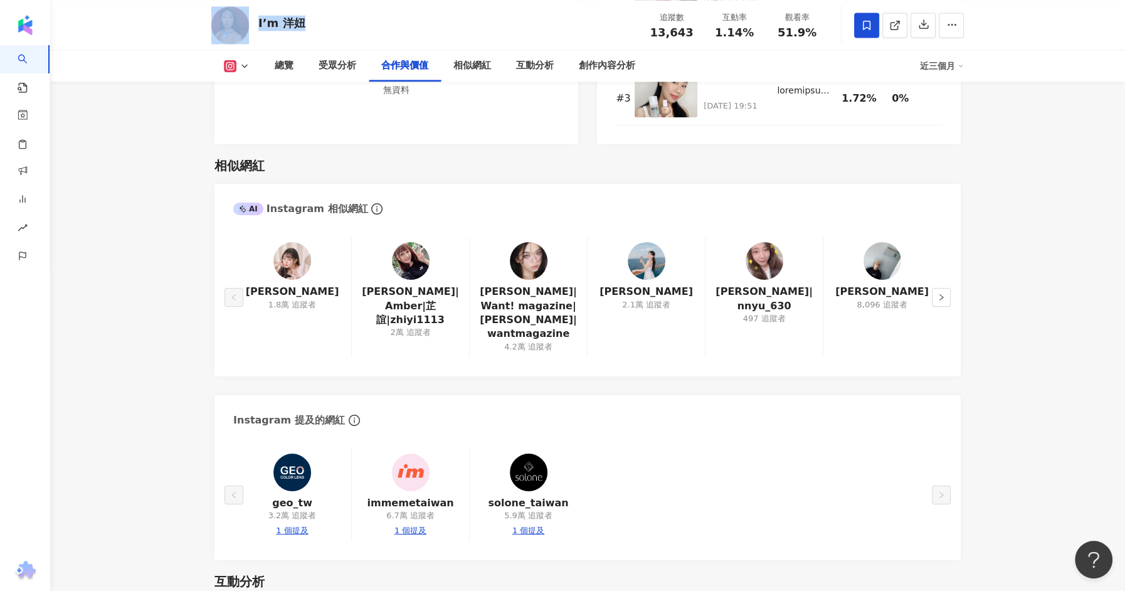
click at [636, 263] on img at bounding box center [647, 261] width 38 height 38
click at [866, 266] on img at bounding box center [882, 261] width 38 height 38
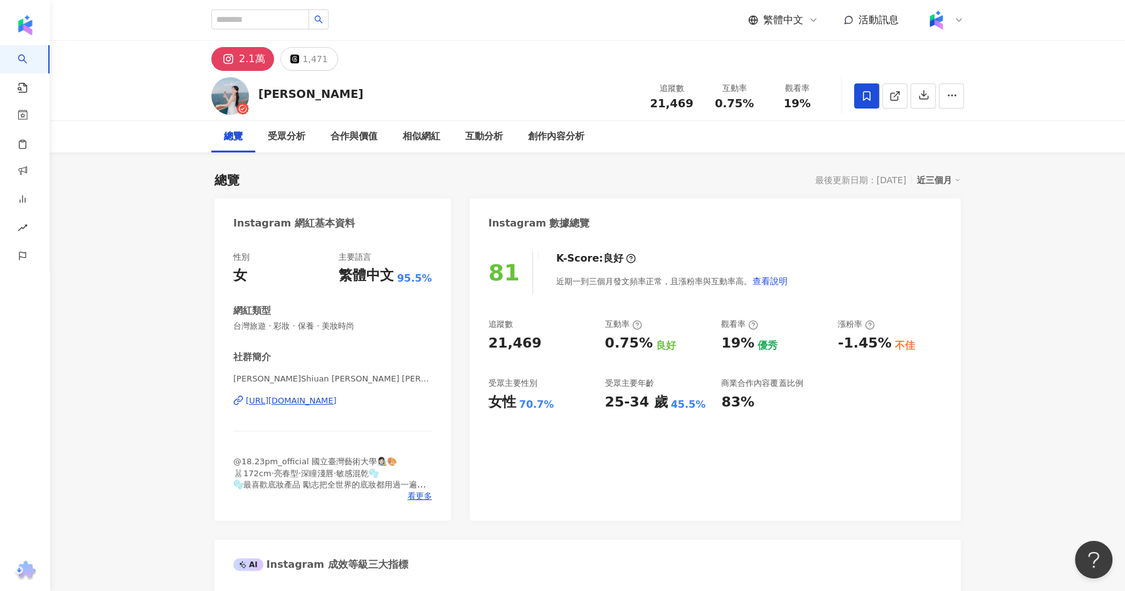
click at [299, 401] on div "https://www.instagram.com/snila.___/" at bounding box center [291, 400] width 91 height 11
drag, startPoint x: 290, startPoint y: 95, endPoint x: 258, endPoint y: 95, distance: 32.0
click at [258, 95] on div "陳莫 追蹤數 21,469 互動率 0.75% 觀看率 19%" at bounding box center [587, 96] width 802 height 50
copy div "陳莫"
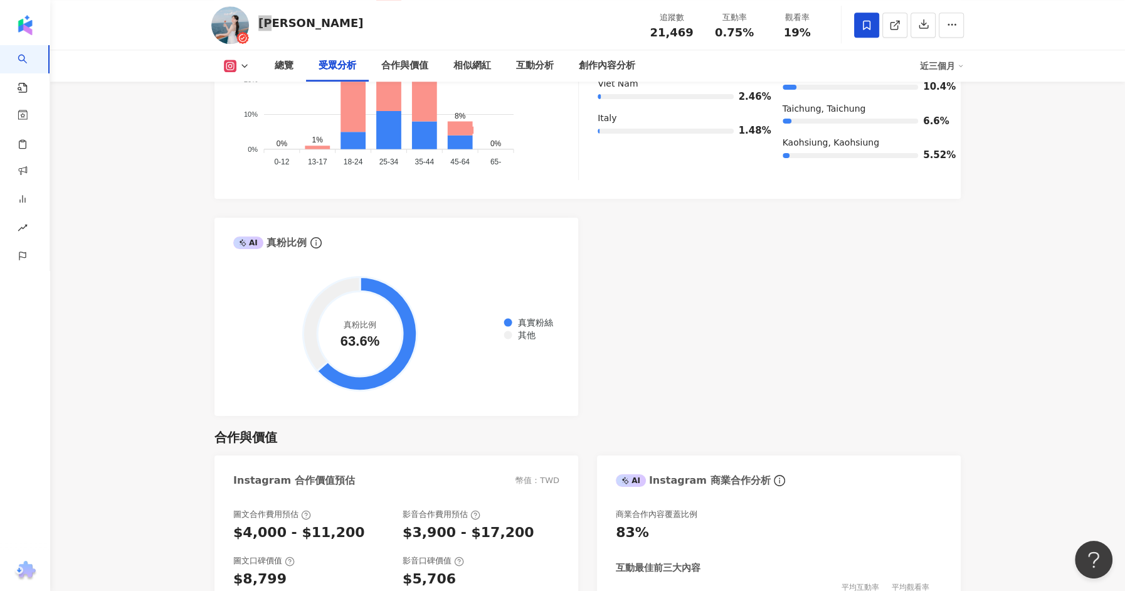
scroll to position [1365, 0]
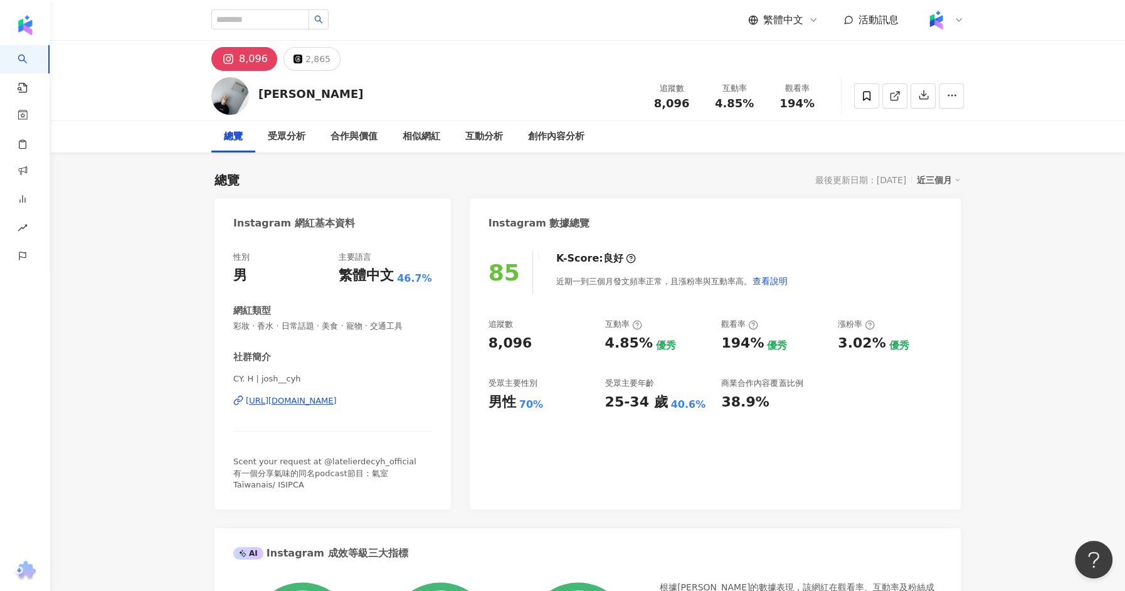
click at [328, 399] on div "[URL][DOMAIN_NAME]" at bounding box center [291, 400] width 91 height 11
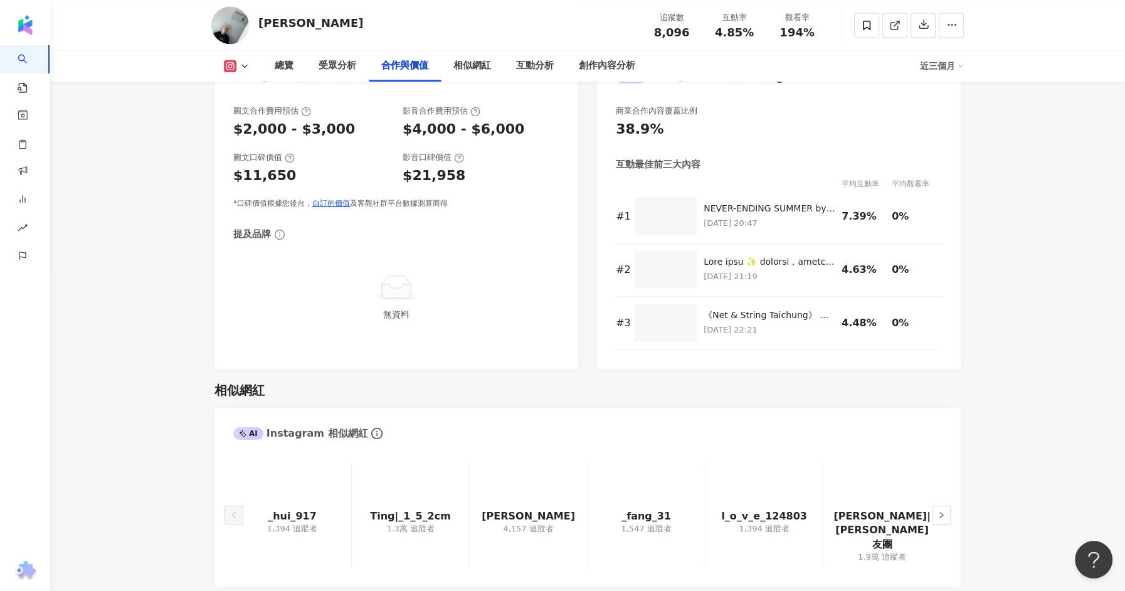
scroll to position [1744, 0]
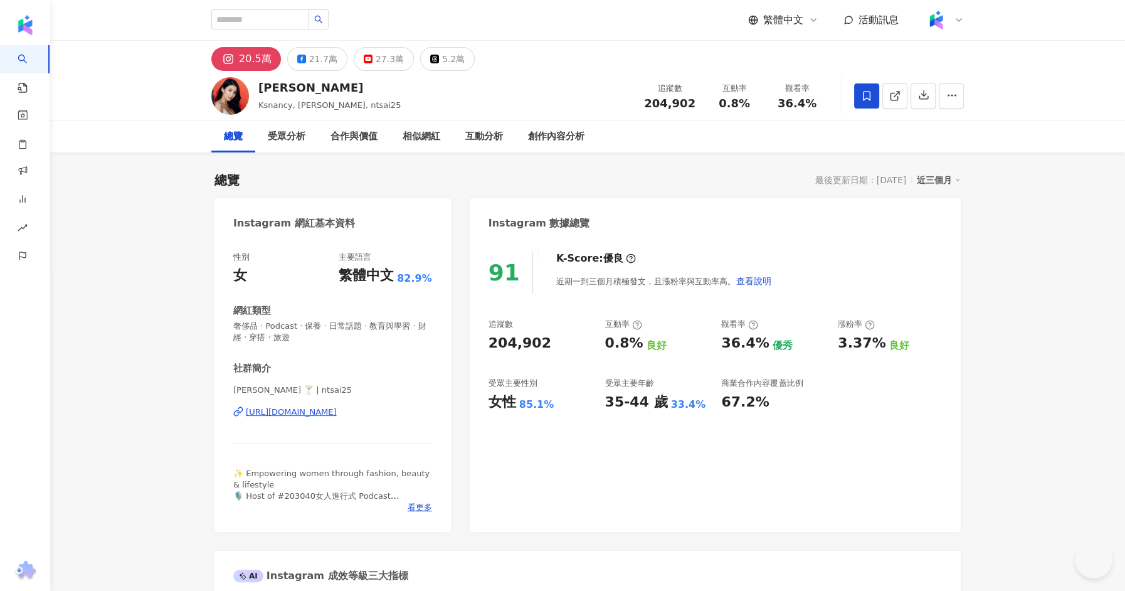
click at [337, 416] on div "[URL][DOMAIN_NAME]" at bounding box center [291, 411] width 91 height 11
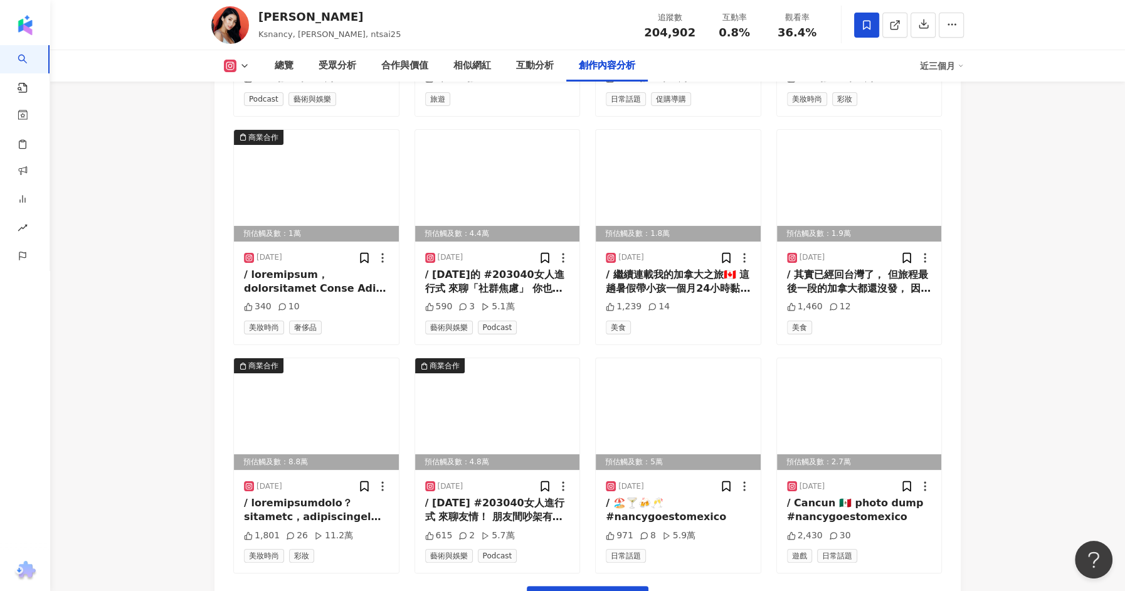
scroll to position [4351, 0]
